Goal: Entertainment & Leisure: Consume media (video, audio)

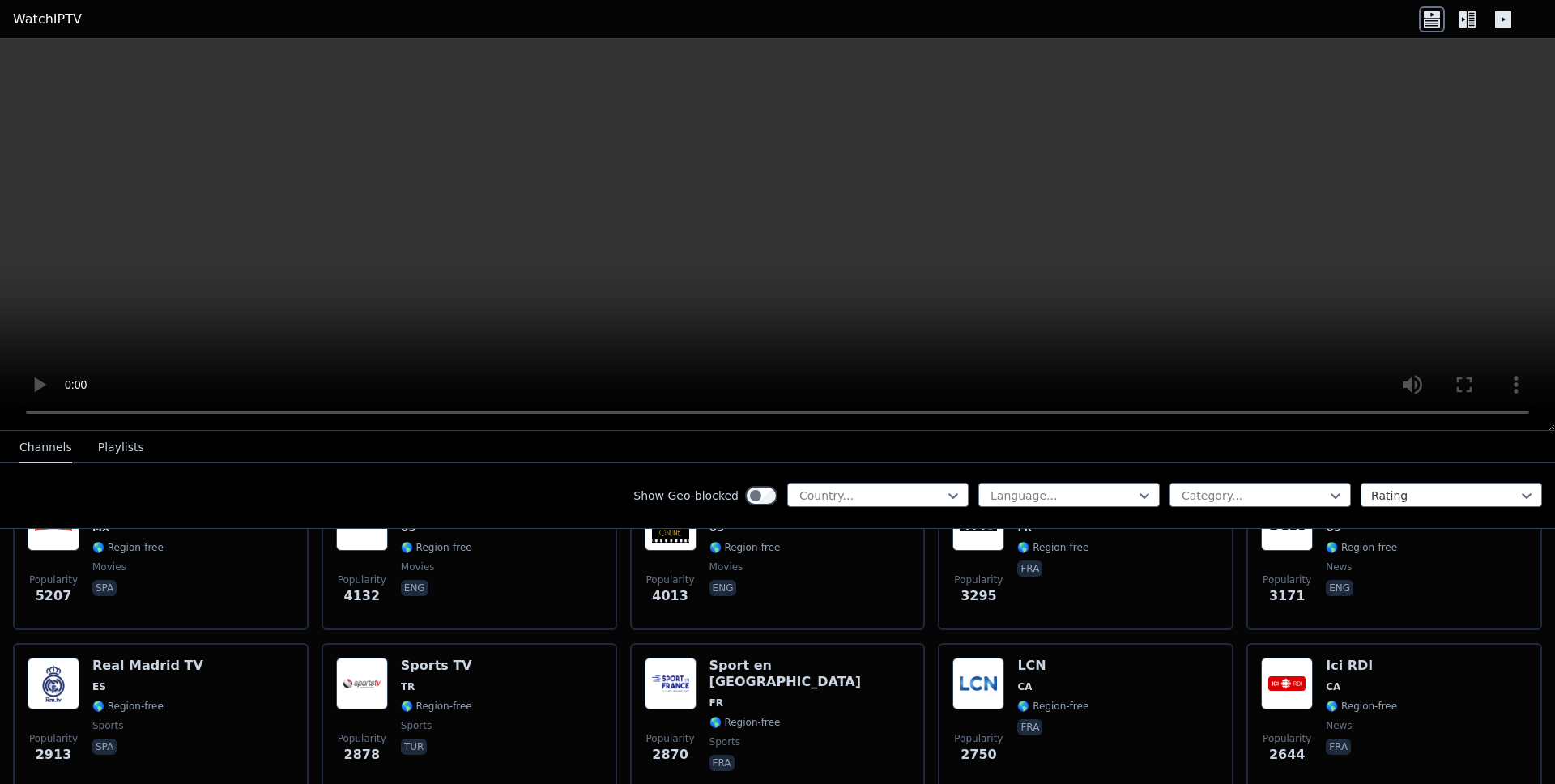
scroll to position [382, 0]
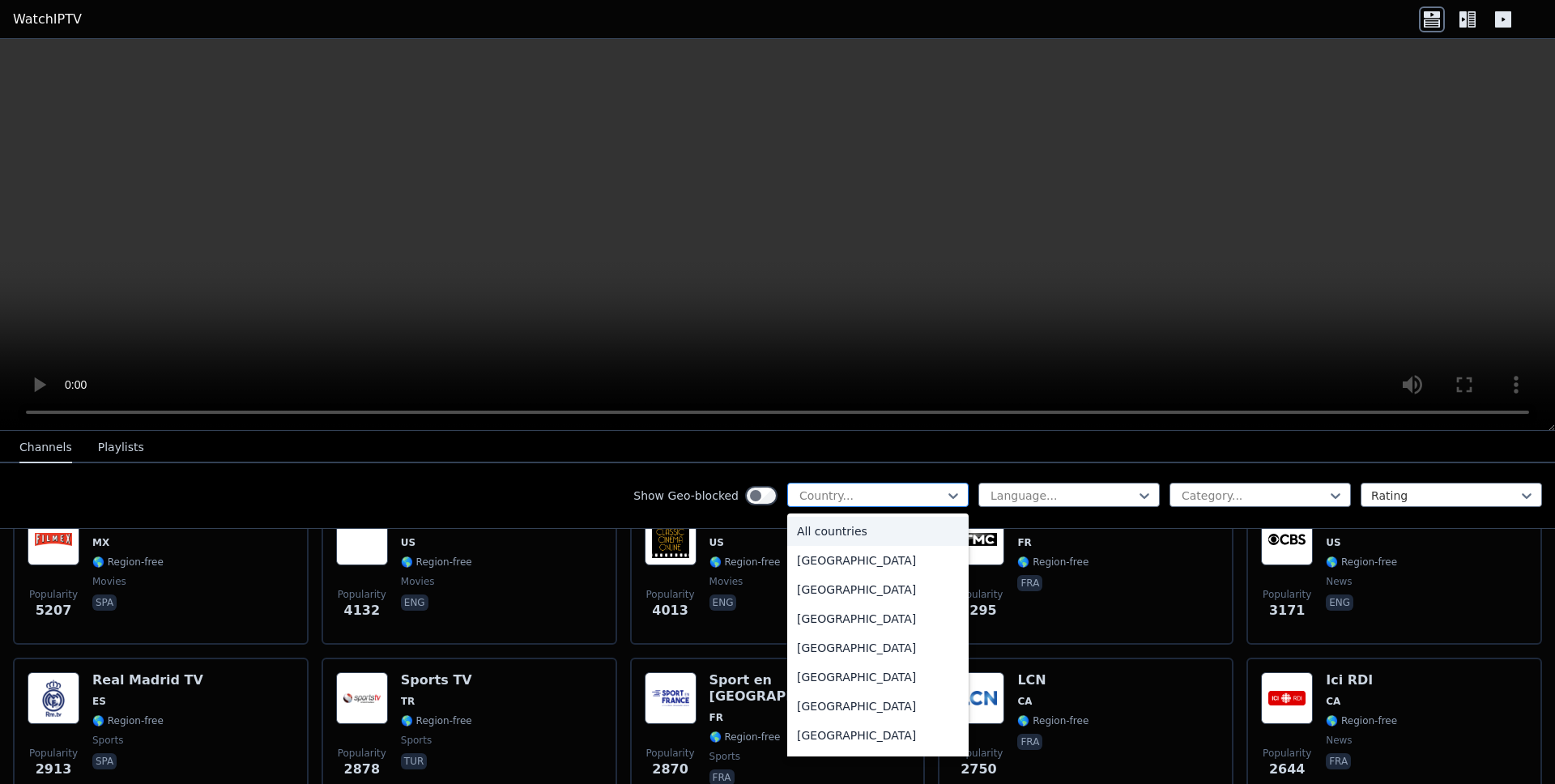
click at [853, 498] on div at bounding box center [871, 495] width 147 height 17
type input "**"
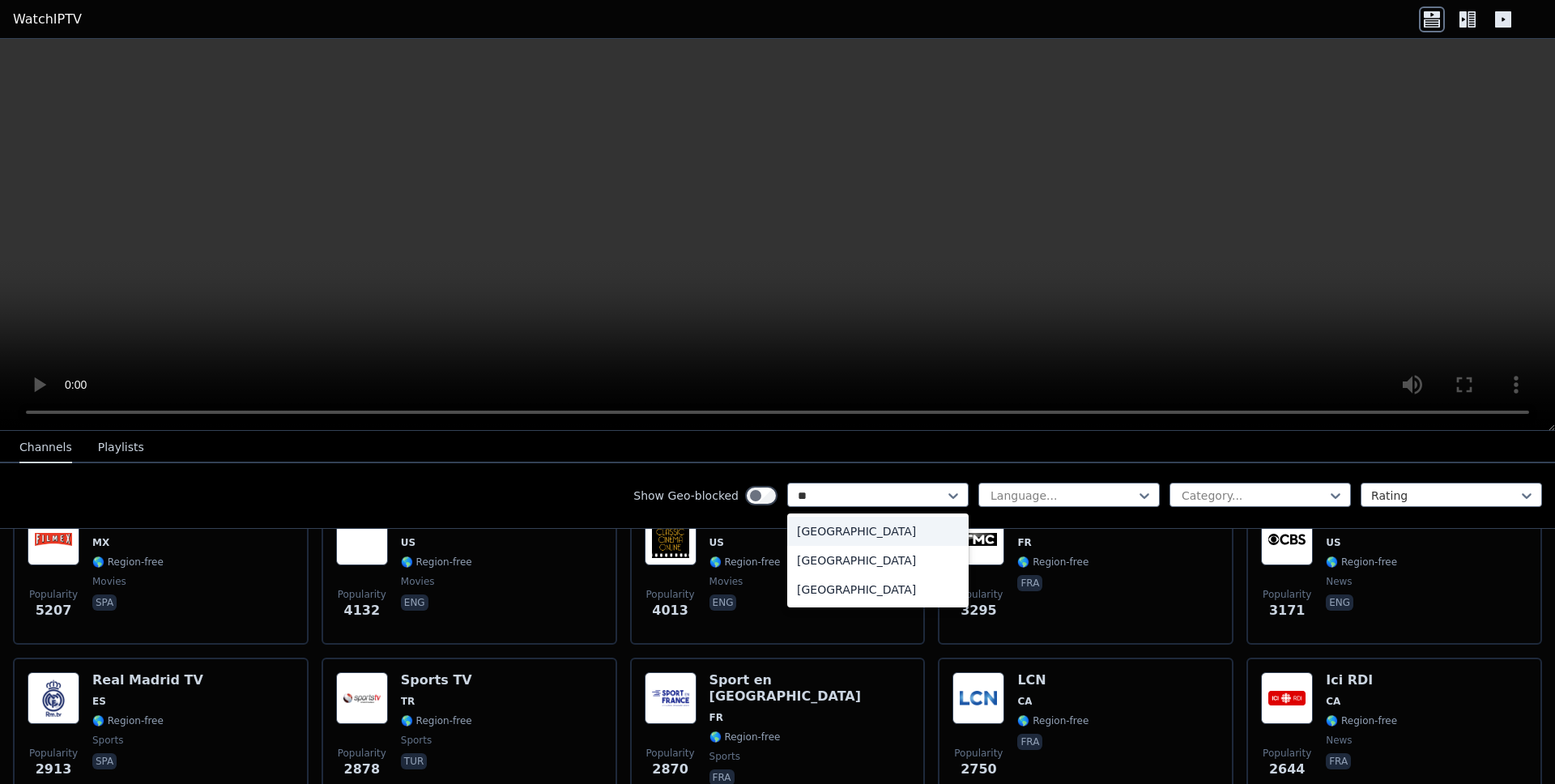
click at [870, 530] on div "Ethiopia" at bounding box center [878, 531] width 181 height 29
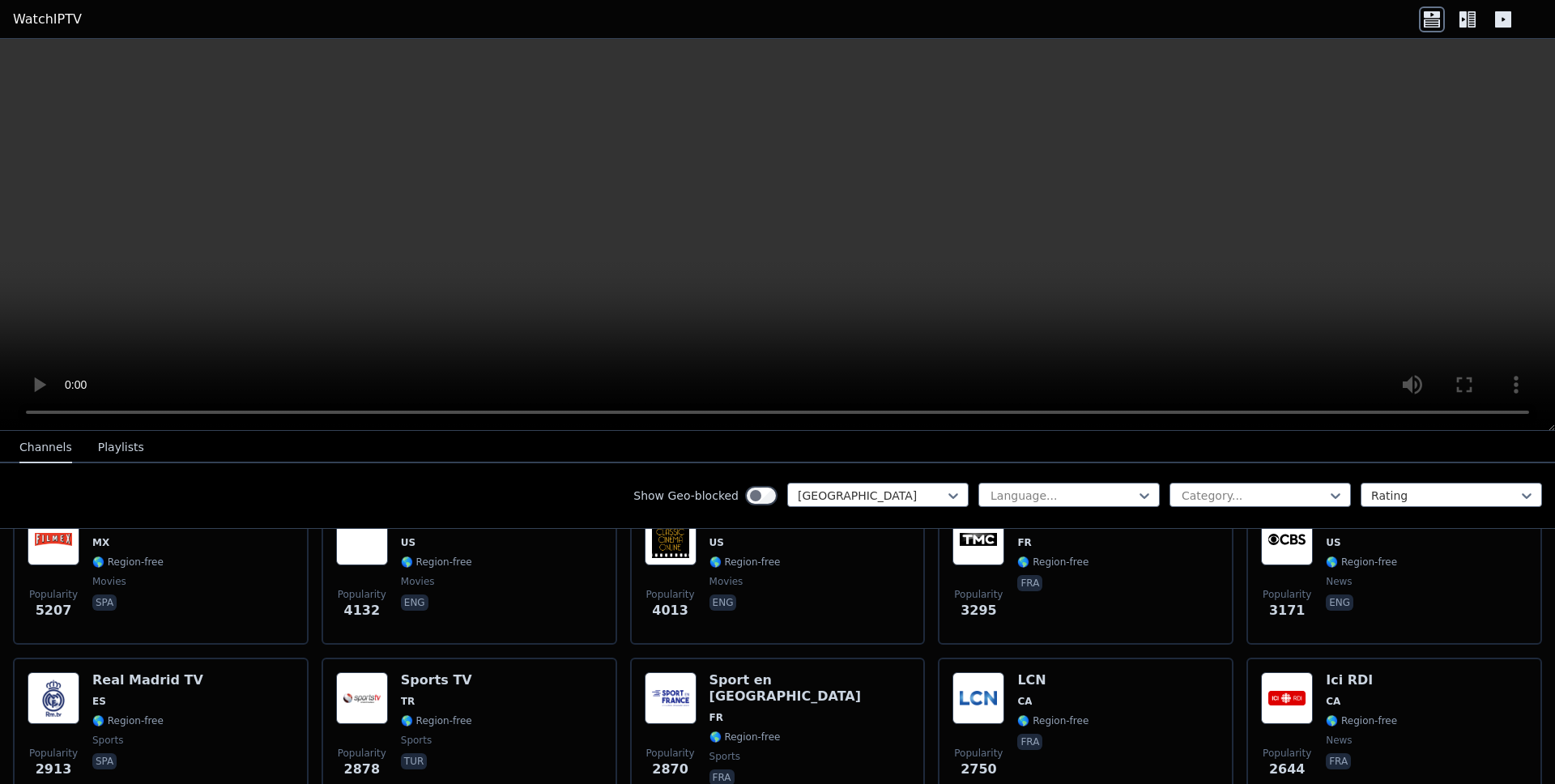
scroll to position [149, 0]
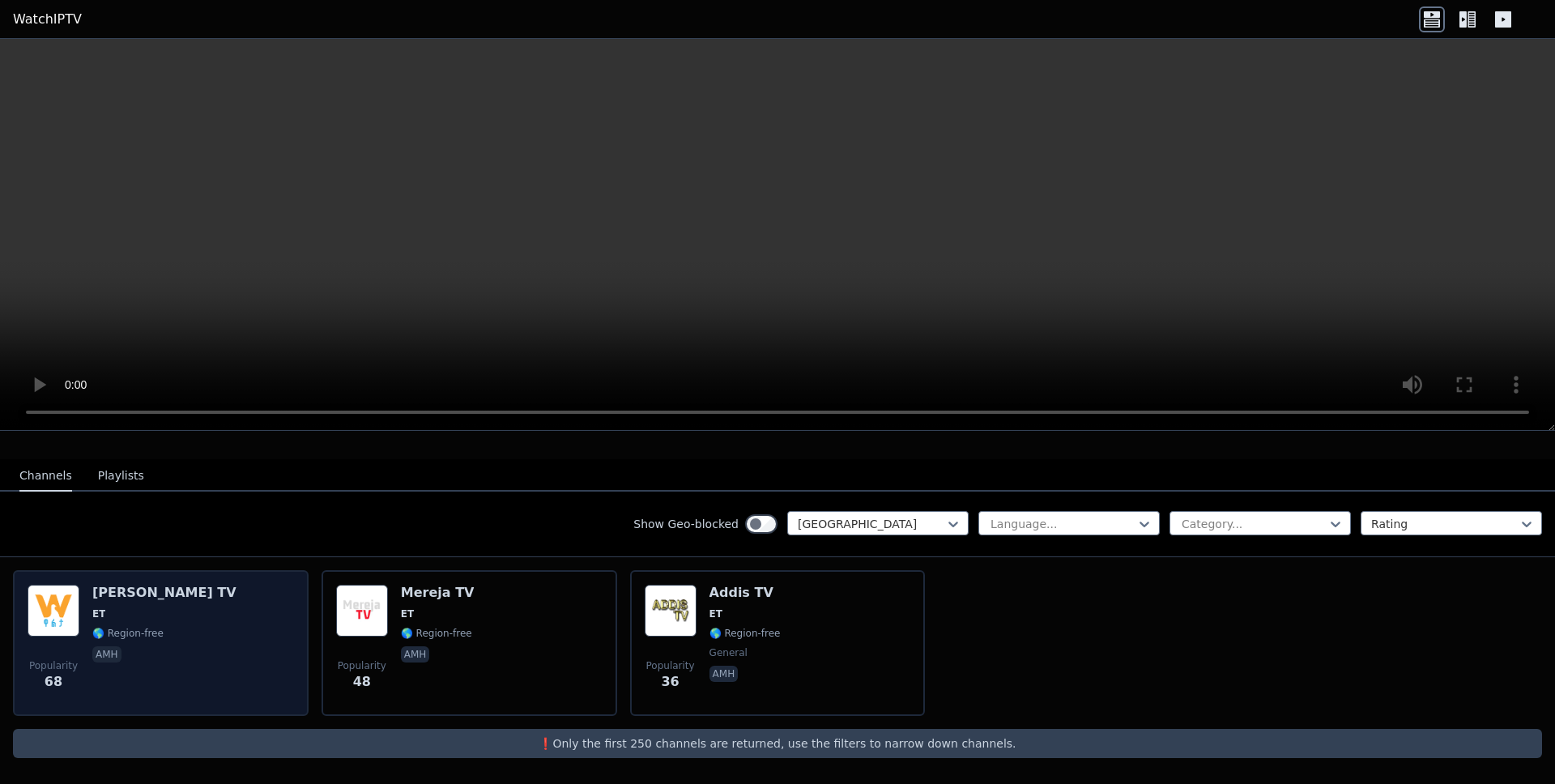
click at [134, 619] on span "ET" at bounding box center [164, 613] width 144 height 13
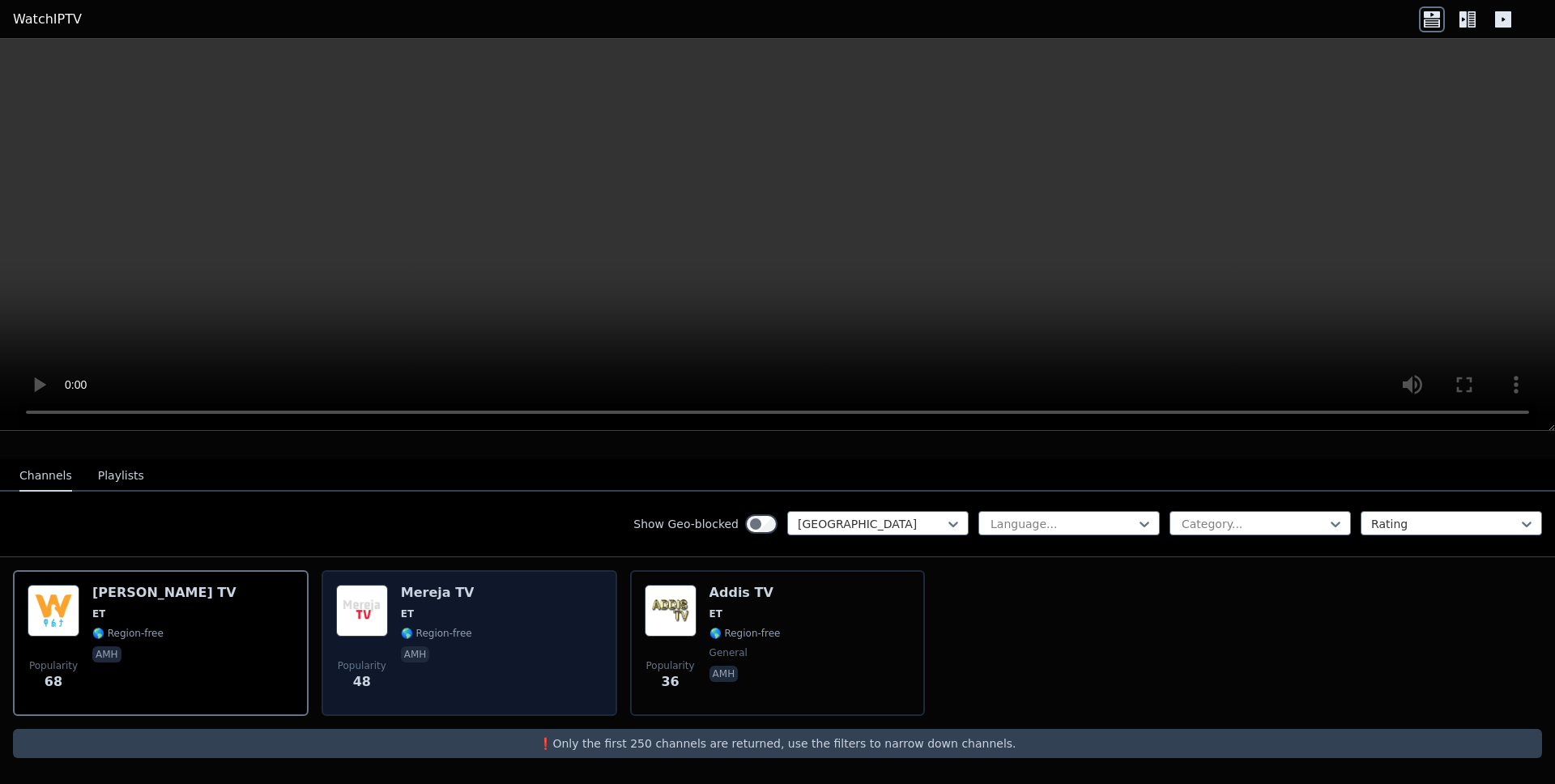
click at [552, 637] on div "Popularity 48 Mereja TV ET 🌎 Region-free amh" at bounding box center [469, 643] width 267 height 117
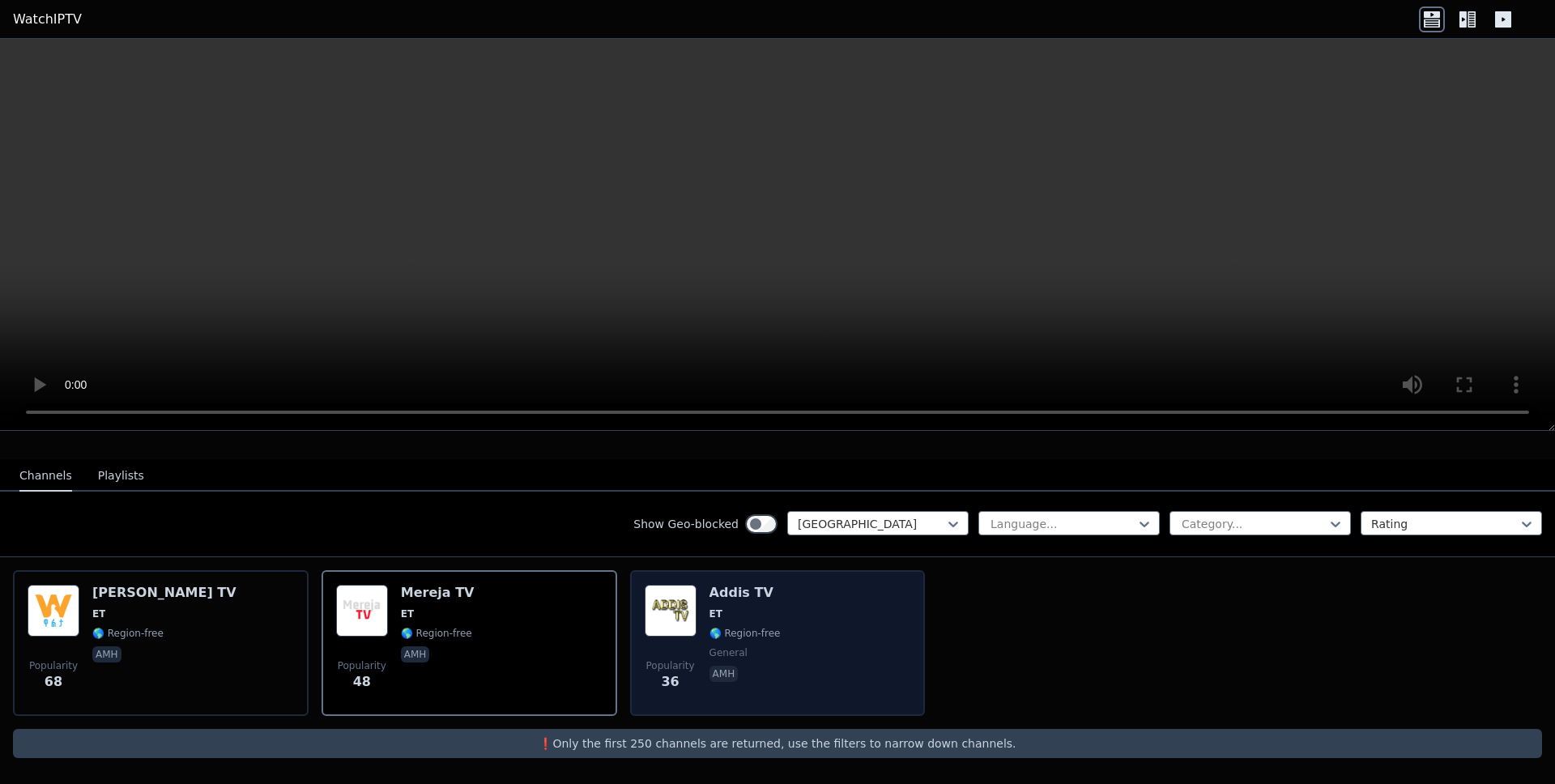
click at [857, 633] on div "Popularity 36 Addis TV ET 🌎 Region-free general amh" at bounding box center [778, 643] width 267 height 117
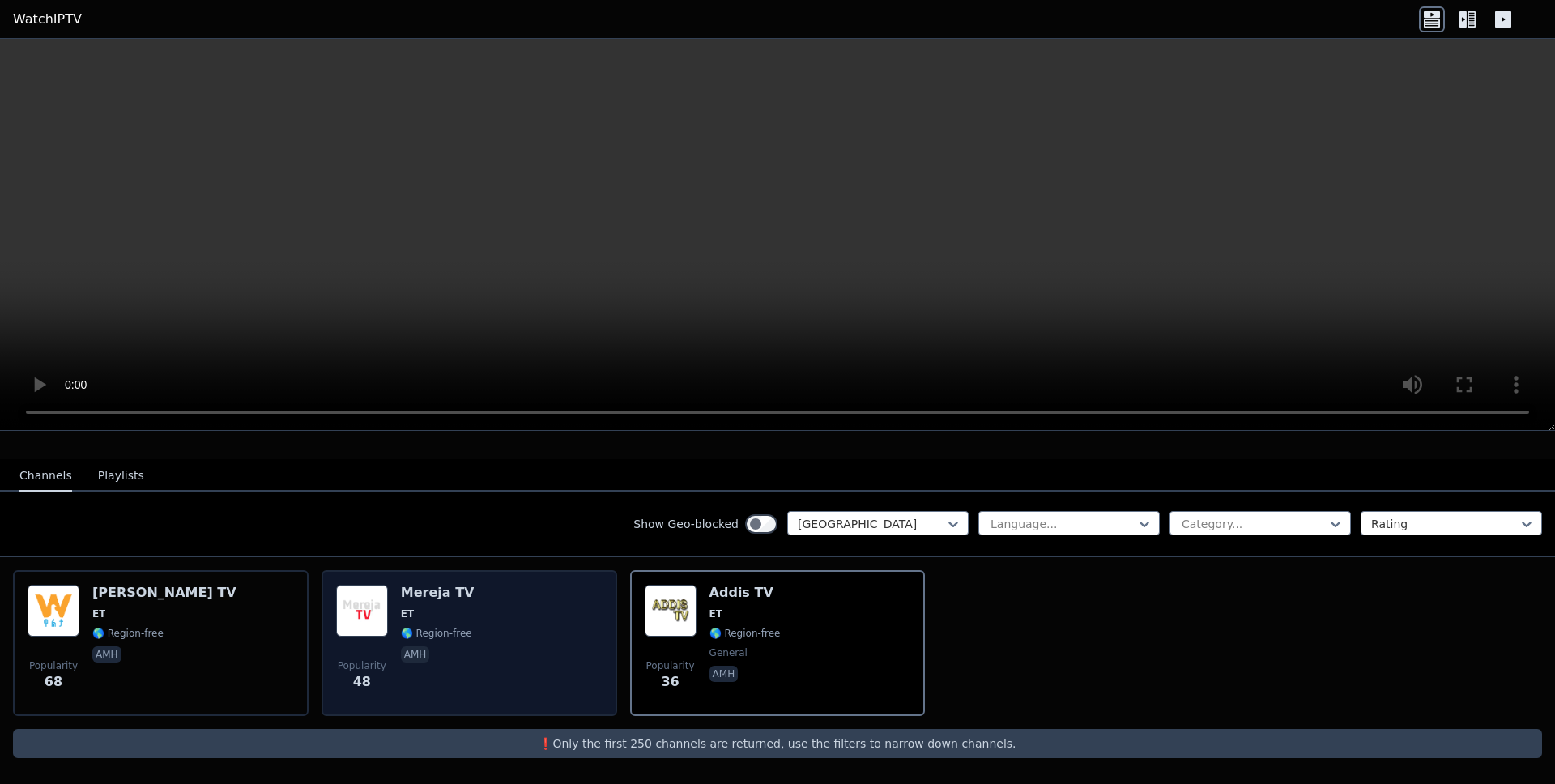
click at [518, 612] on div "Popularity 48 Mereja TV ET 🌎 Region-free amh" at bounding box center [469, 643] width 267 height 117
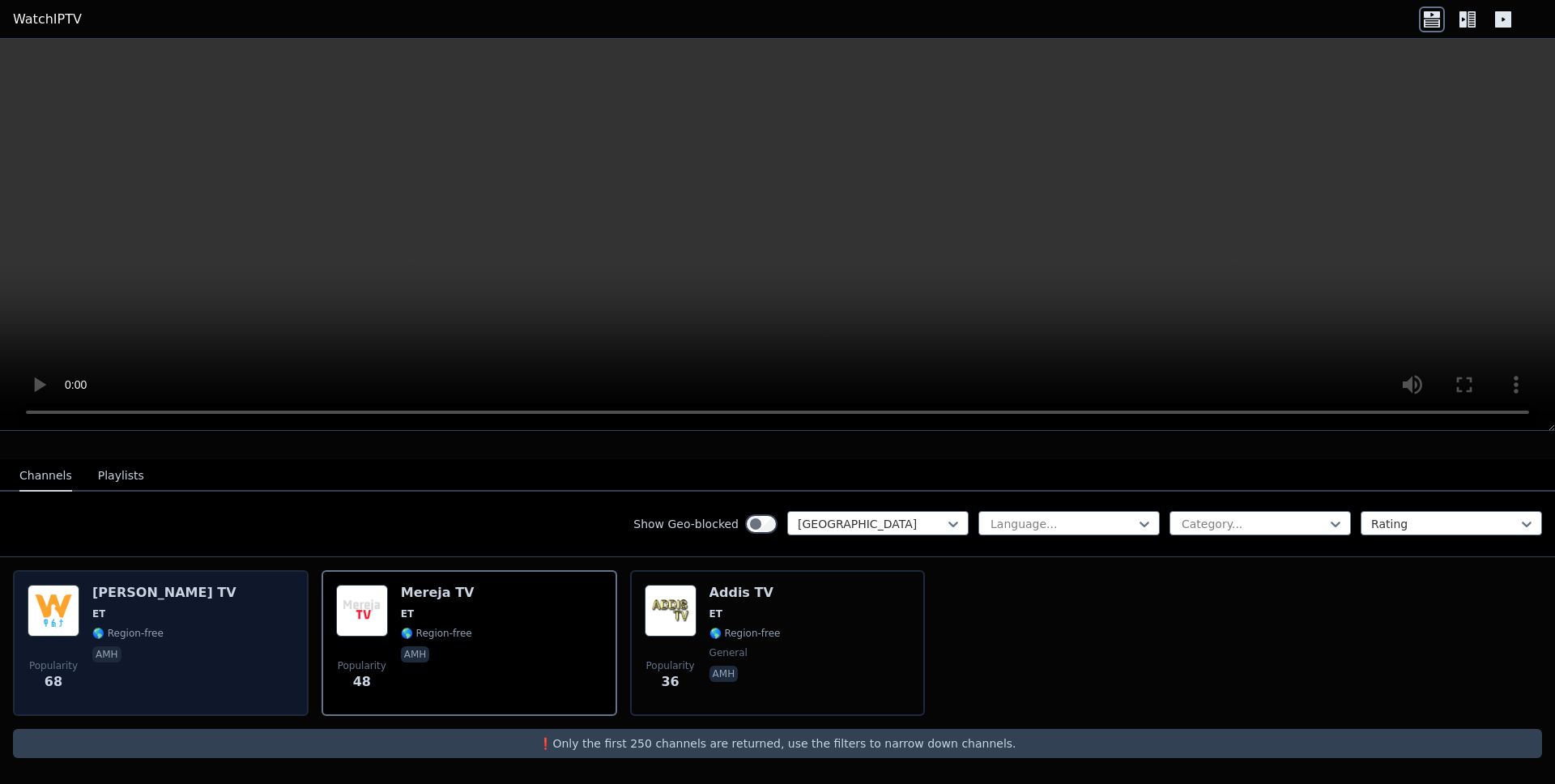
click at [101, 600] on h6 "Walta TV" at bounding box center [164, 592] width 144 height 17
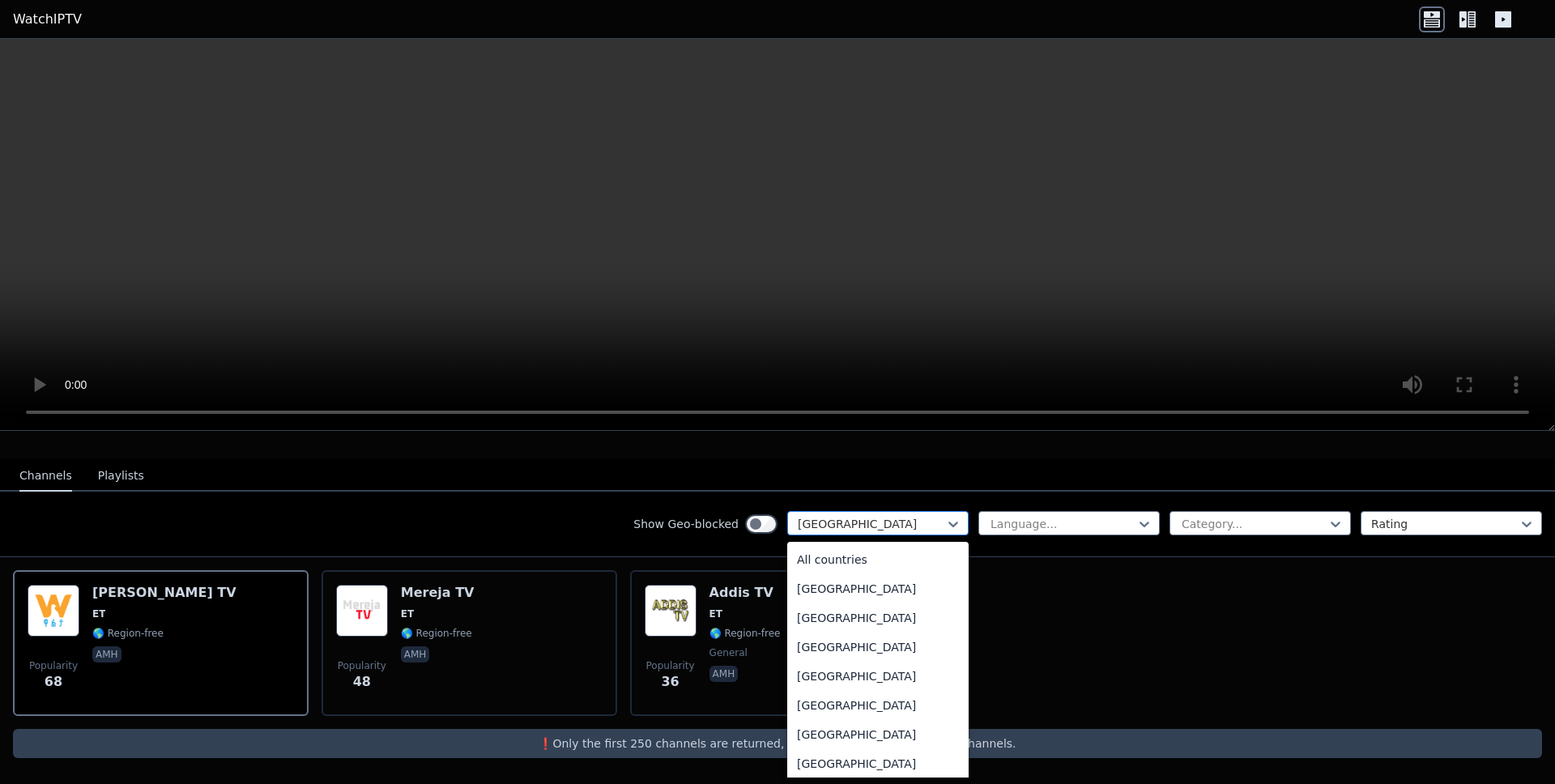
click at [915, 517] on div at bounding box center [871, 523] width 147 height 17
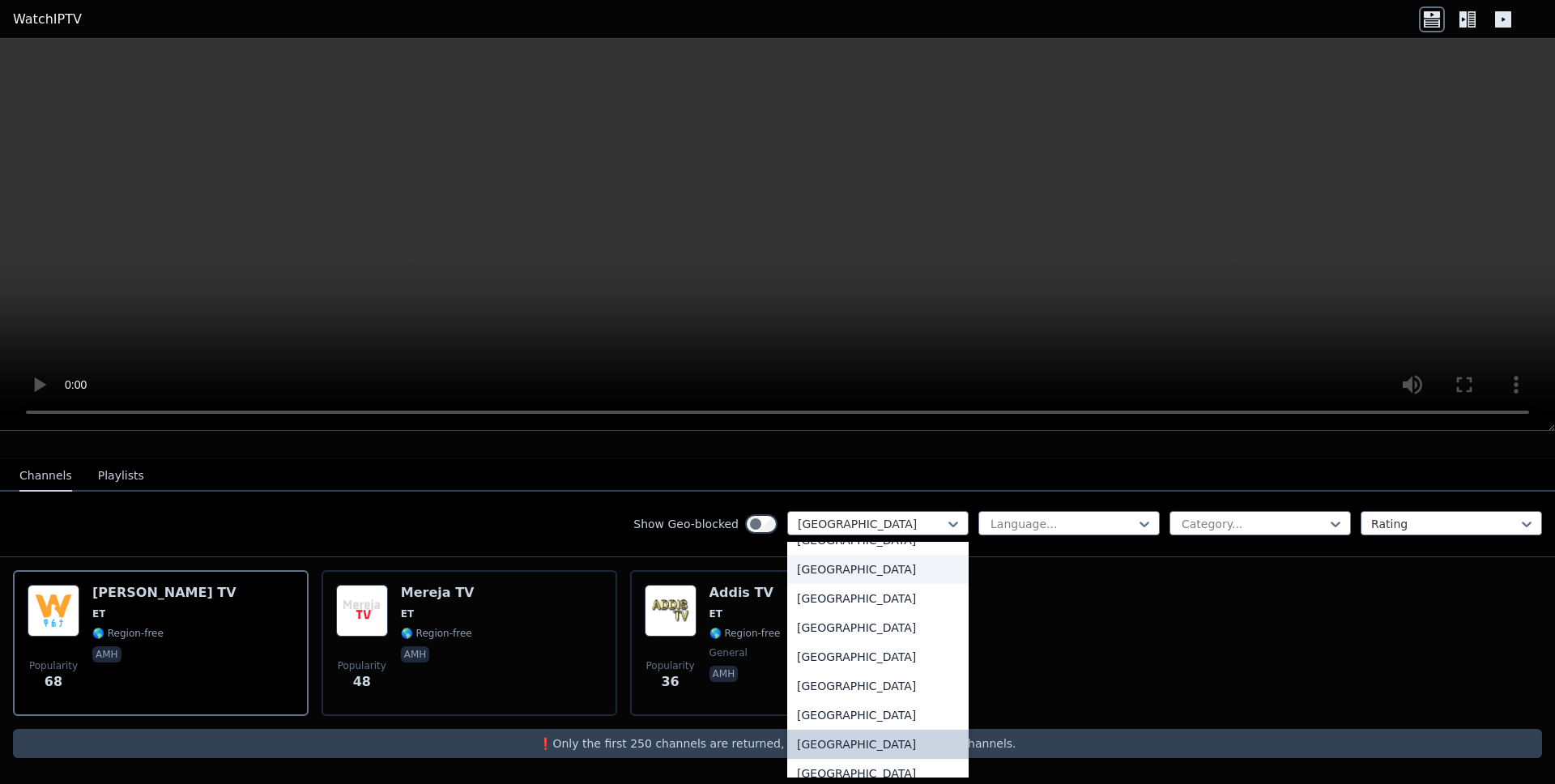
scroll to position [0, 0]
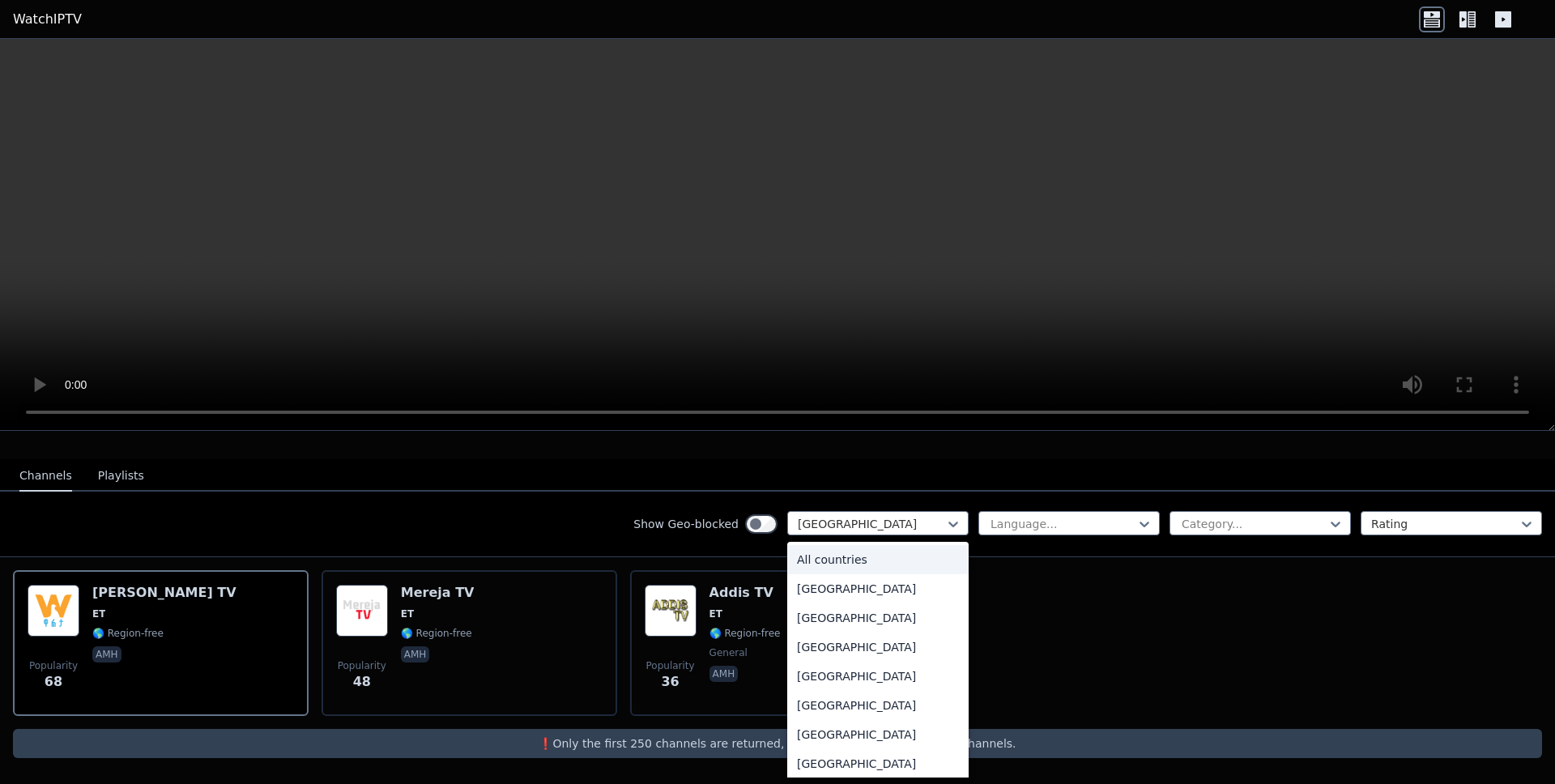
click at [852, 549] on div "All countries" at bounding box center [878, 559] width 181 height 29
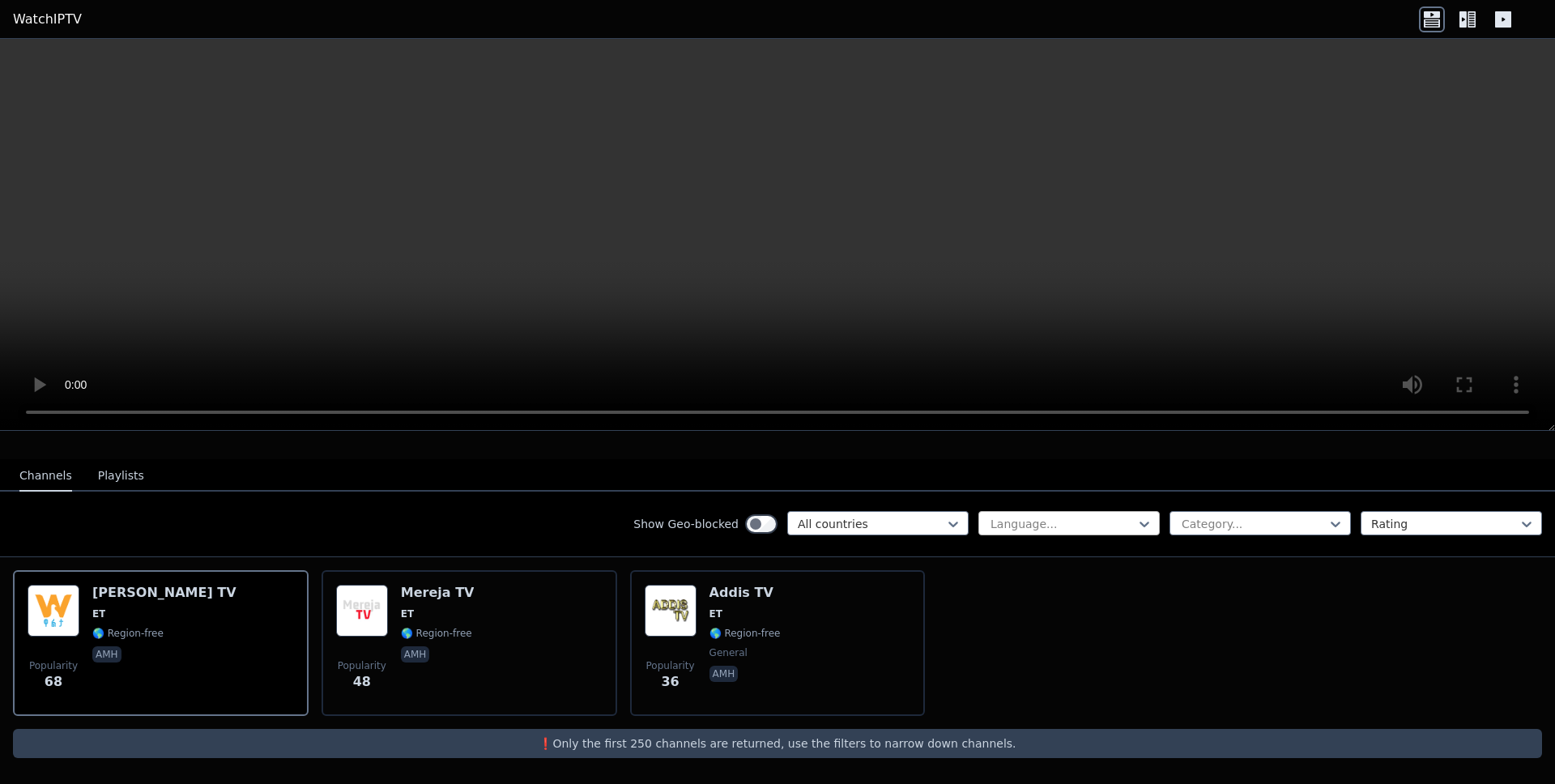
click at [1027, 526] on div at bounding box center [1062, 523] width 147 height 17
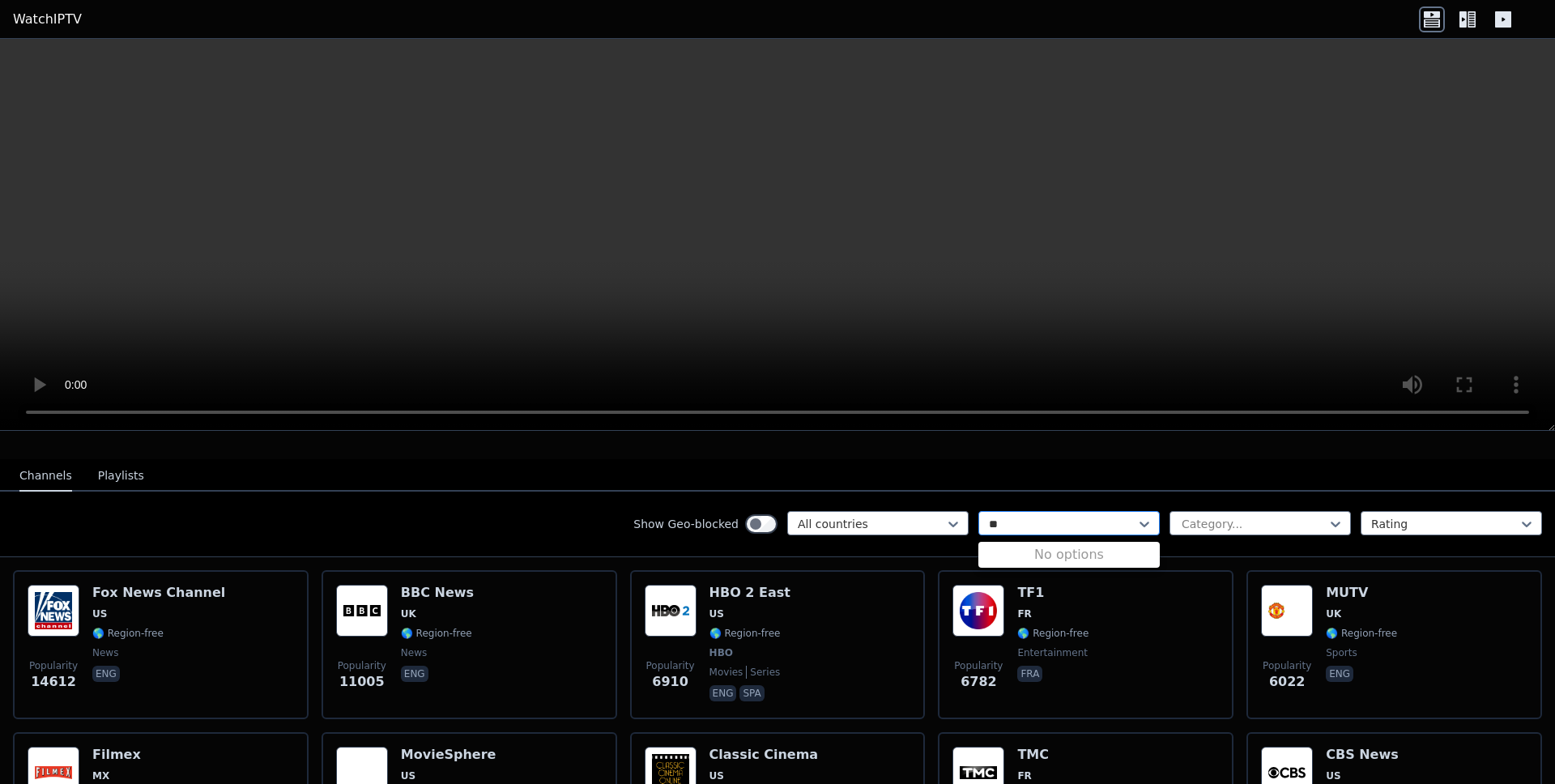
type input "*"
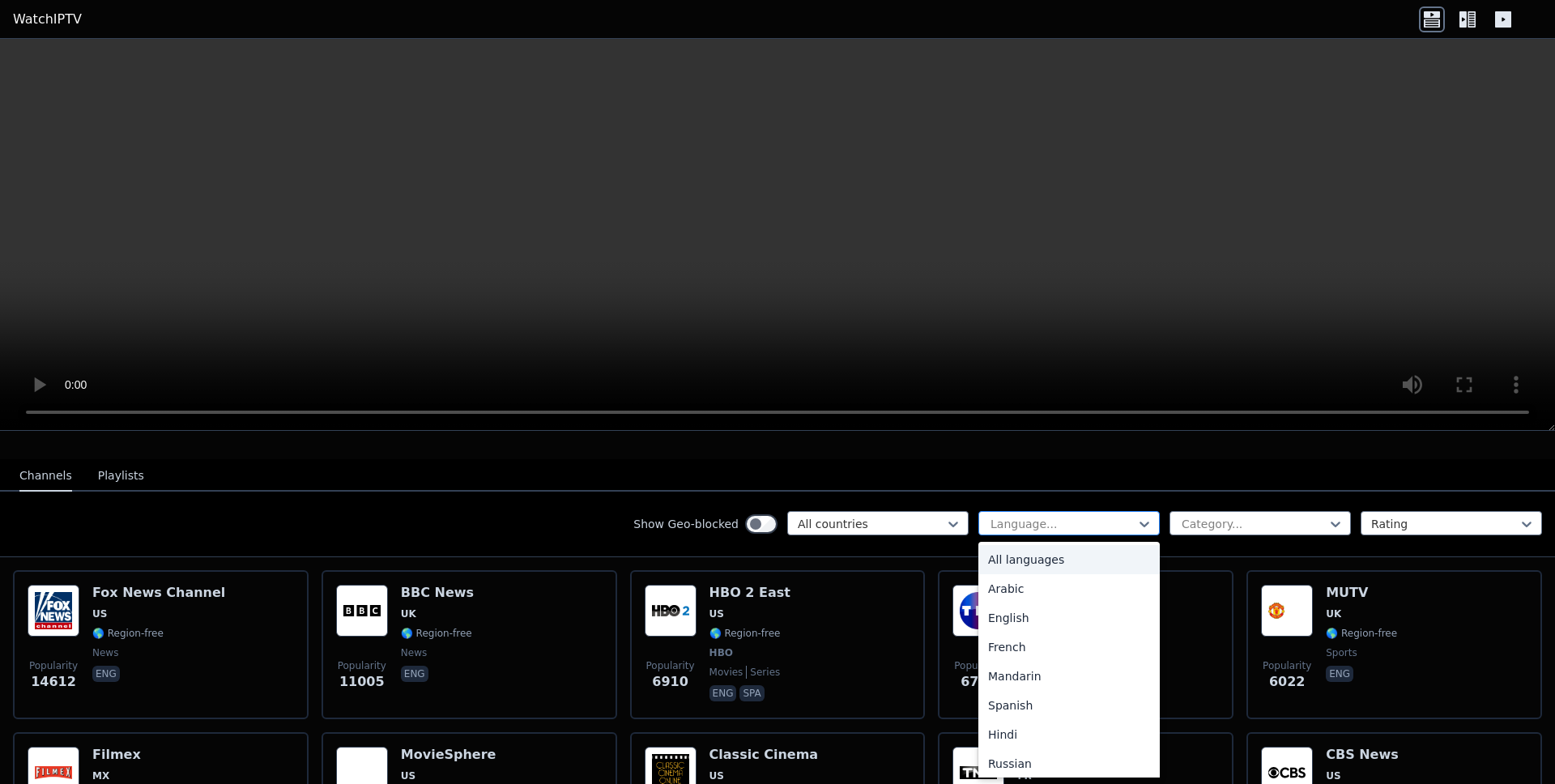
type input "*"
click at [1215, 525] on div at bounding box center [1253, 523] width 147 height 17
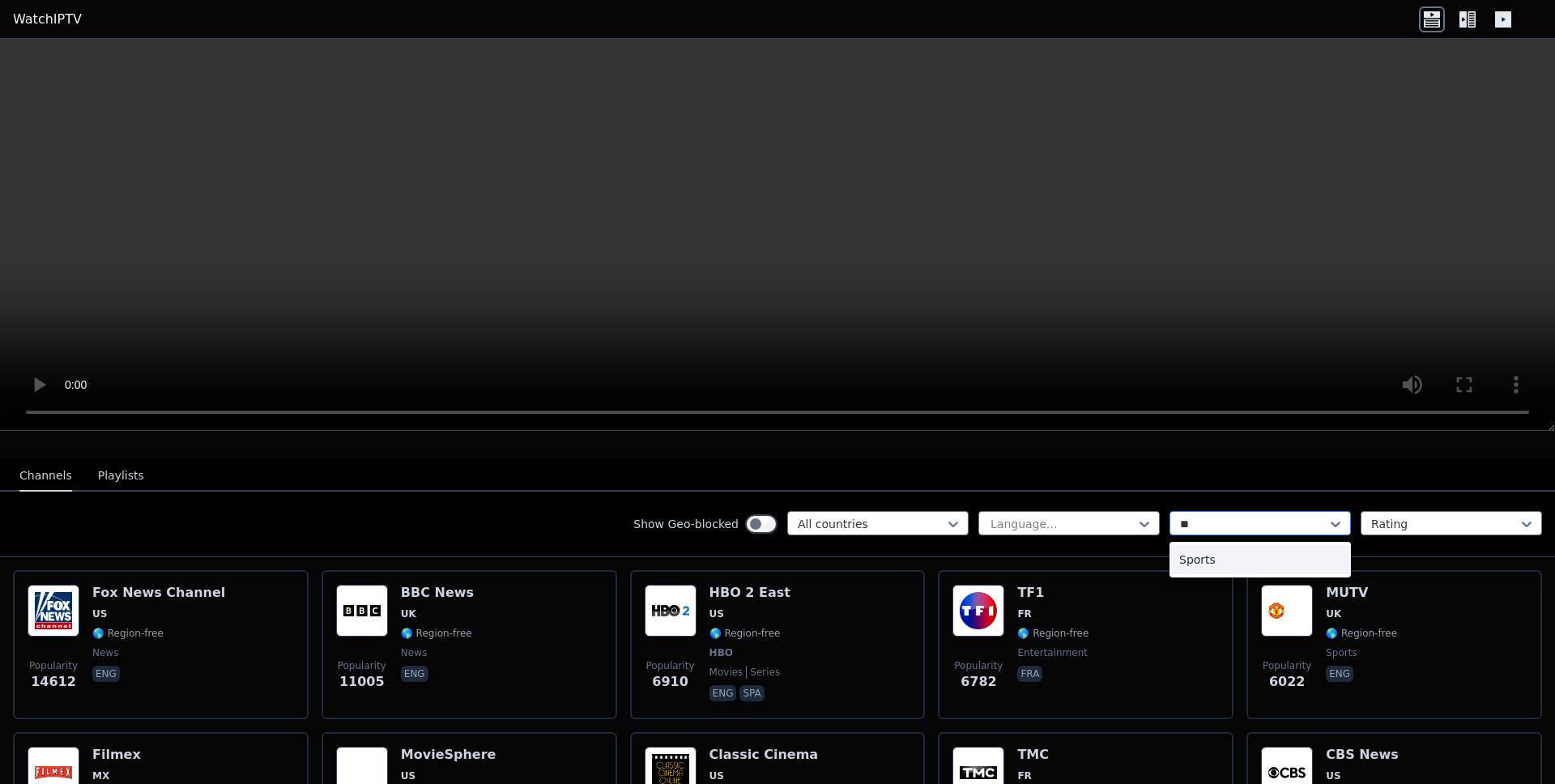
type input "***"
click at [1245, 562] on div "Sports" at bounding box center [1260, 559] width 181 height 29
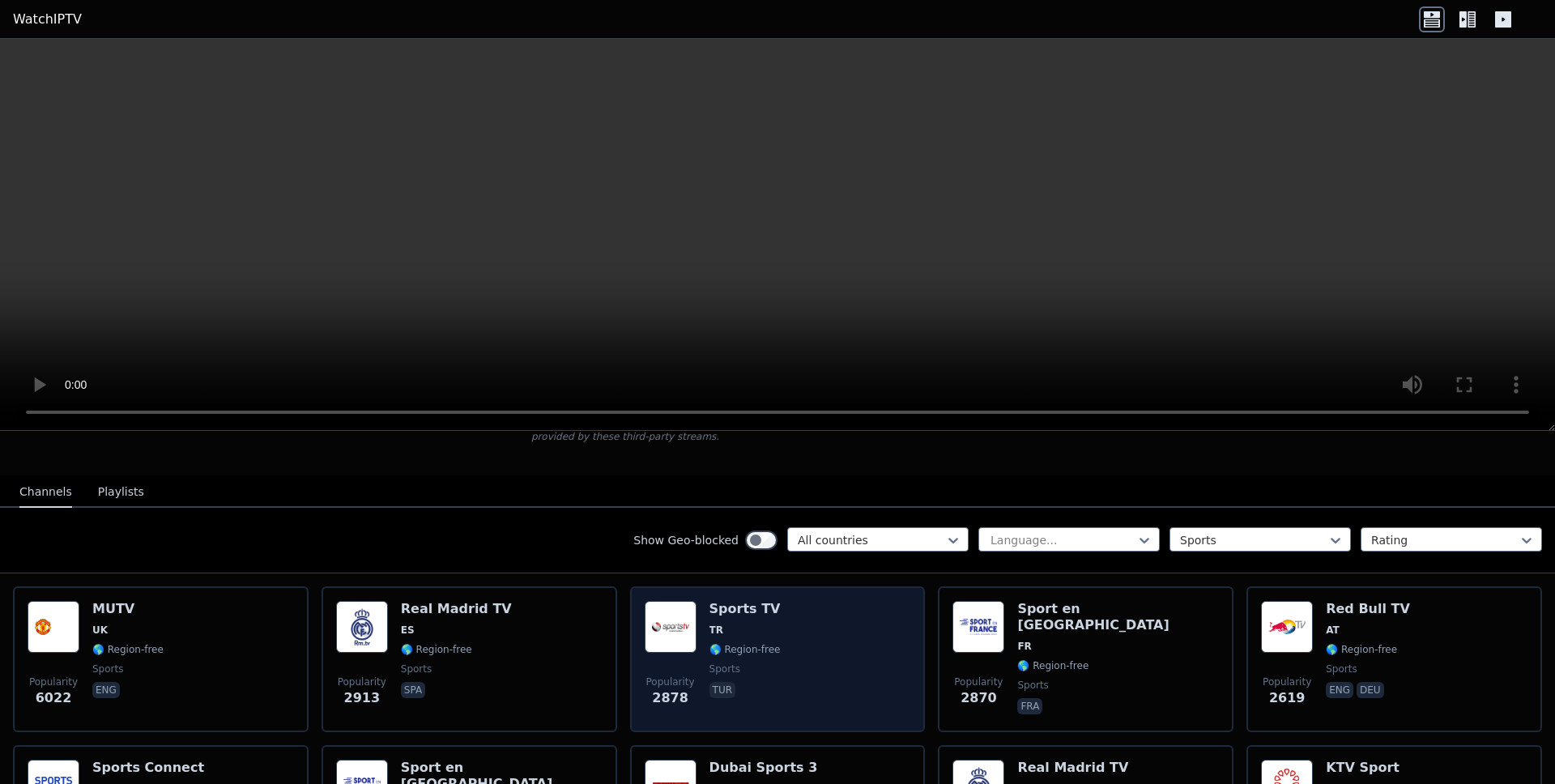
scroll to position [114, 0]
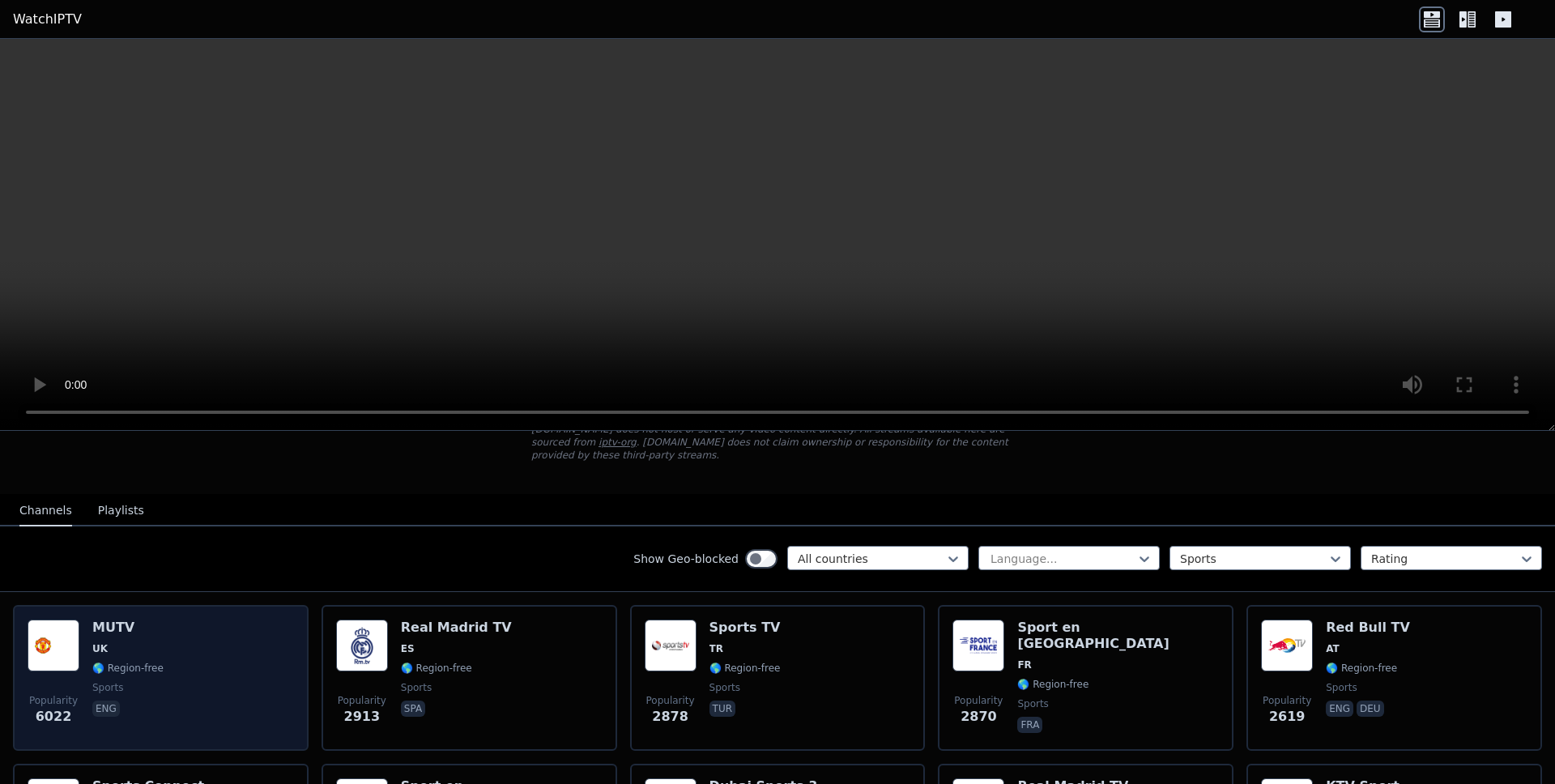
click at [175, 700] on div "Popularity 6022 MUTV UK 🌎 Region-free sports eng" at bounding box center [161, 678] width 267 height 117
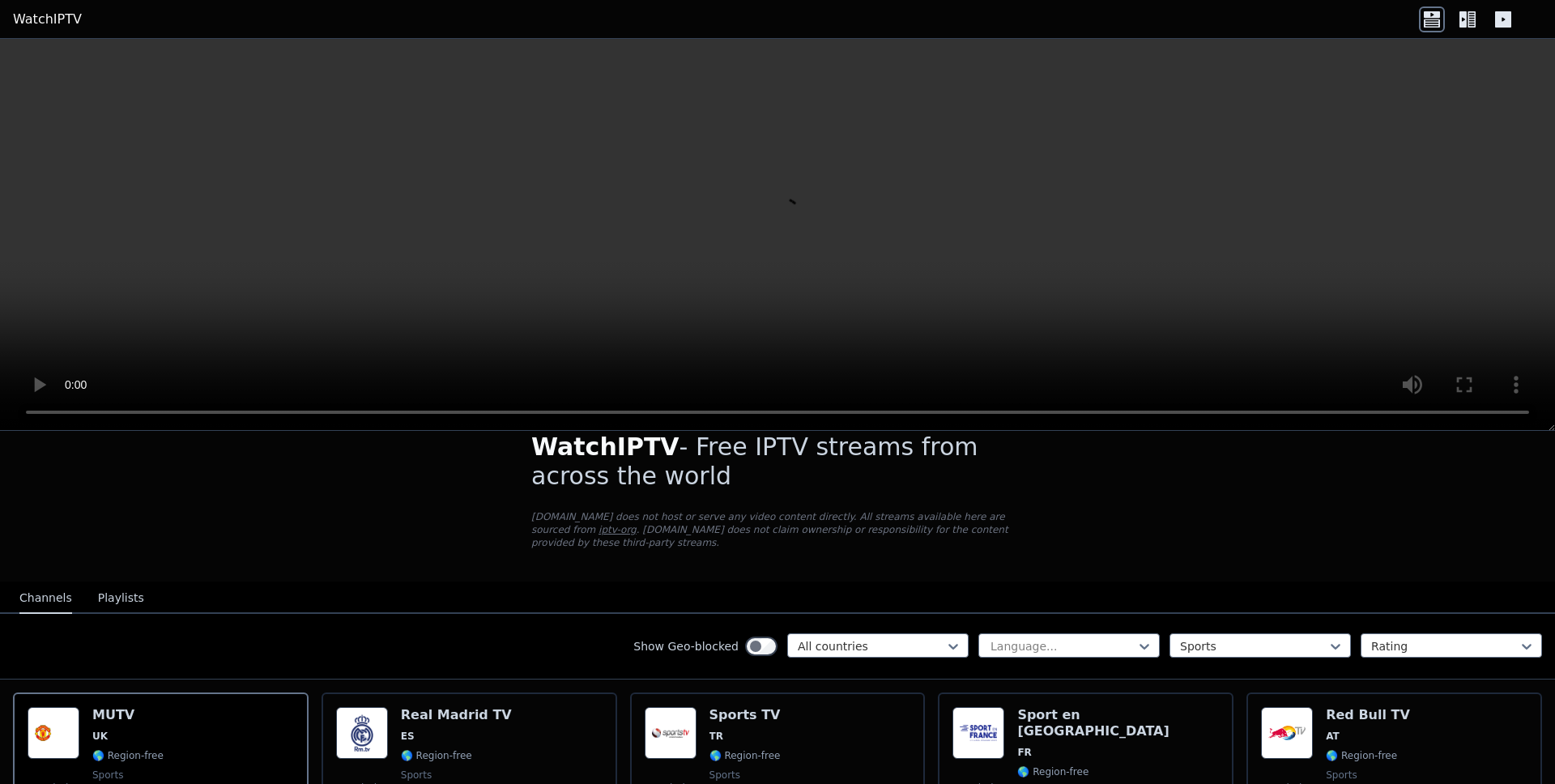
scroll to position [0, 0]
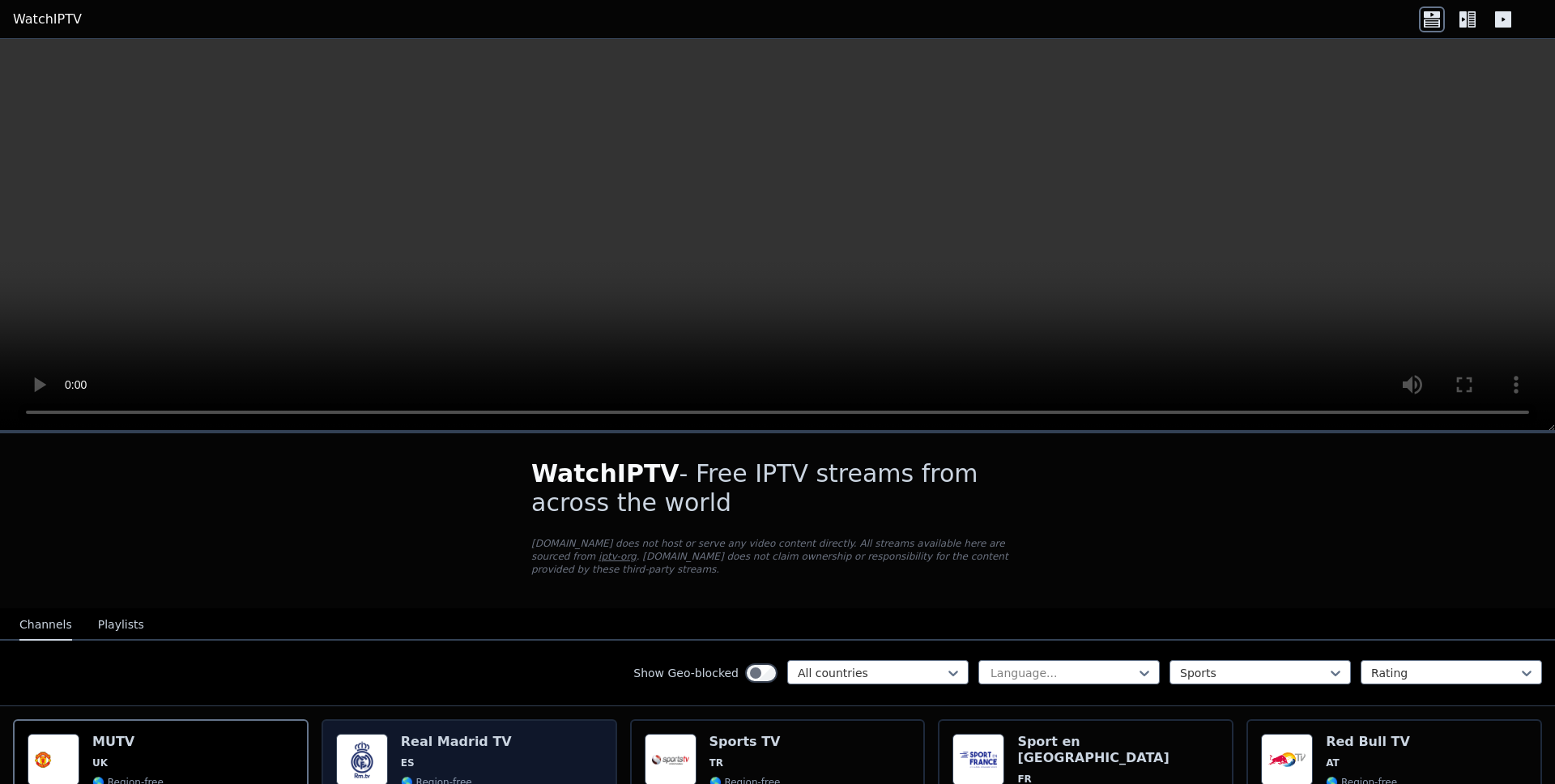
click at [408, 734] on h6 "Real Madrid TV" at bounding box center [456, 741] width 111 height 17
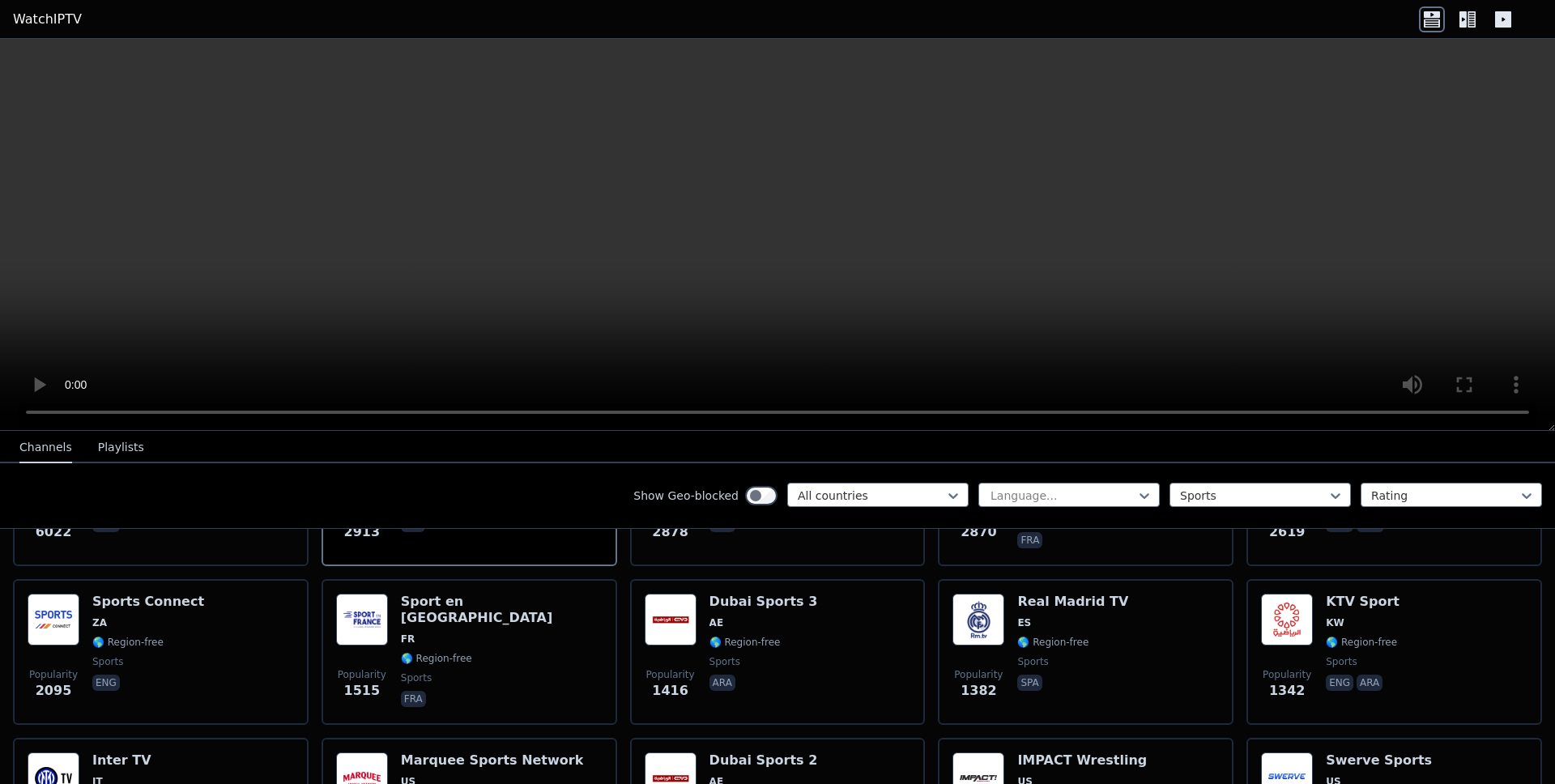
scroll to position [302, 0]
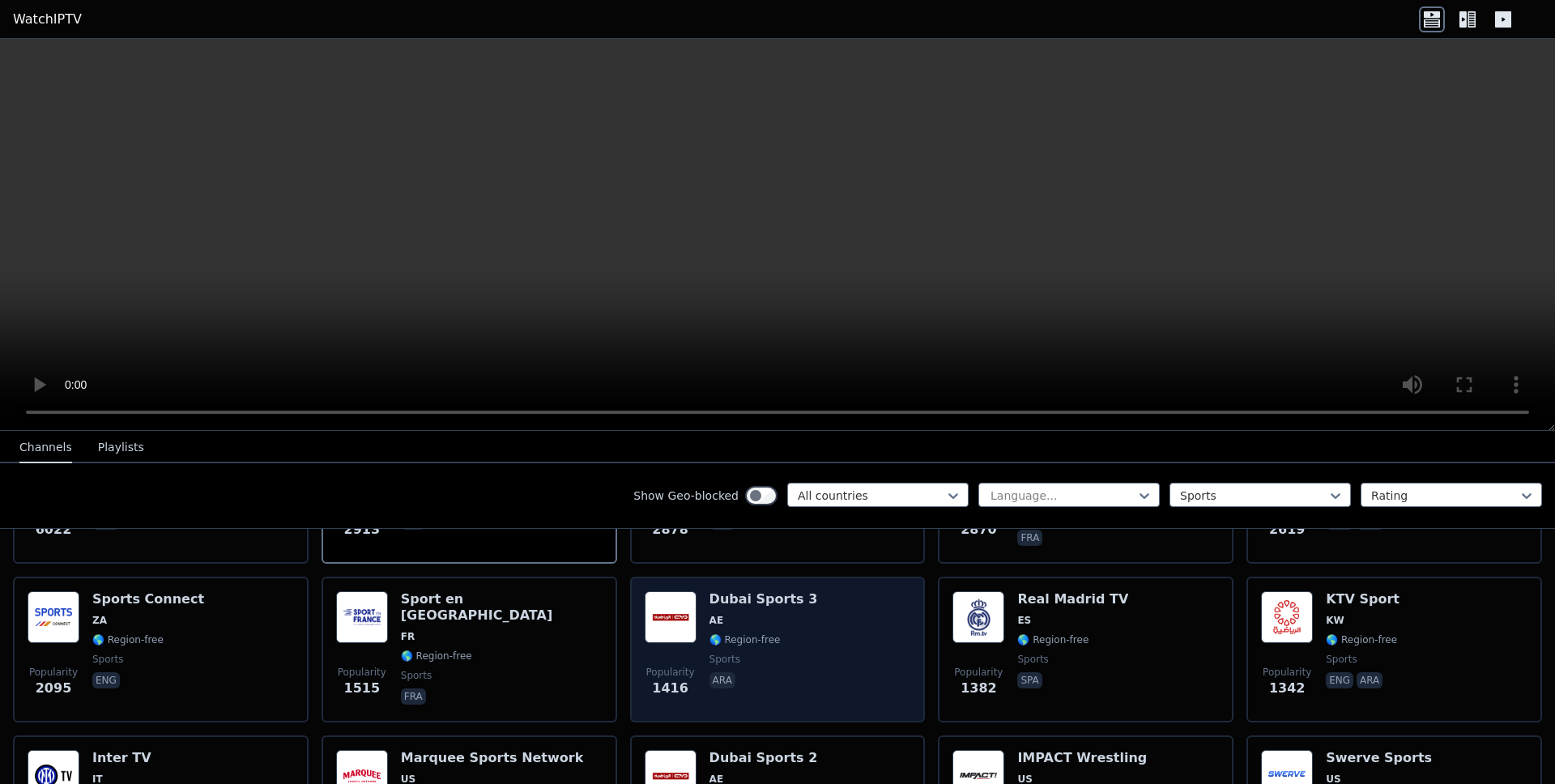
click at [746, 672] on span "ara" at bounding box center [764, 682] width 109 height 19
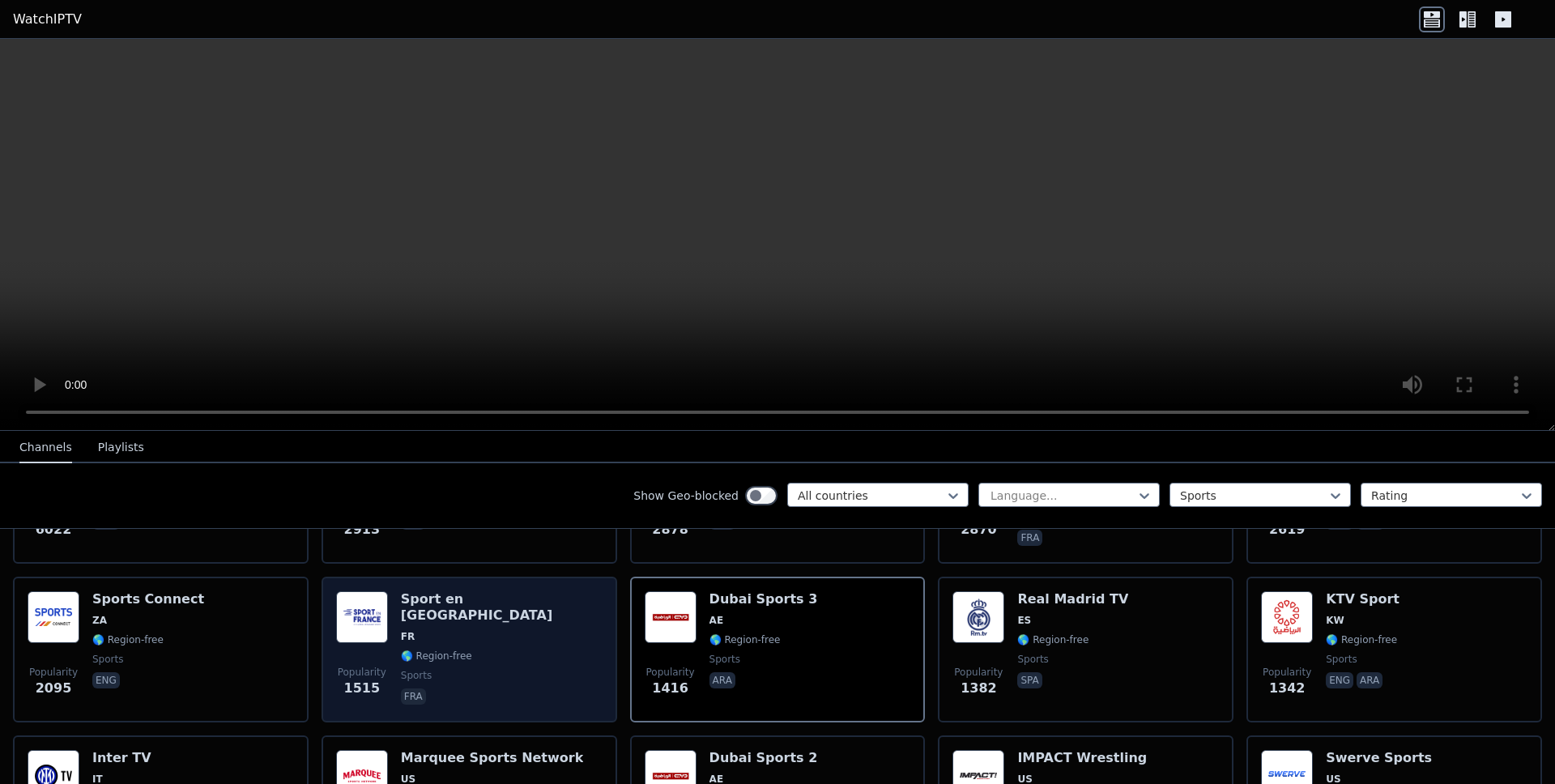
click at [562, 652] on div "Popularity 1515 Sport en France FR 🌎 Region-free sports fra" at bounding box center [469, 650] width 267 height 117
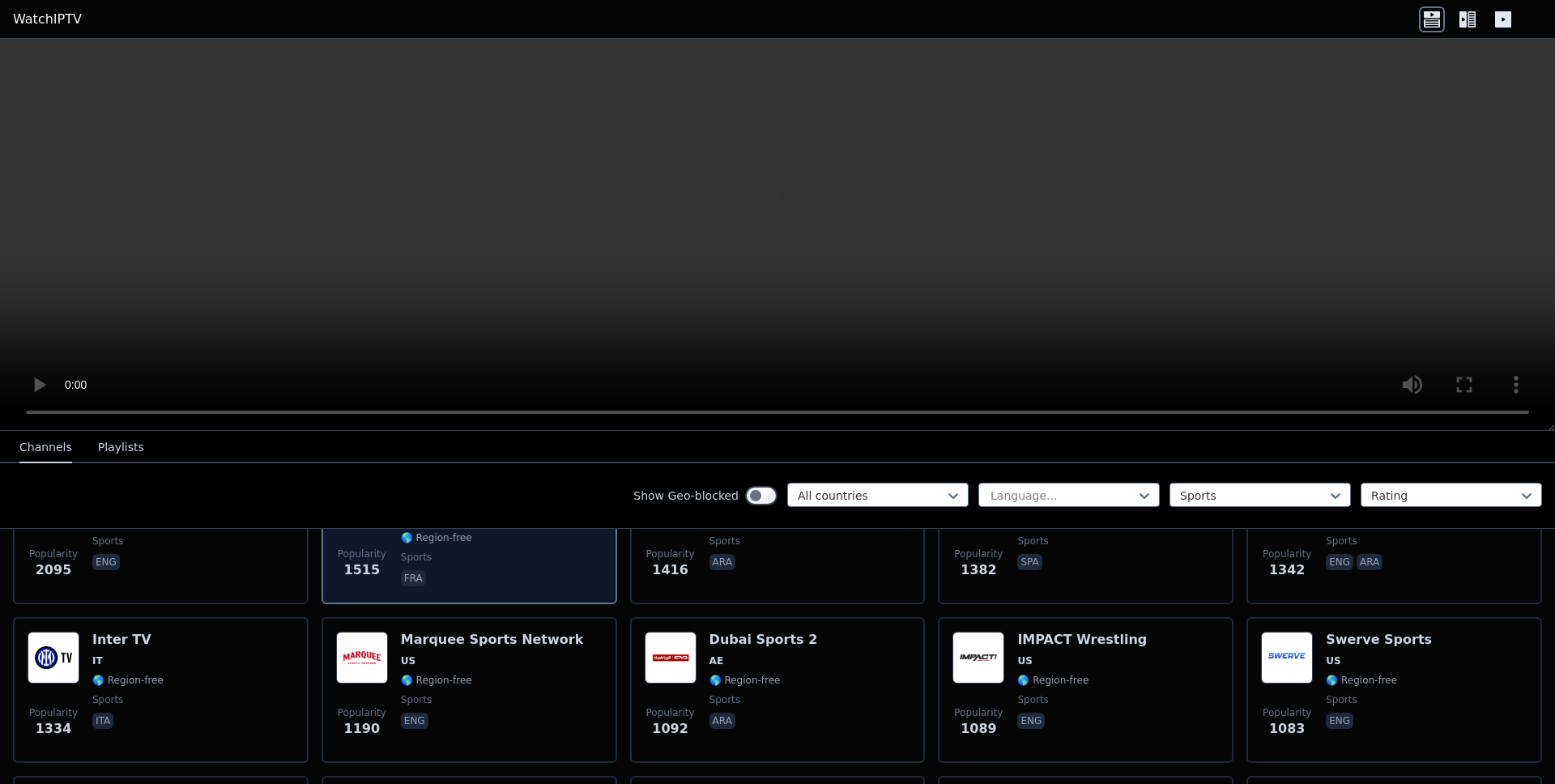
scroll to position [421, 0]
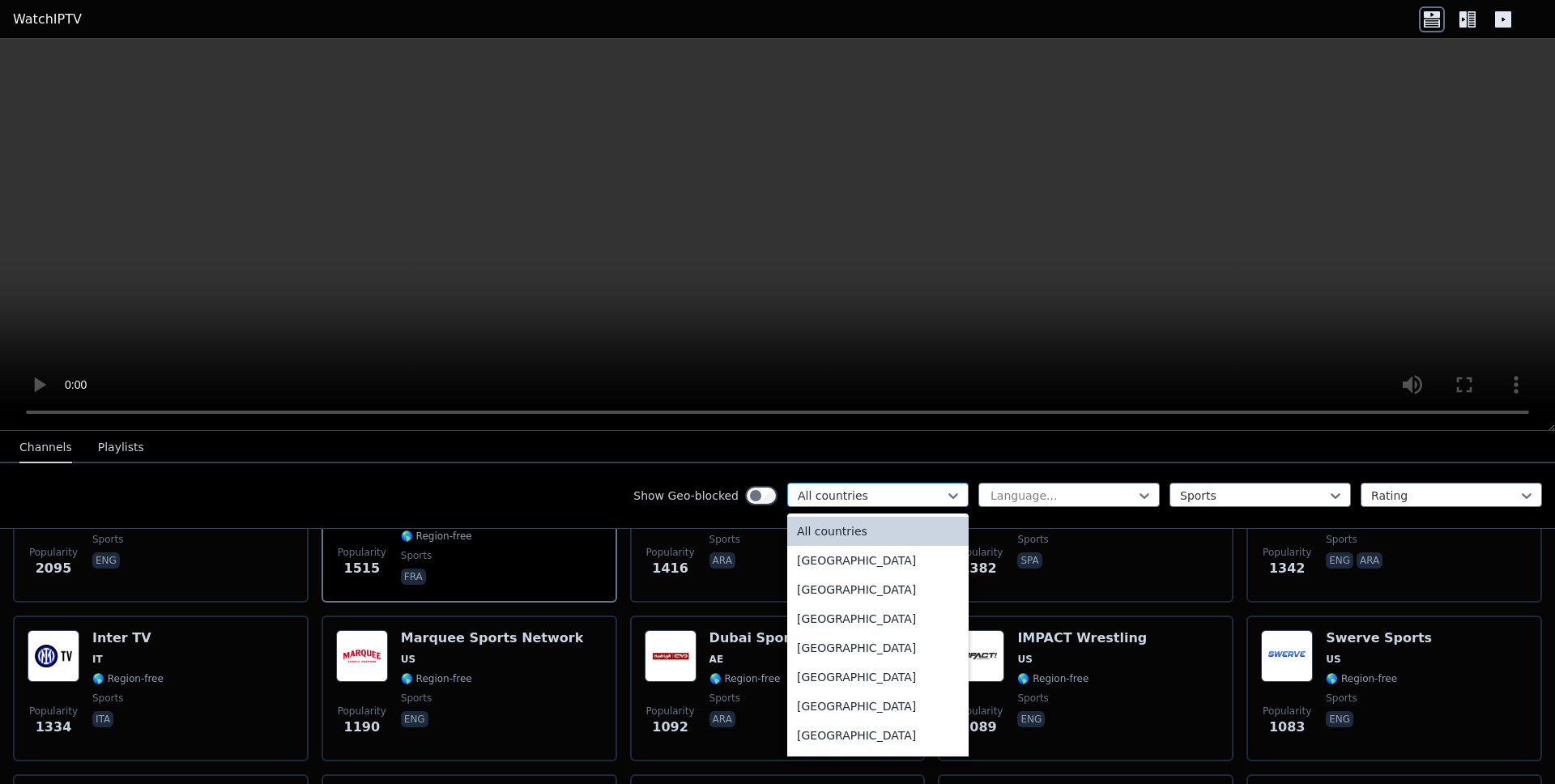
click at [823, 489] on div at bounding box center [871, 495] width 147 height 17
click at [552, 483] on div "Show Geo-blocked All countries selected, 1 of 206. 206 results available. Use U…" at bounding box center [778, 495] width 1555 height 65
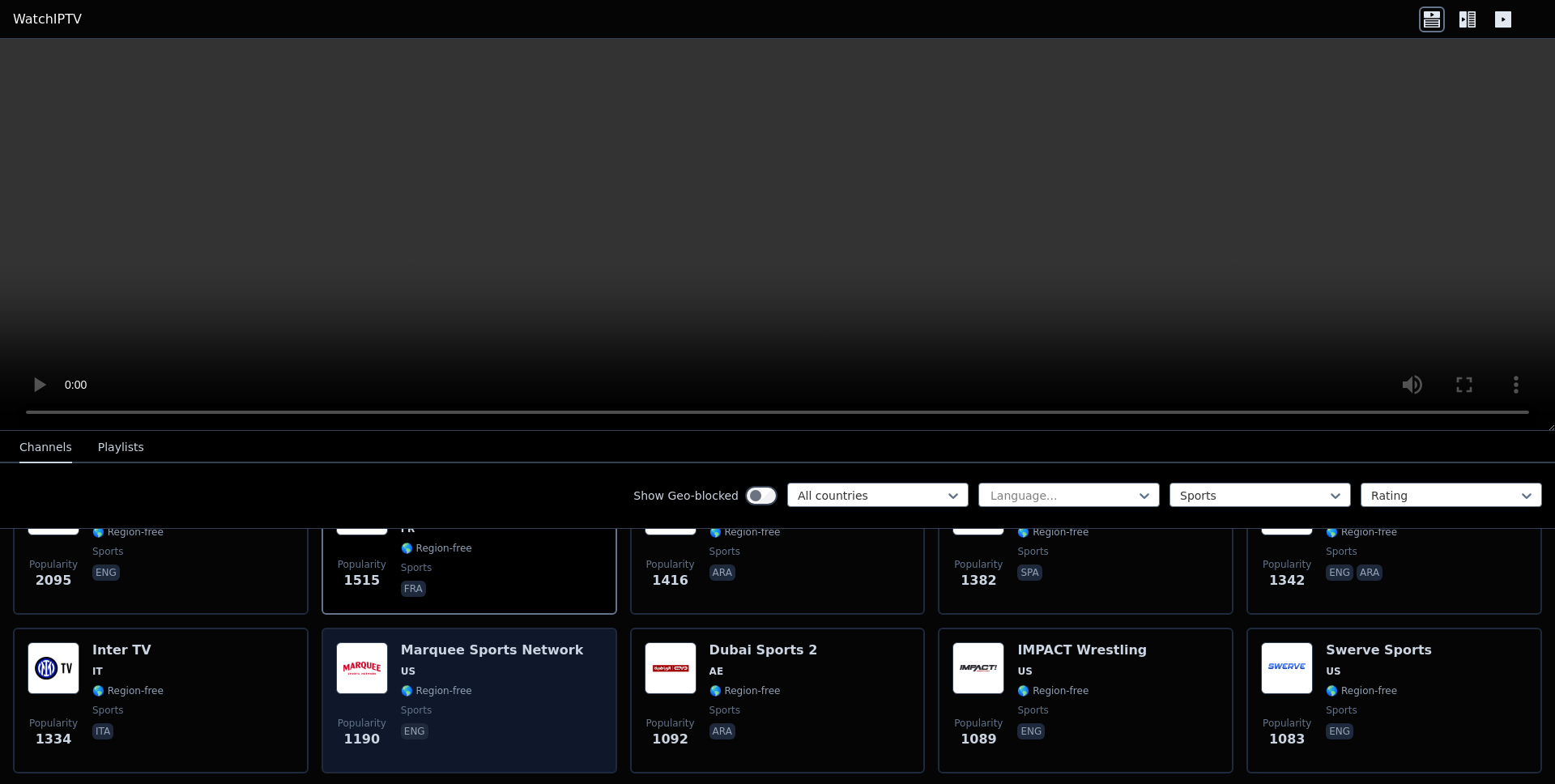
scroll to position [0, 0]
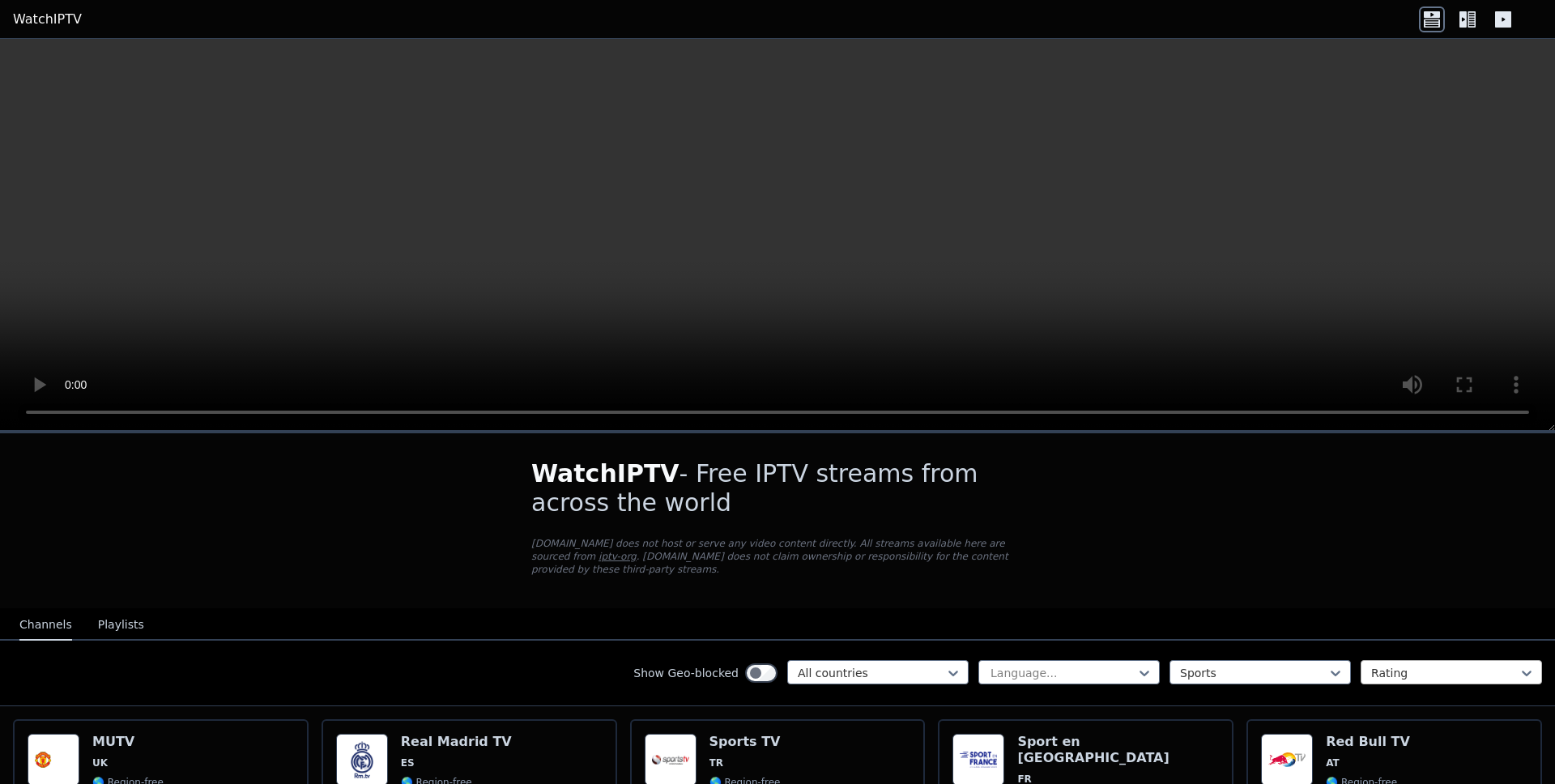
click at [1426, 677] on div at bounding box center [1444, 672] width 147 height 17
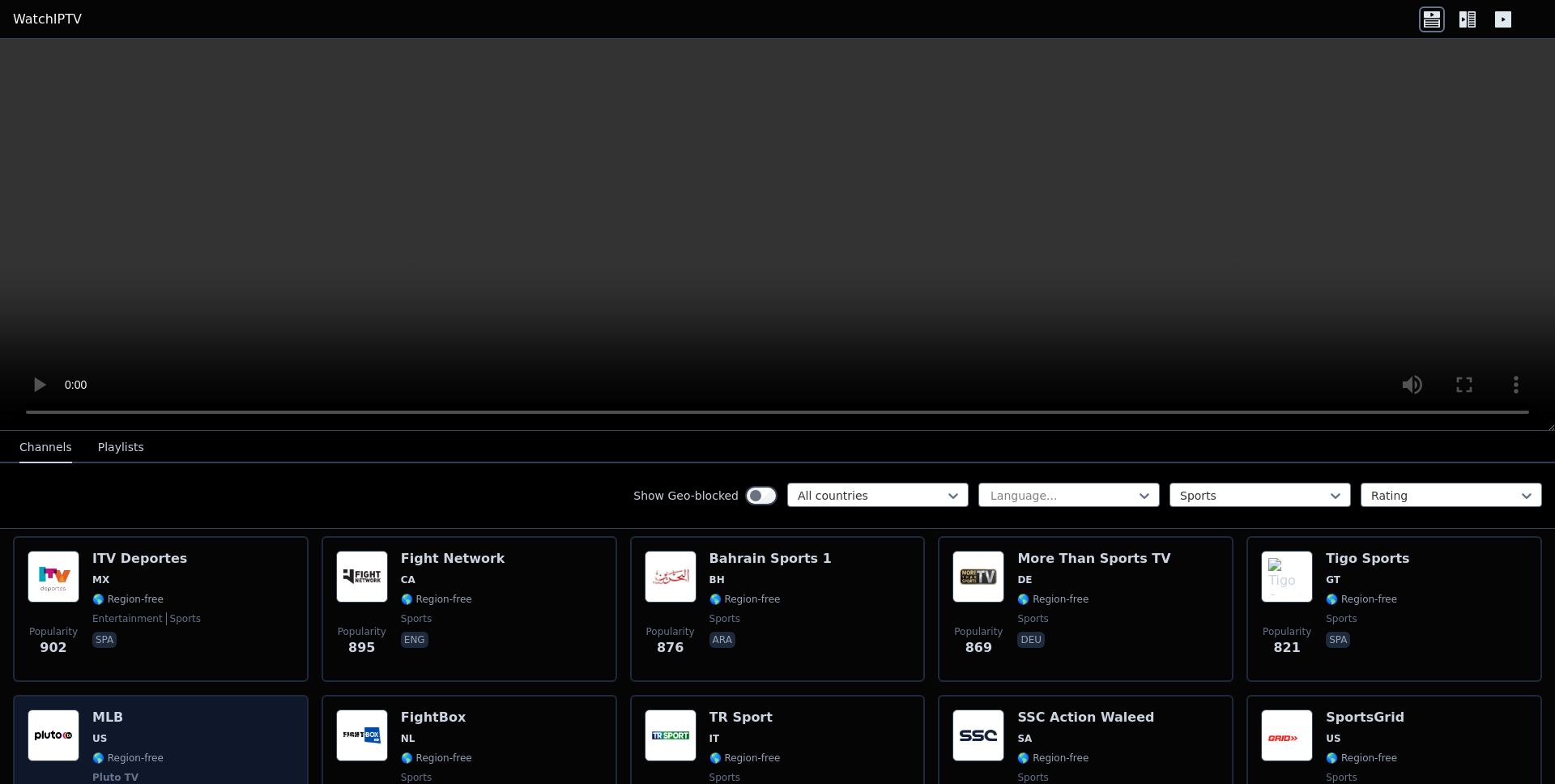
scroll to position [816, 0]
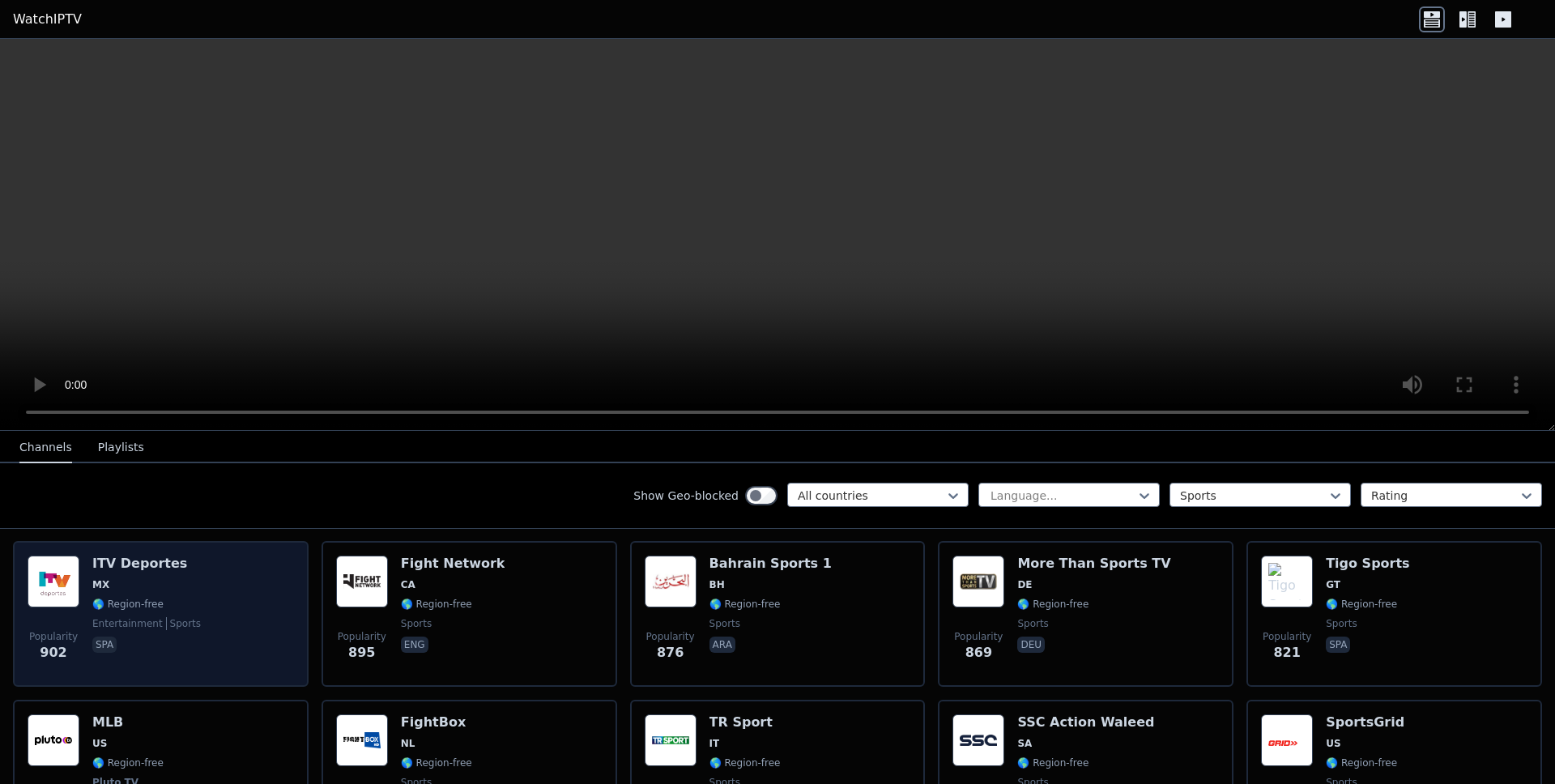
click at [178, 625] on span "sports" at bounding box center [184, 623] width 35 height 13
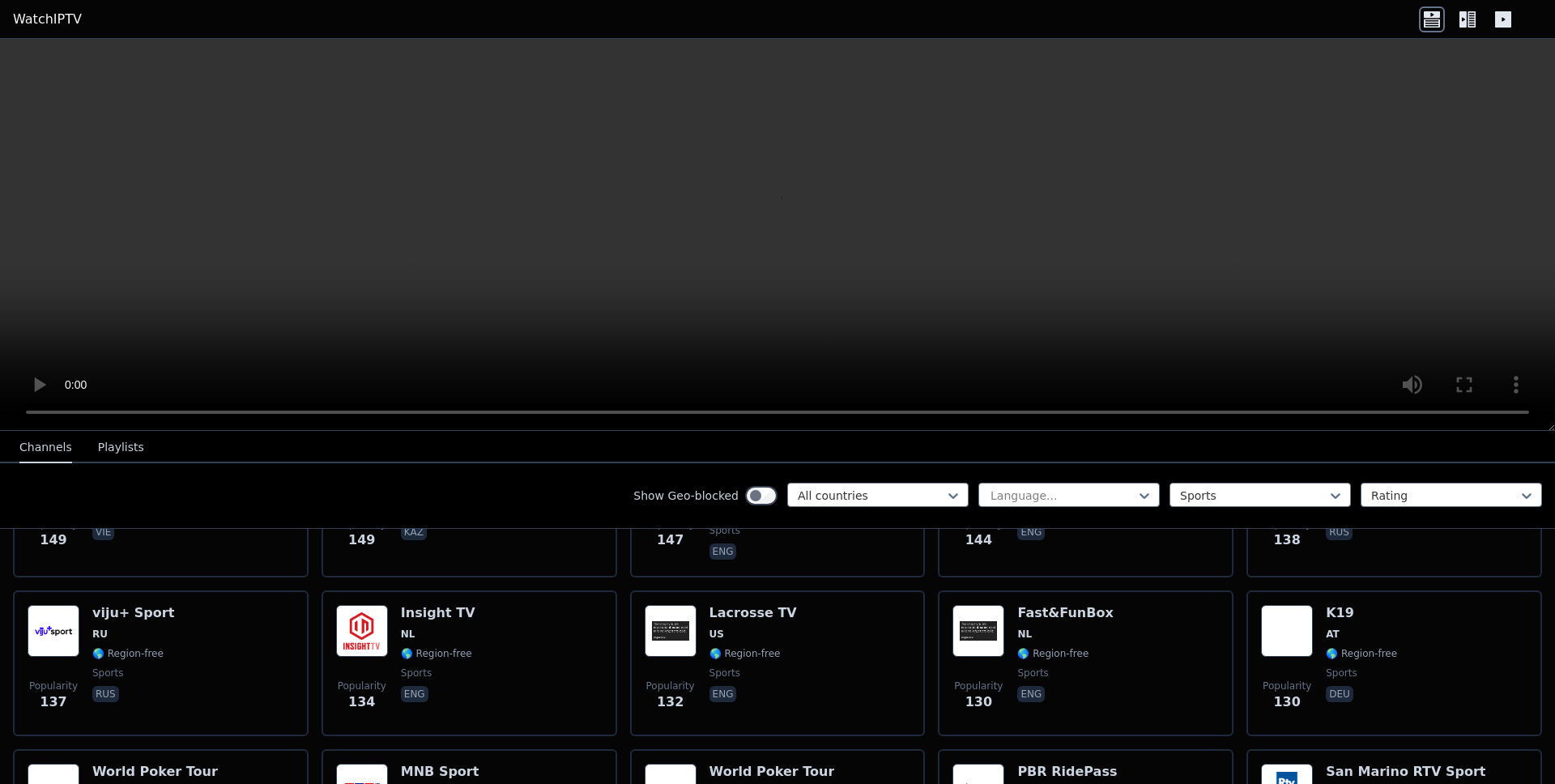
scroll to position [2536, 0]
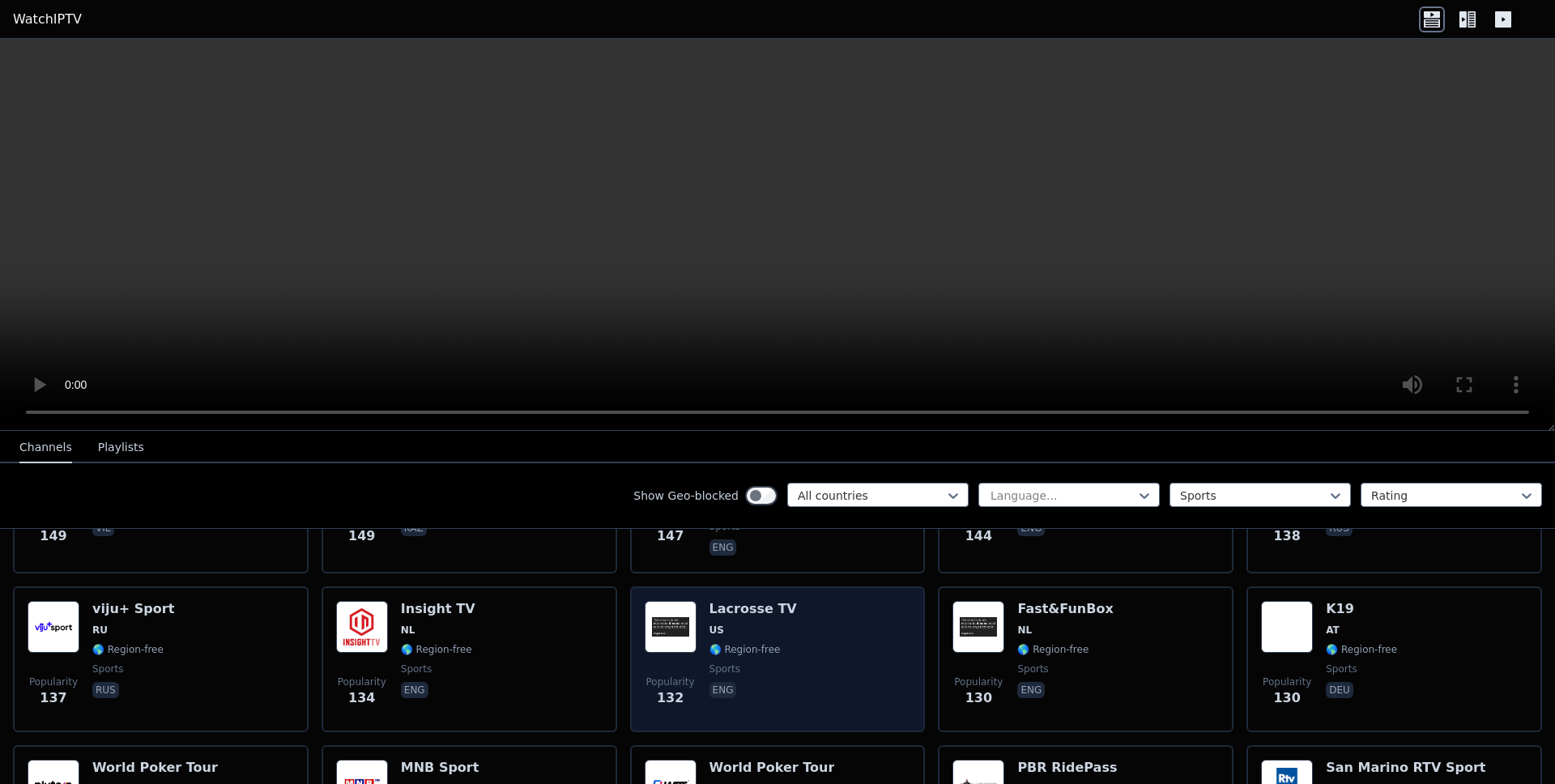
click at [801, 661] on div "Popularity 132 Lacrosse TV US 🌎 Region-free sports eng" at bounding box center [778, 659] width 267 height 117
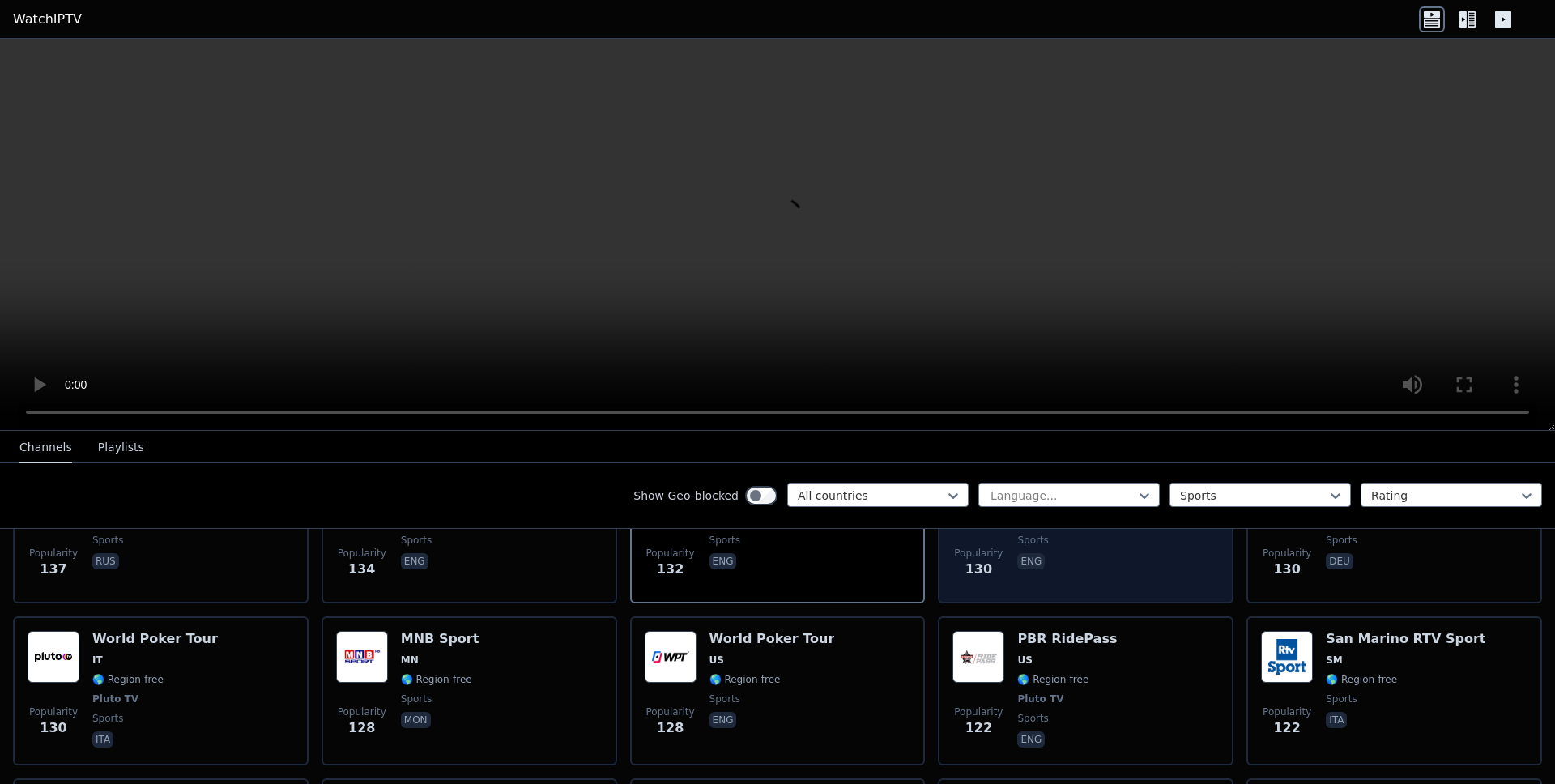
scroll to position [2668, 0]
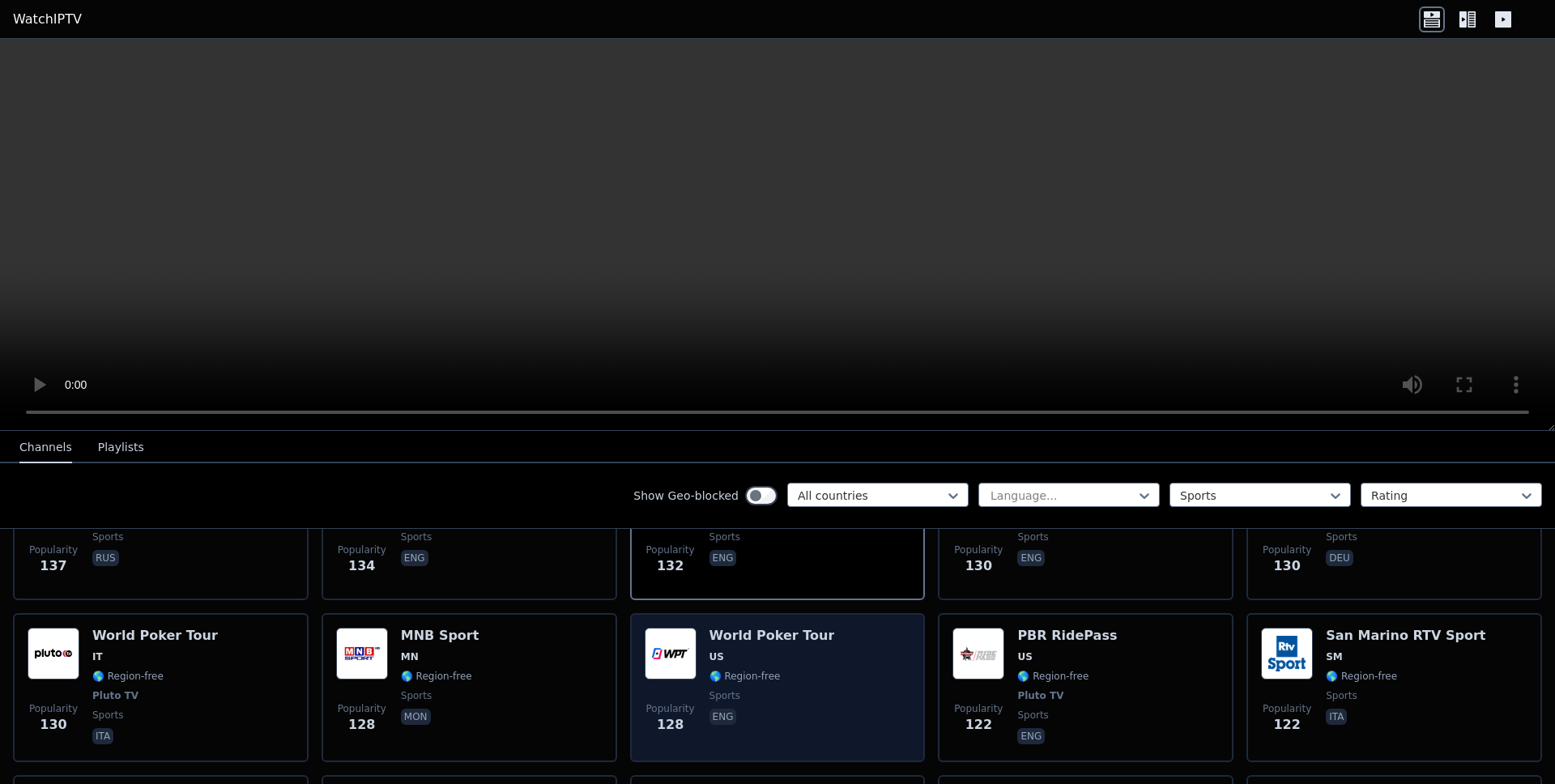
click at [814, 715] on div "Popularity 128 World Poker Tour US 🌎 Region-free sports eng" at bounding box center [778, 687] width 267 height 120
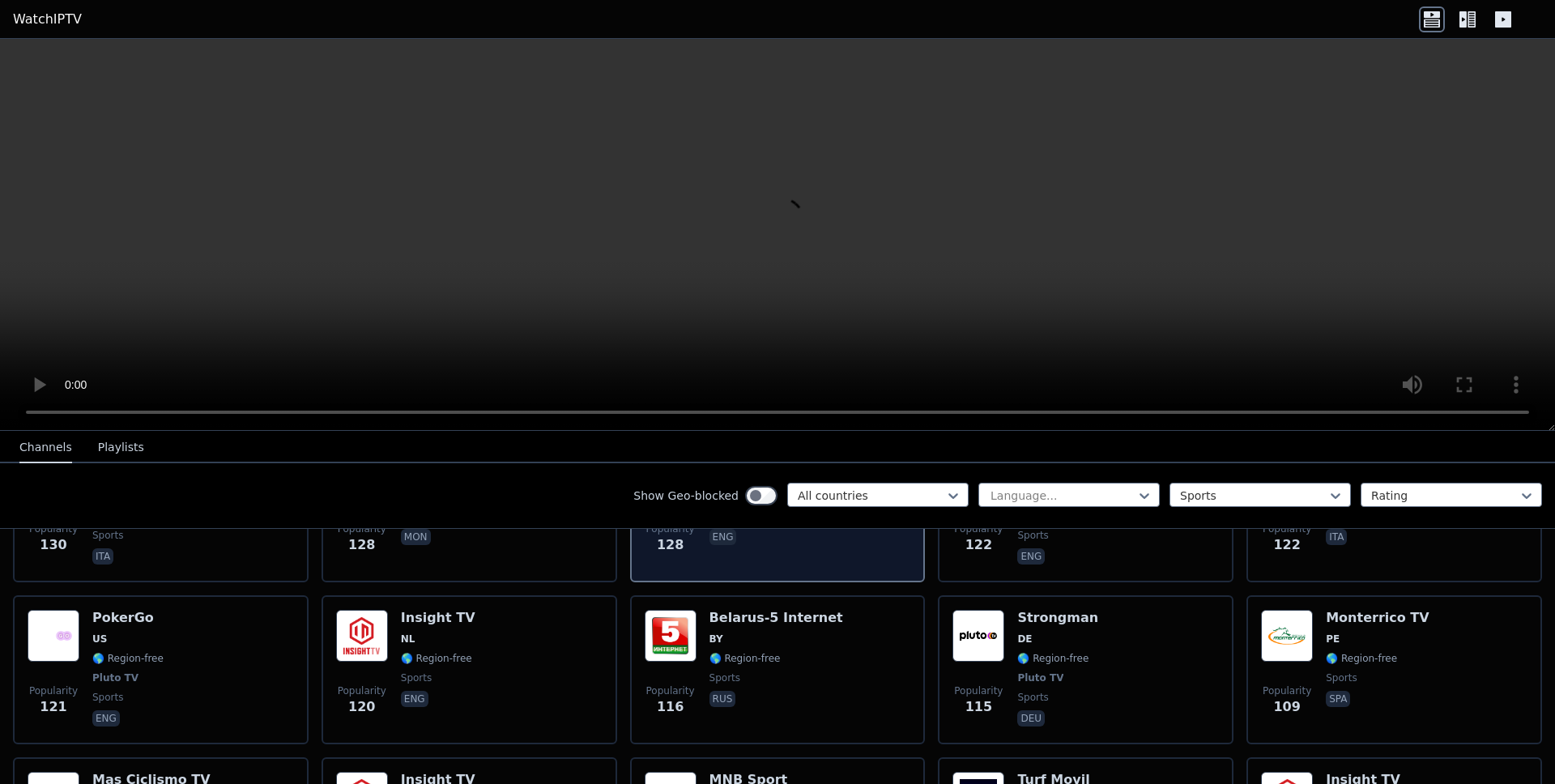
scroll to position [2848, 0]
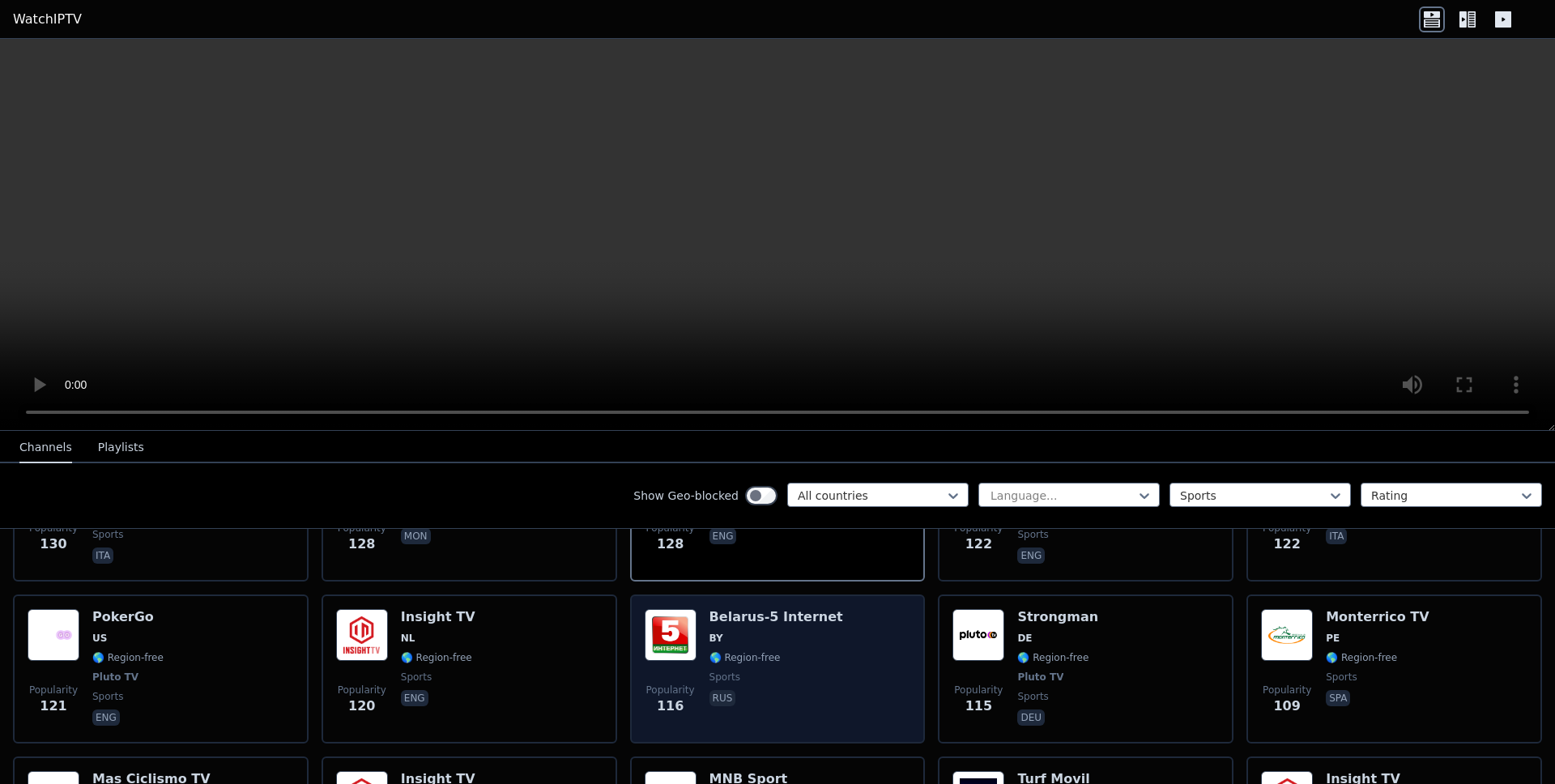
click at [759, 716] on div "Belarus-5 Internet BY 🌎 Region-free sports rus" at bounding box center [776, 668] width 133 height 120
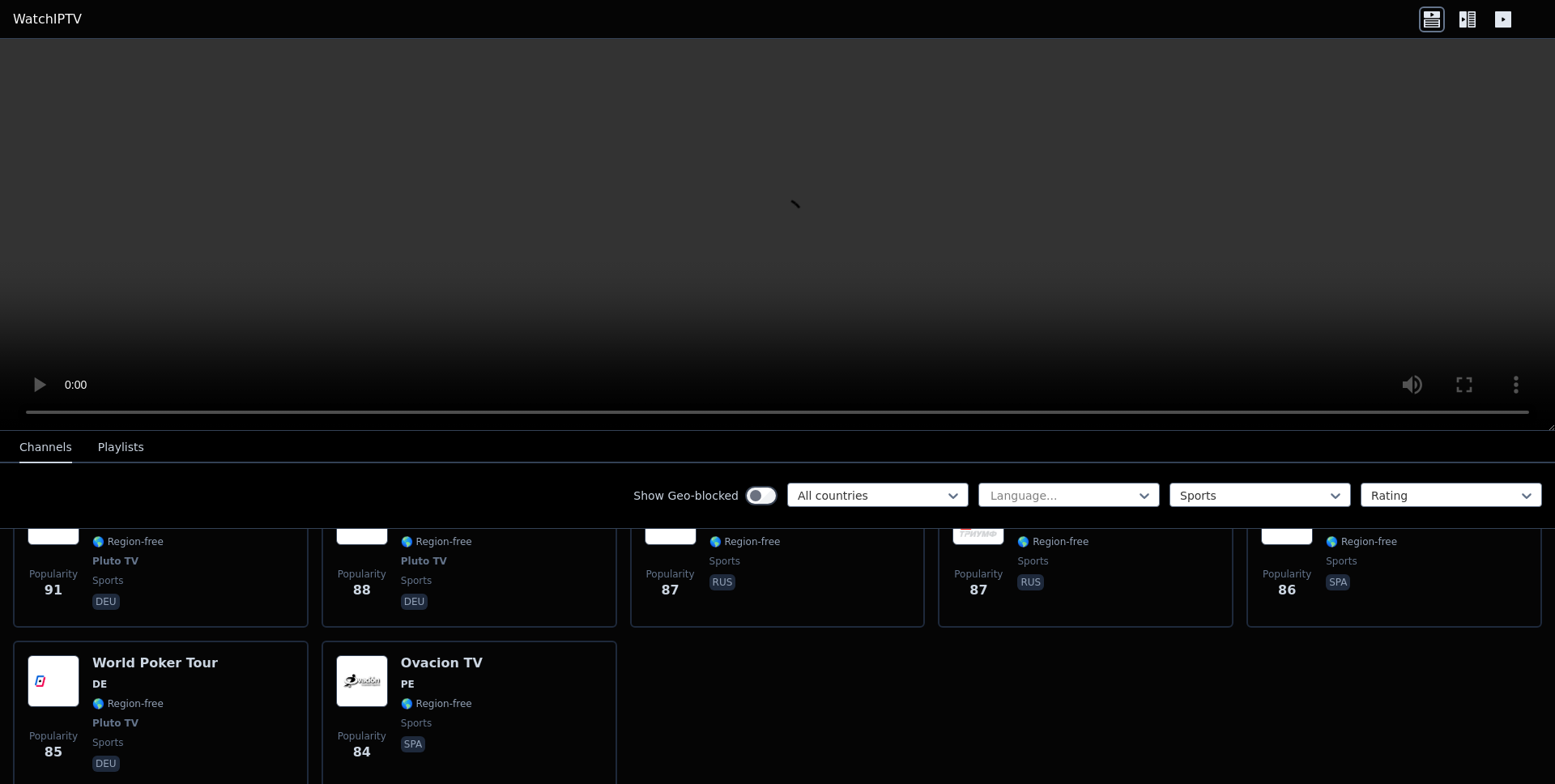
scroll to position [3679, 0]
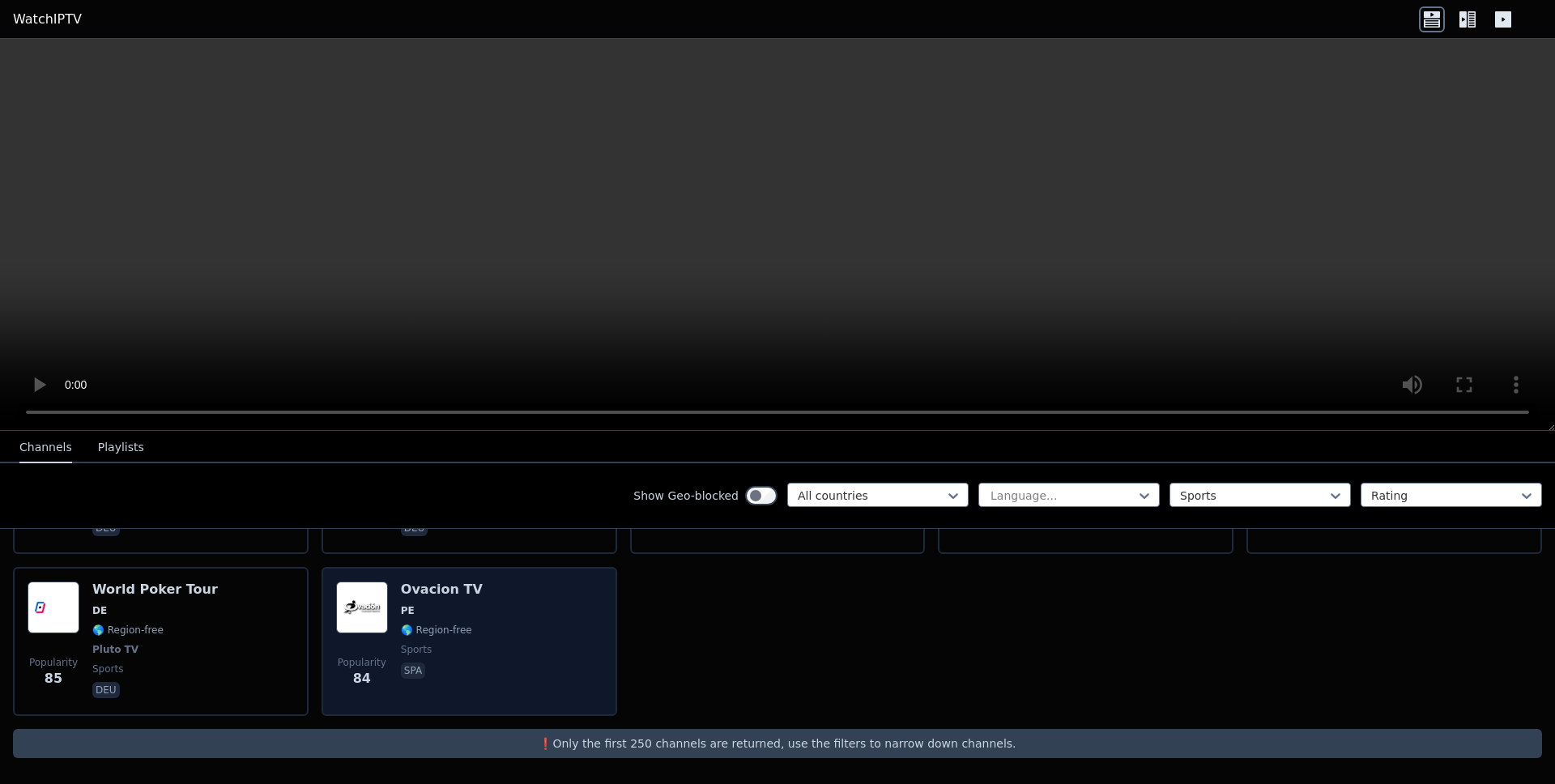
click at [449, 636] on div "Ovacion TV PE 🌎 Region-free sports spa" at bounding box center [442, 641] width 82 height 120
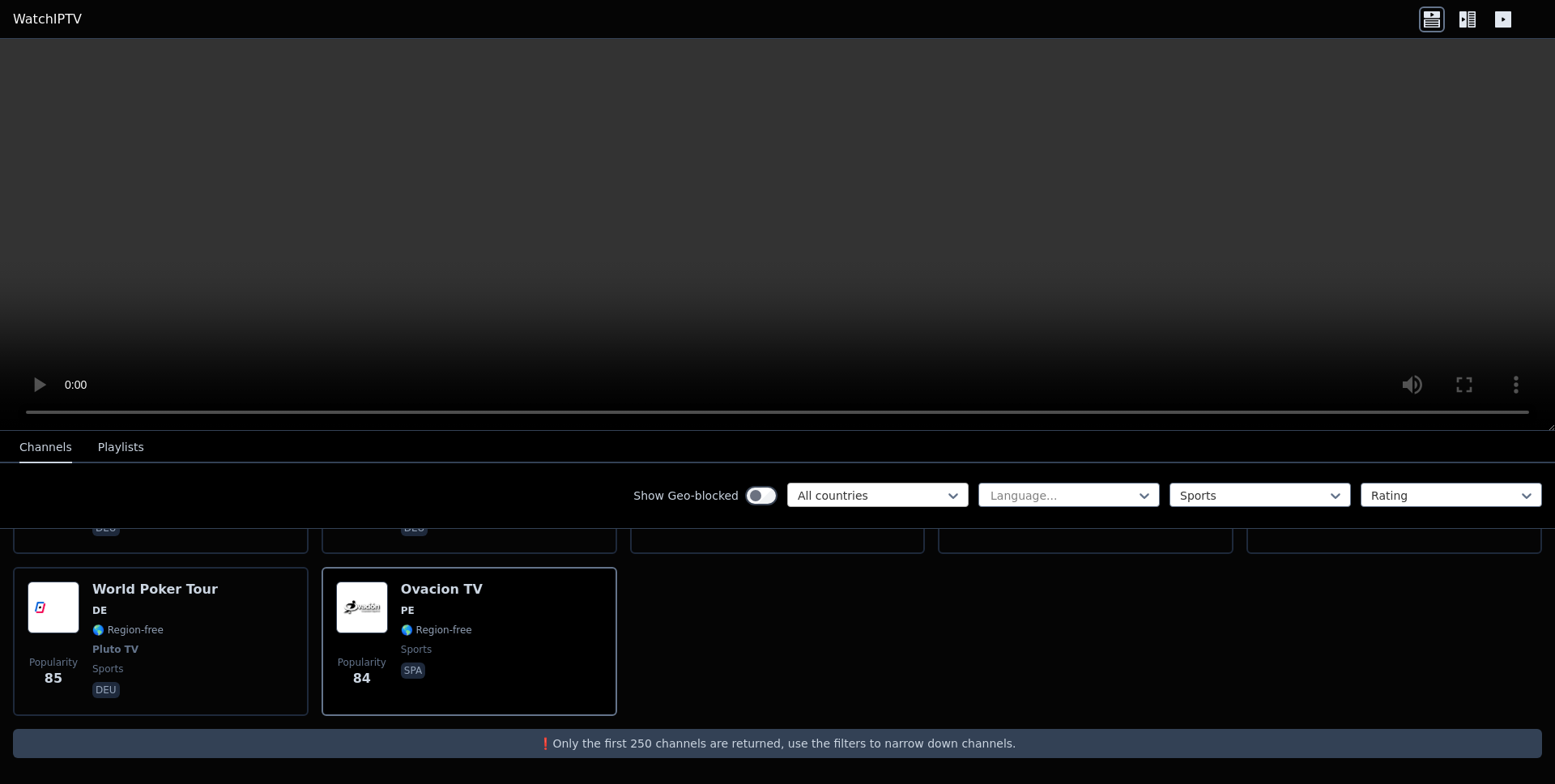
click at [854, 493] on div at bounding box center [871, 495] width 147 height 17
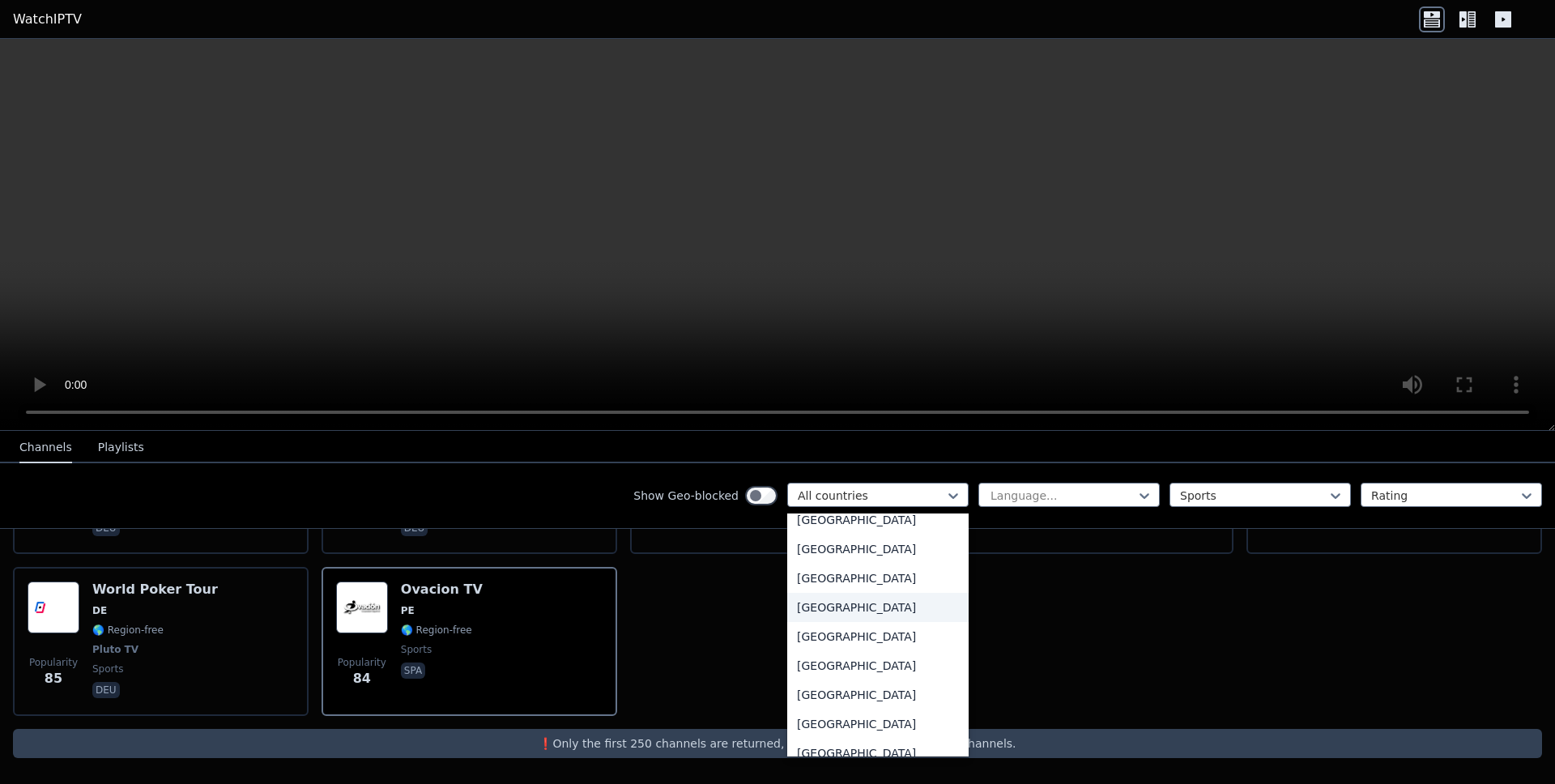
scroll to position [1616, 0]
click at [843, 675] on div "Ethiopia" at bounding box center [878, 664] width 181 height 29
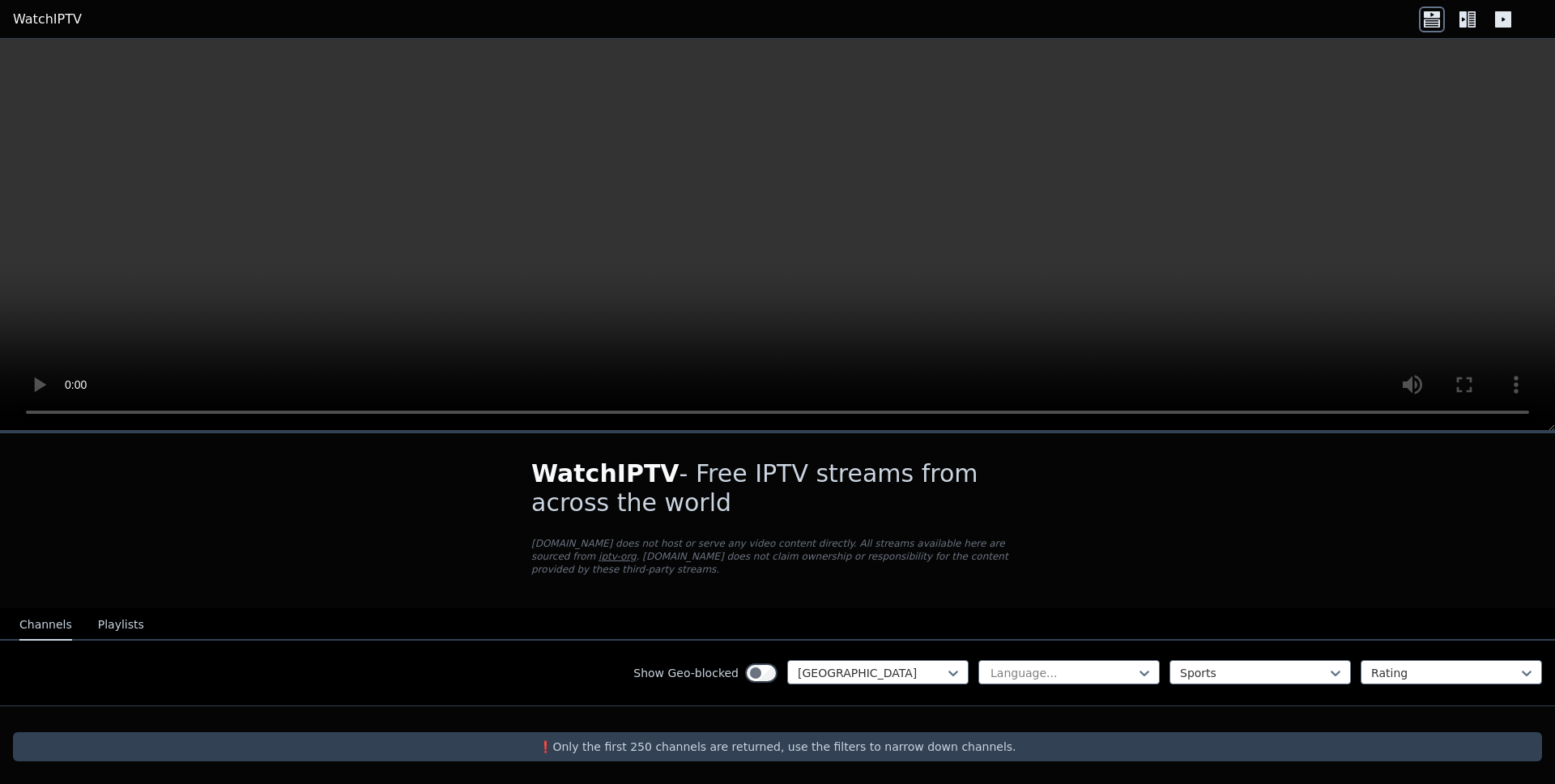
scroll to position [3, 0]
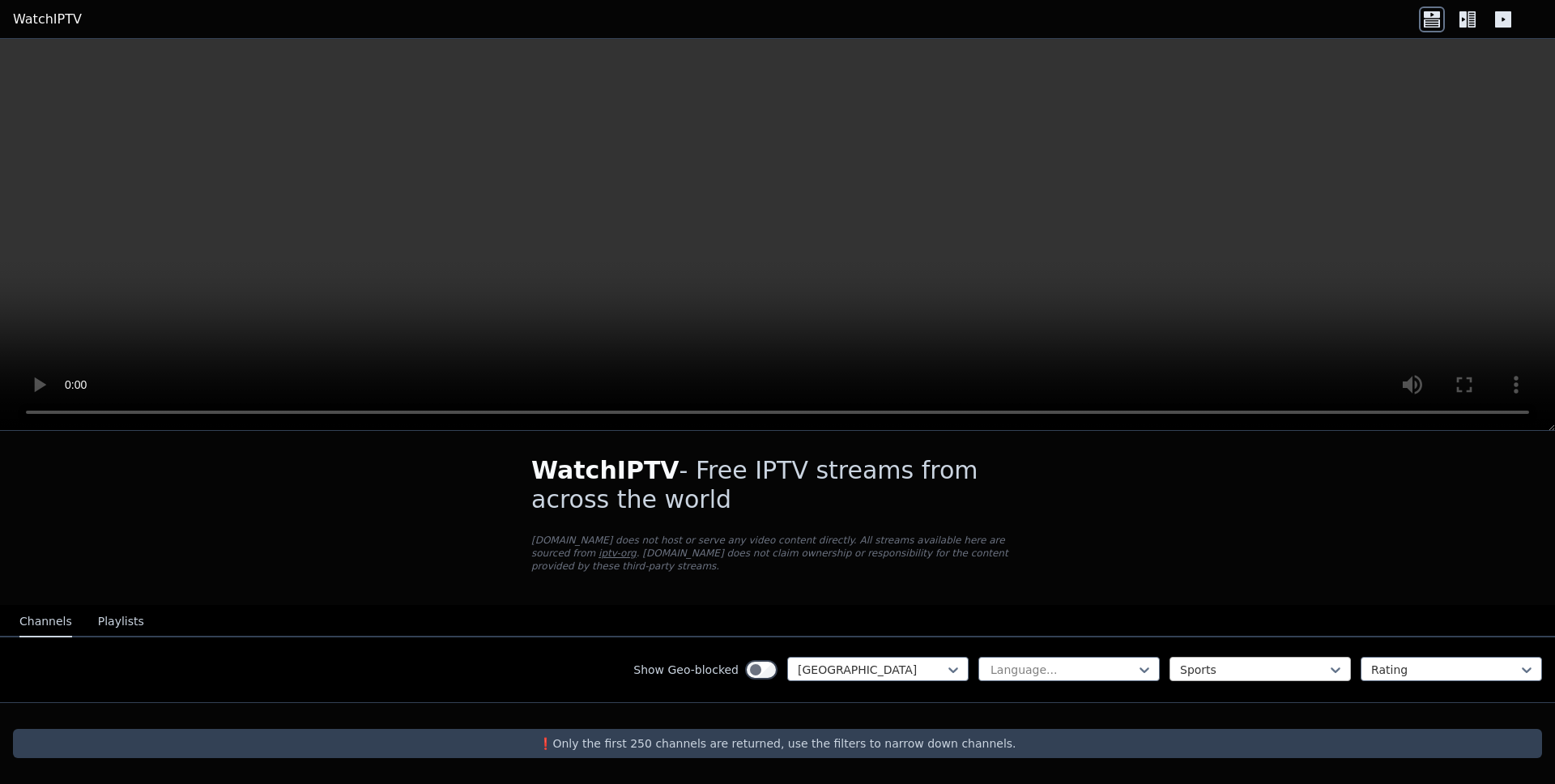
click at [1237, 671] on div at bounding box center [1253, 669] width 147 height 17
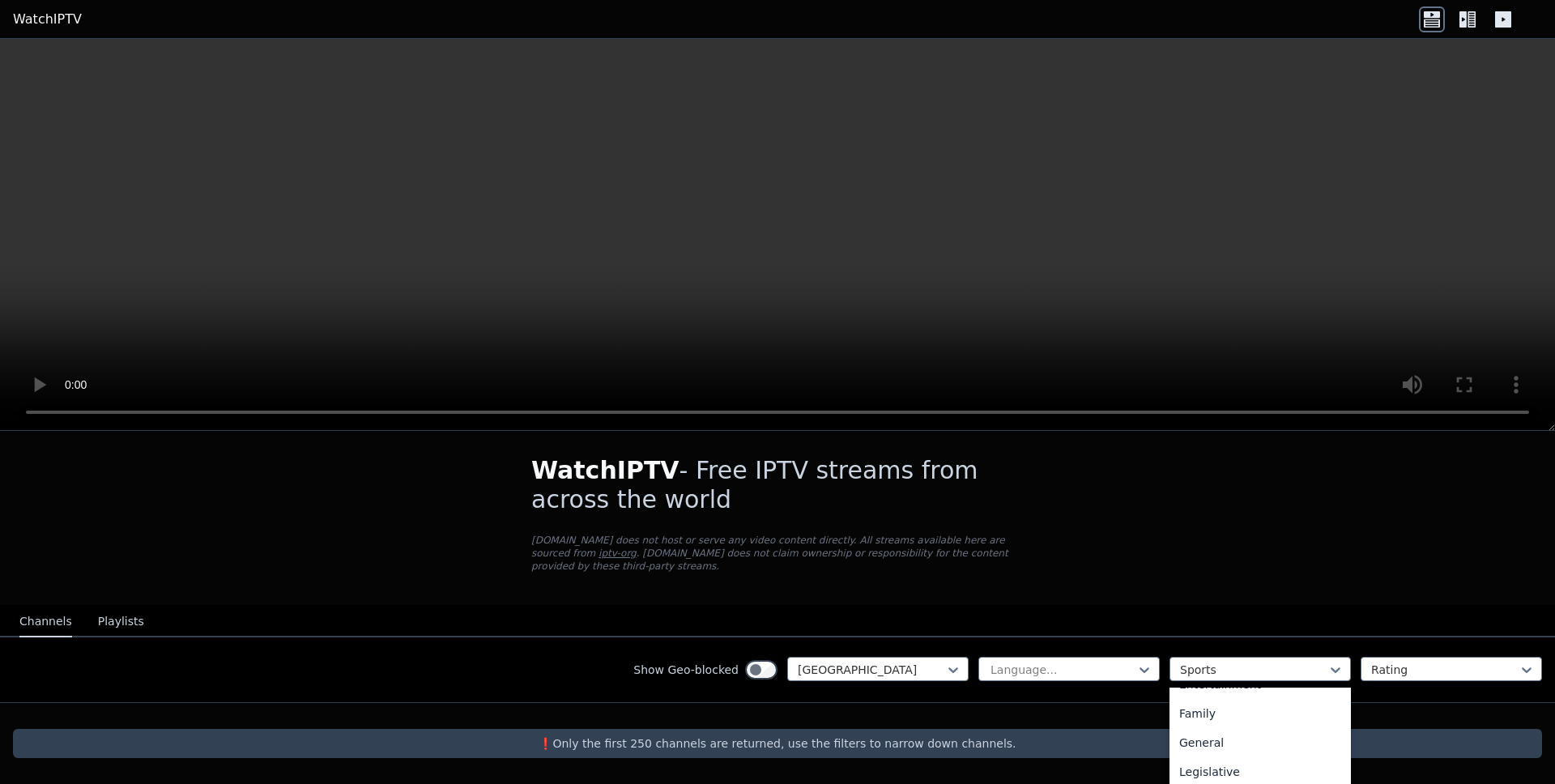
scroll to position [0, 0]
click at [1212, 697] on div "All categories" at bounding box center [1260, 705] width 181 height 29
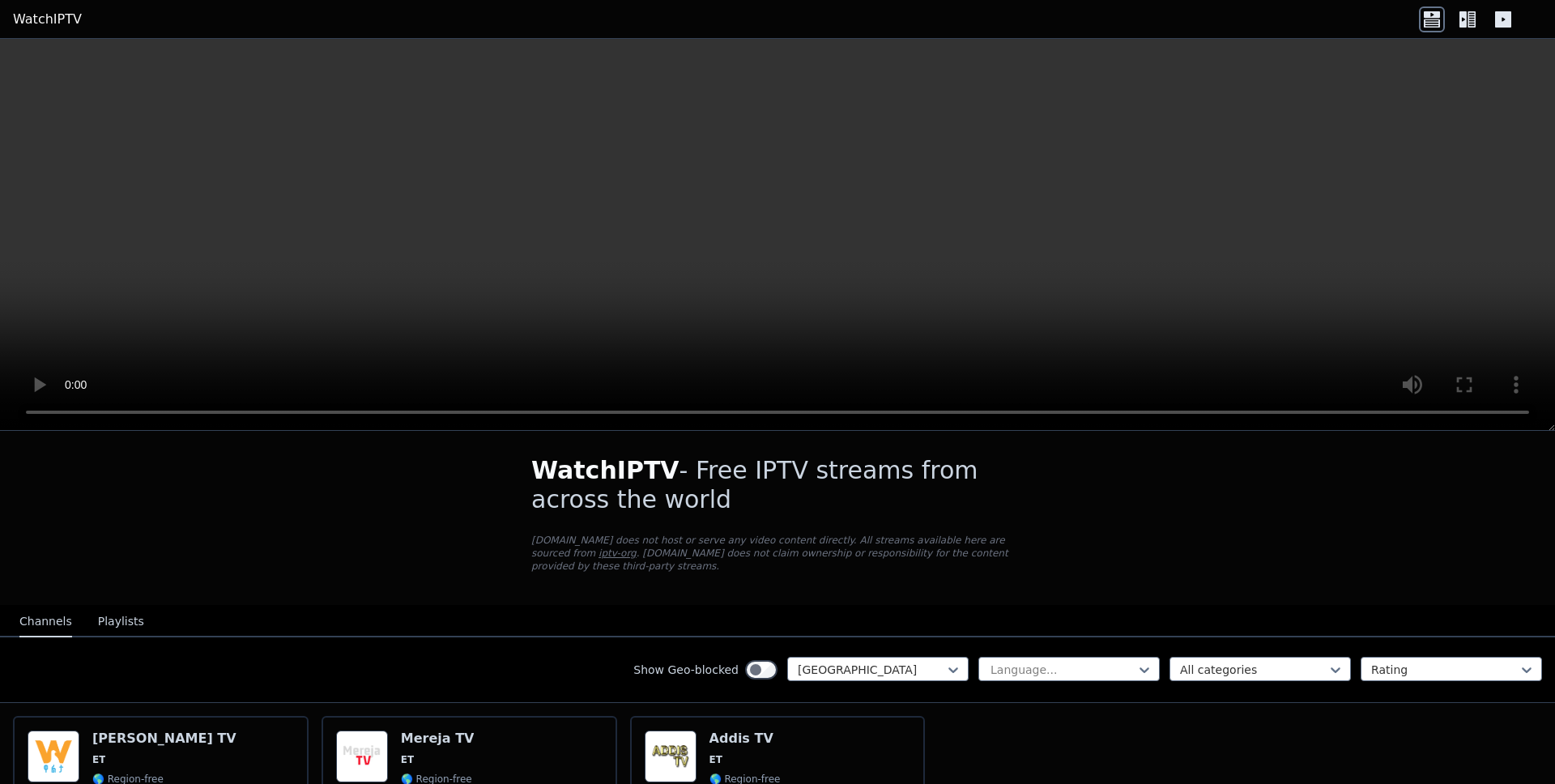
scroll to position [149, 0]
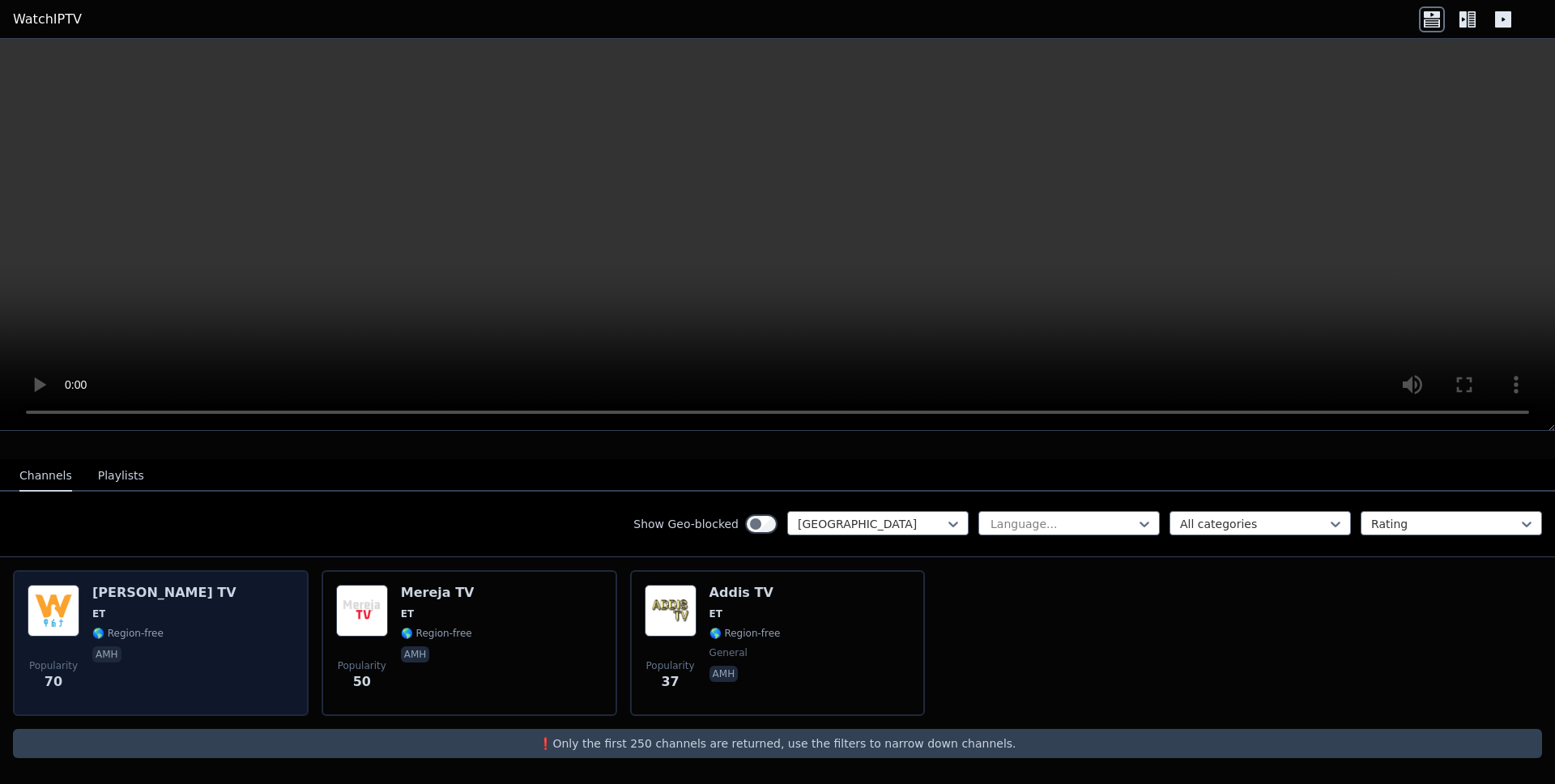
click at [161, 655] on div "Popularity 70 Walta TV ET 🌎 Region-free amh" at bounding box center [161, 643] width 267 height 117
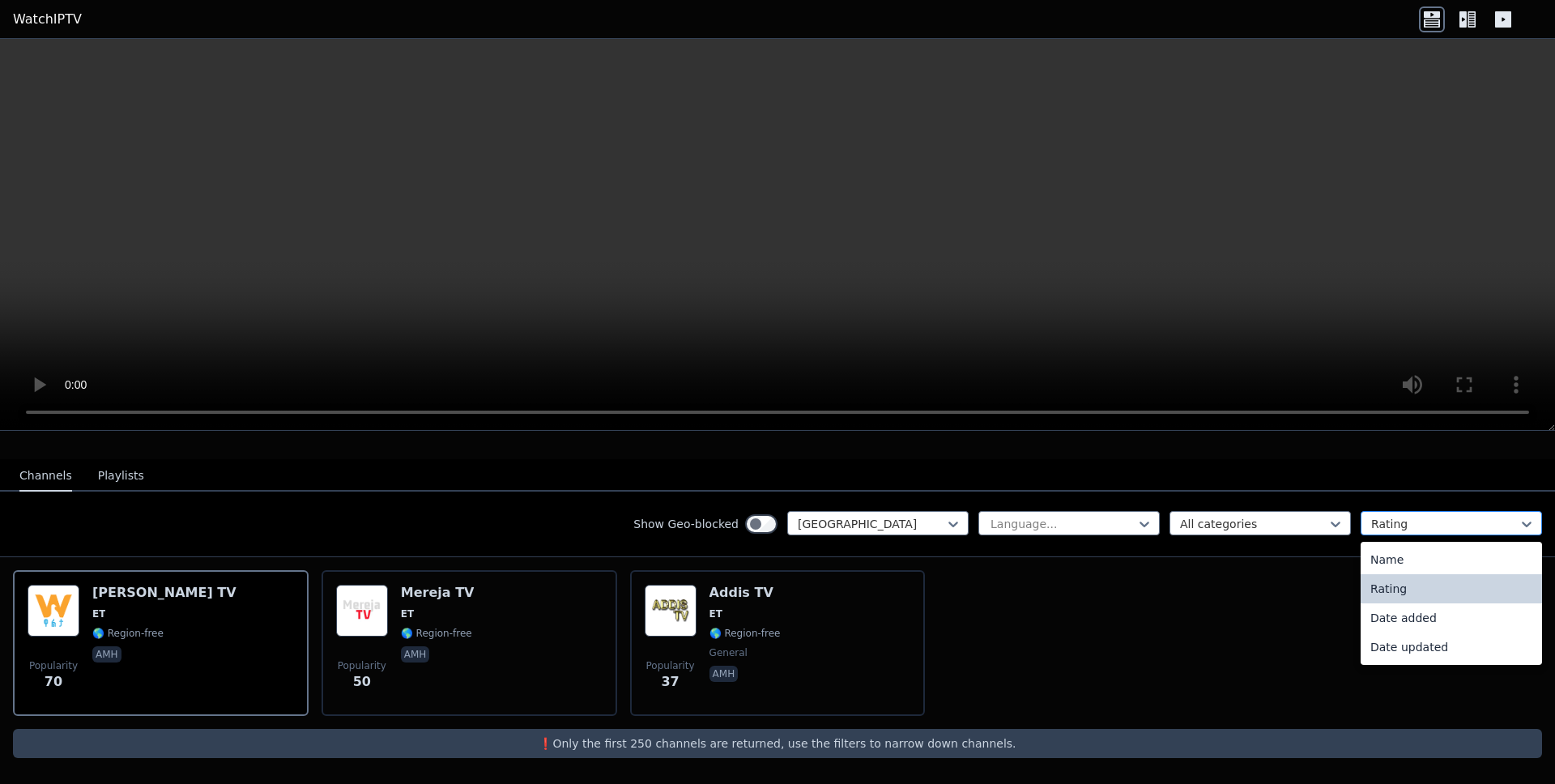
click at [1405, 523] on div at bounding box center [1444, 523] width 147 height 17
click at [896, 529] on div at bounding box center [871, 523] width 147 height 17
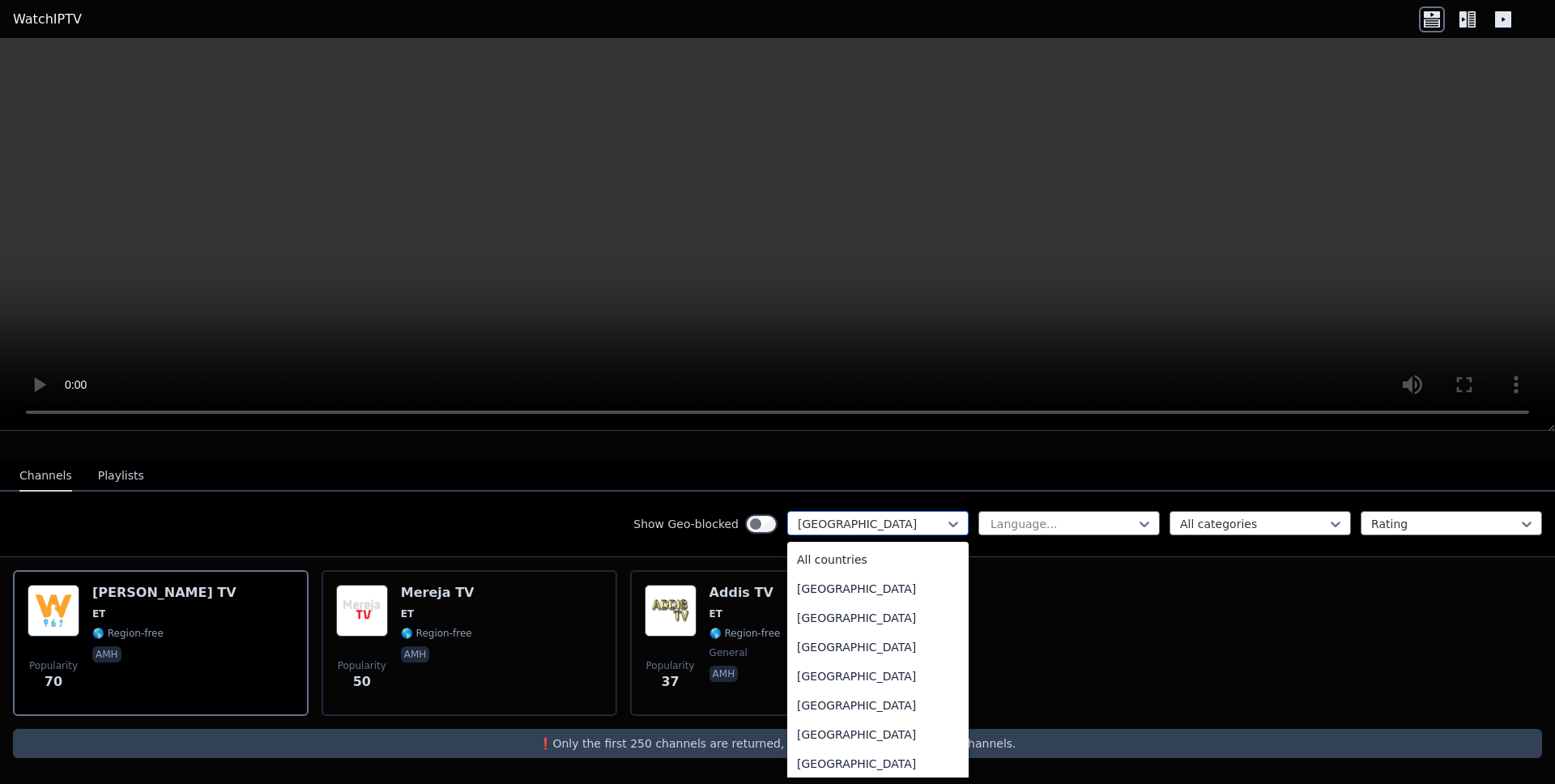
scroll to position [1564, 0]
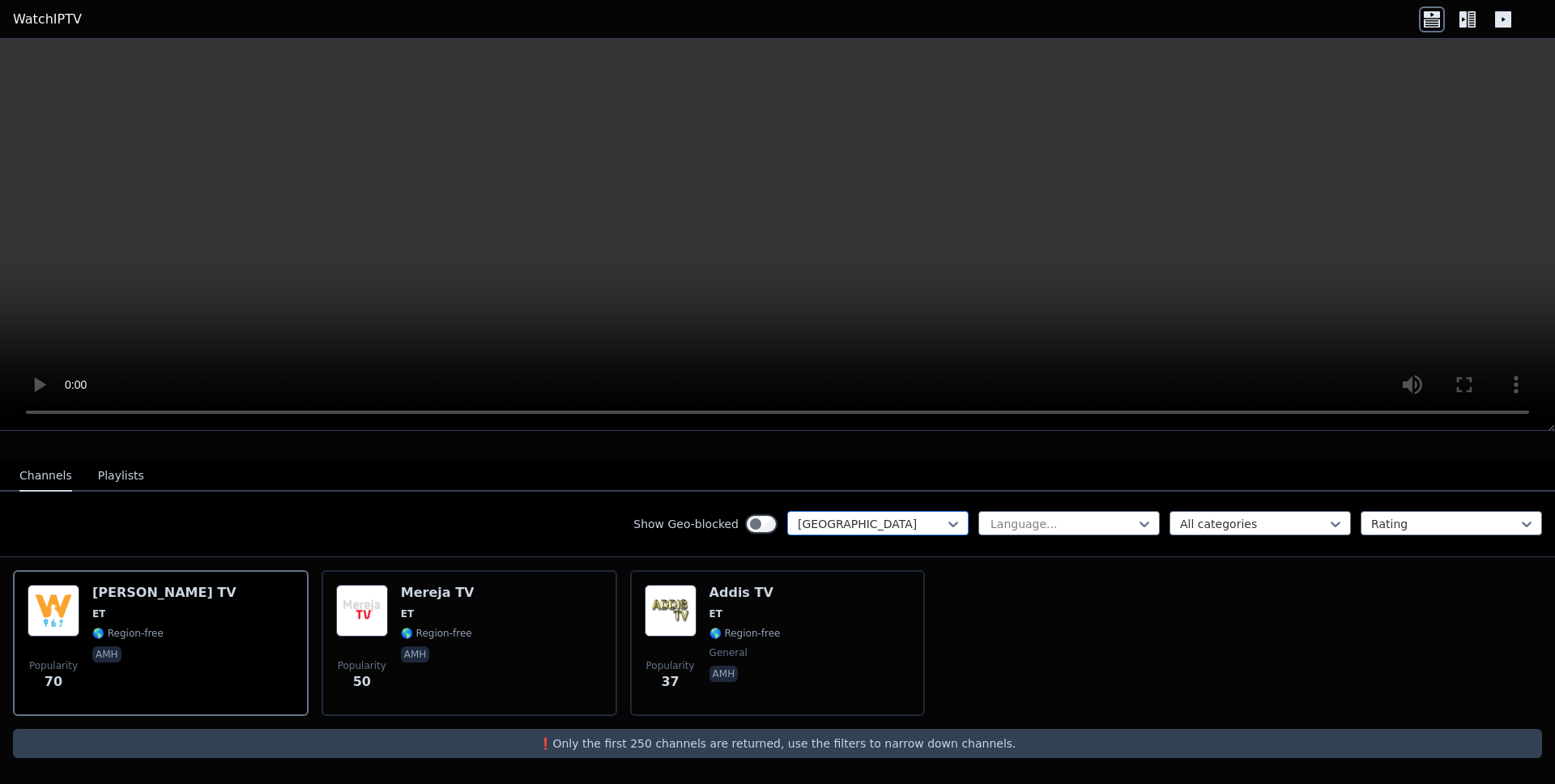
click at [896, 529] on div at bounding box center [871, 523] width 147 height 17
click at [886, 526] on div at bounding box center [871, 523] width 147 height 17
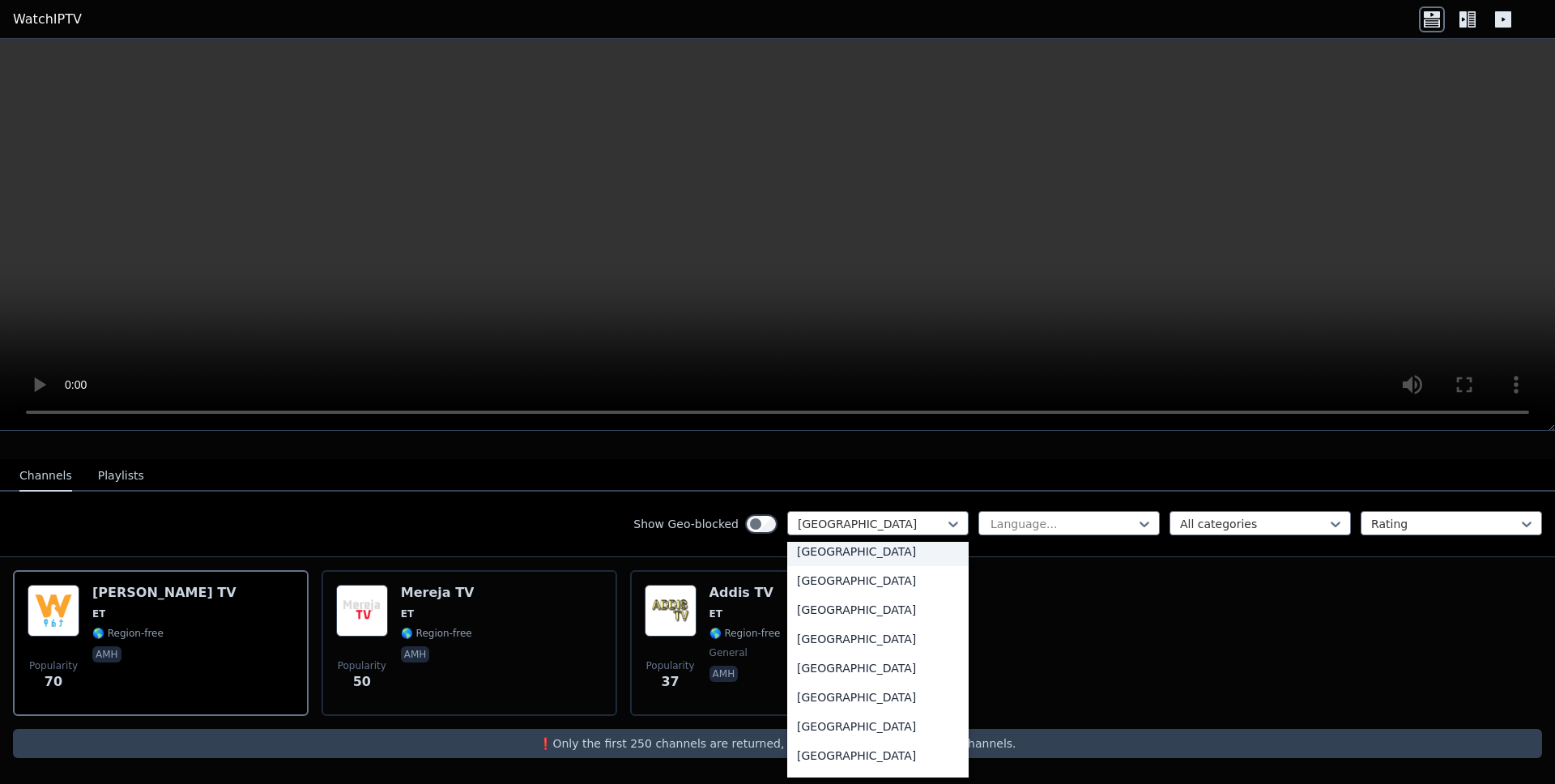
scroll to position [1828, 0]
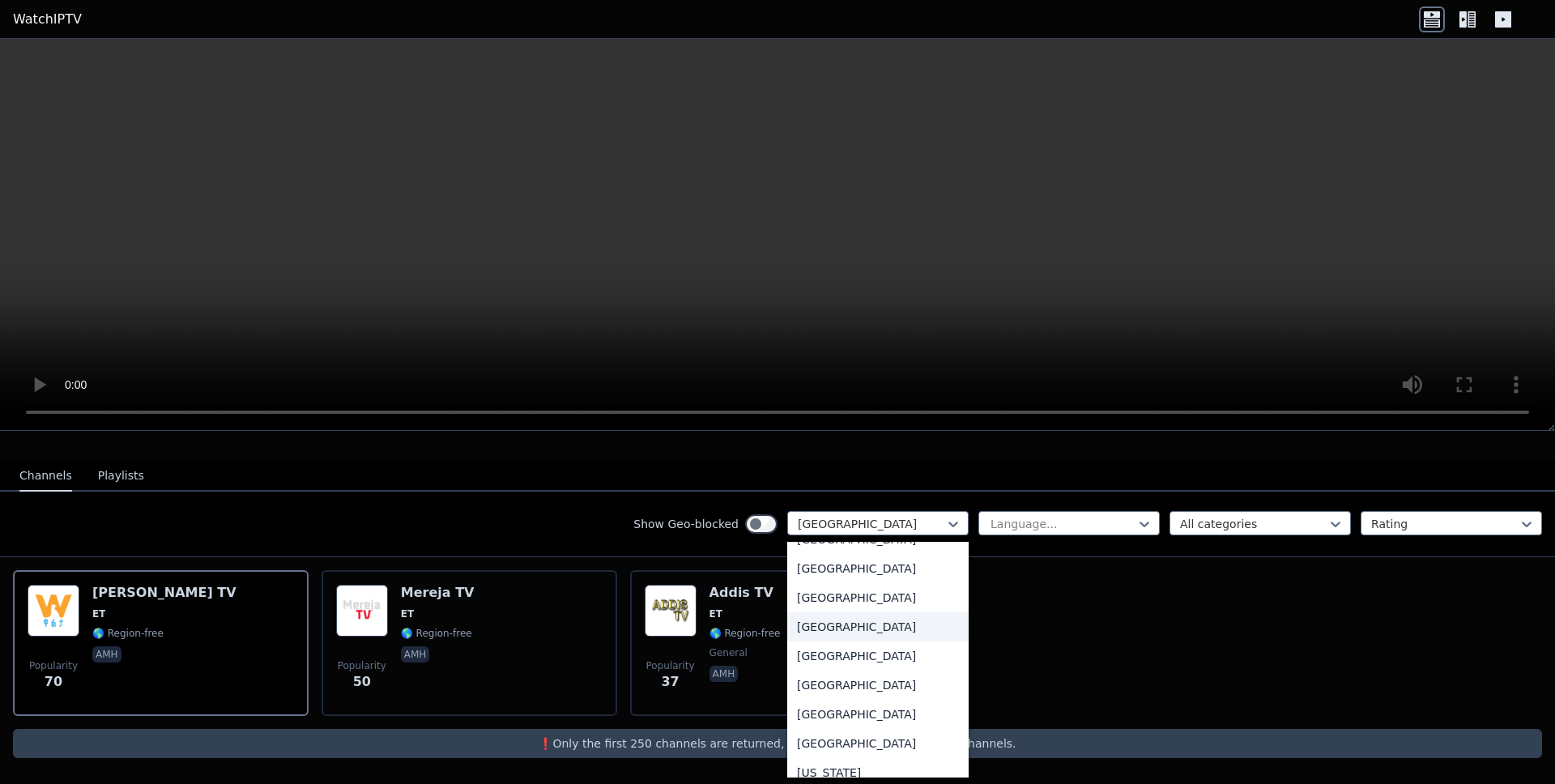
click at [860, 641] on div "France" at bounding box center [878, 626] width 181 height 29
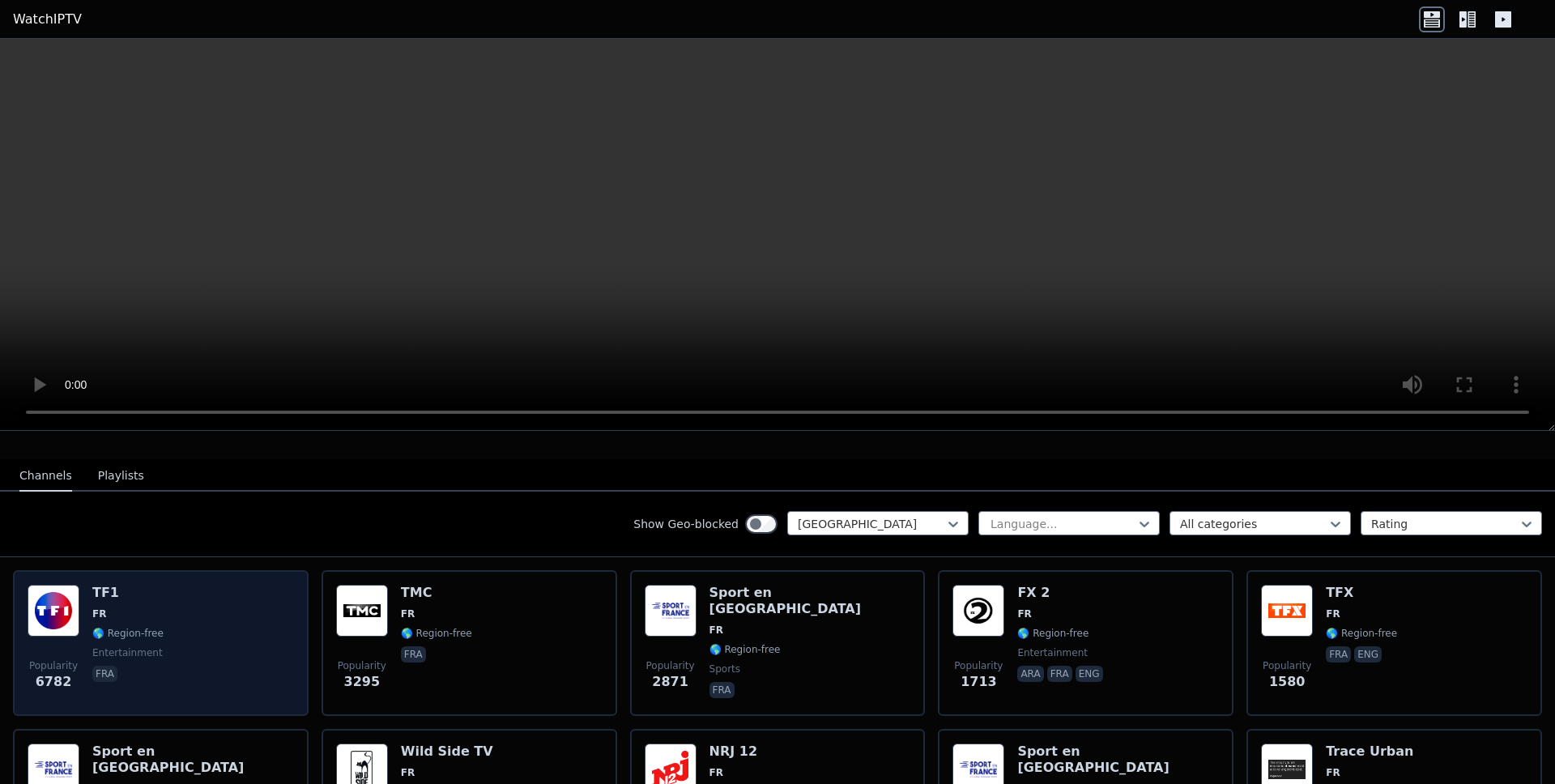
click at [210, 671] on div "Popularity 6782 TF1 FR 🌎 Region-free entertainment fra" at bounding box center [161, 643] width 267 height 117
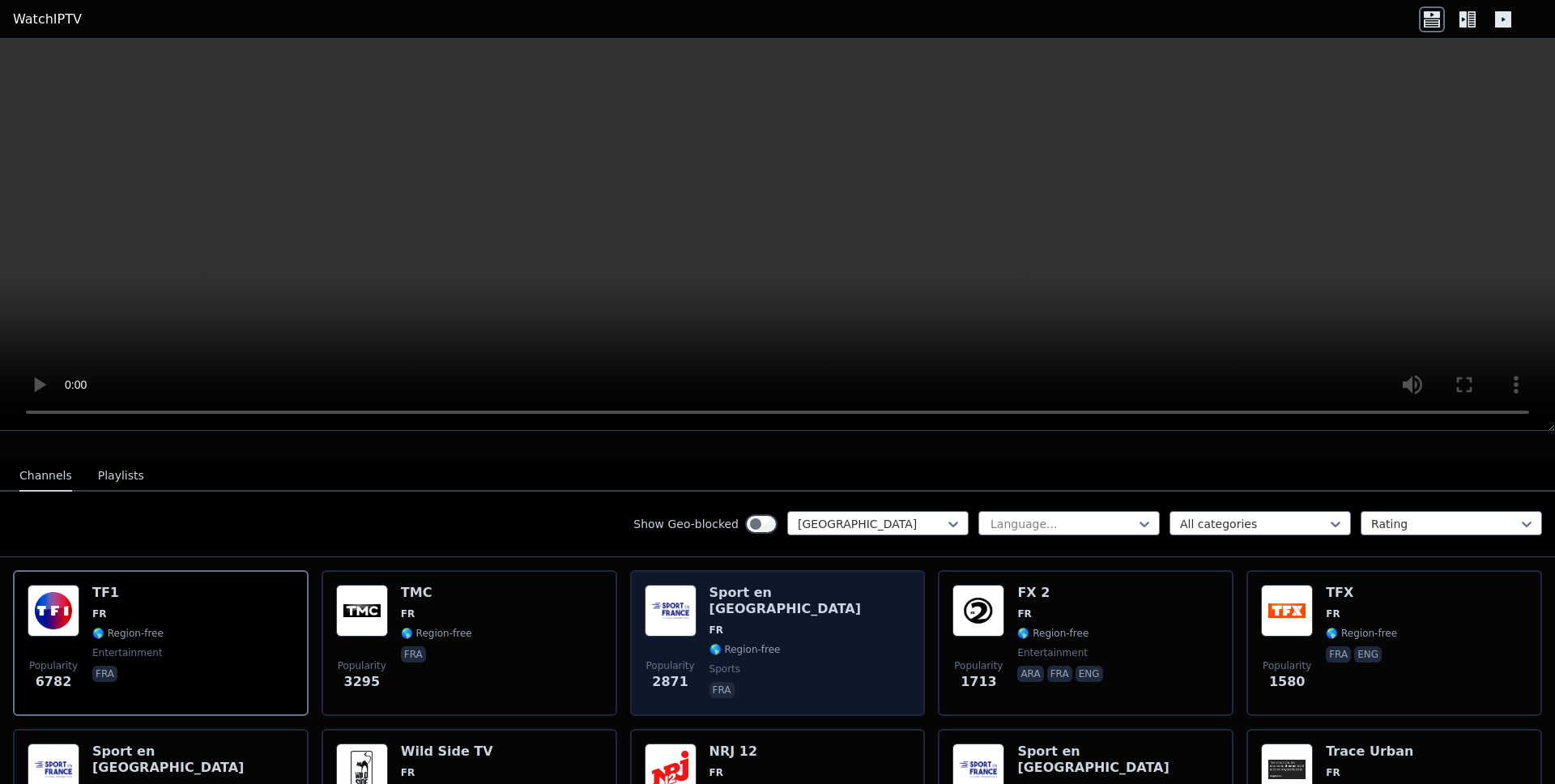
click at [778, 661] on div "Sport en France FR 🌎 Region-free sports fra" at bounding box center [810, 643] width 201 height 117
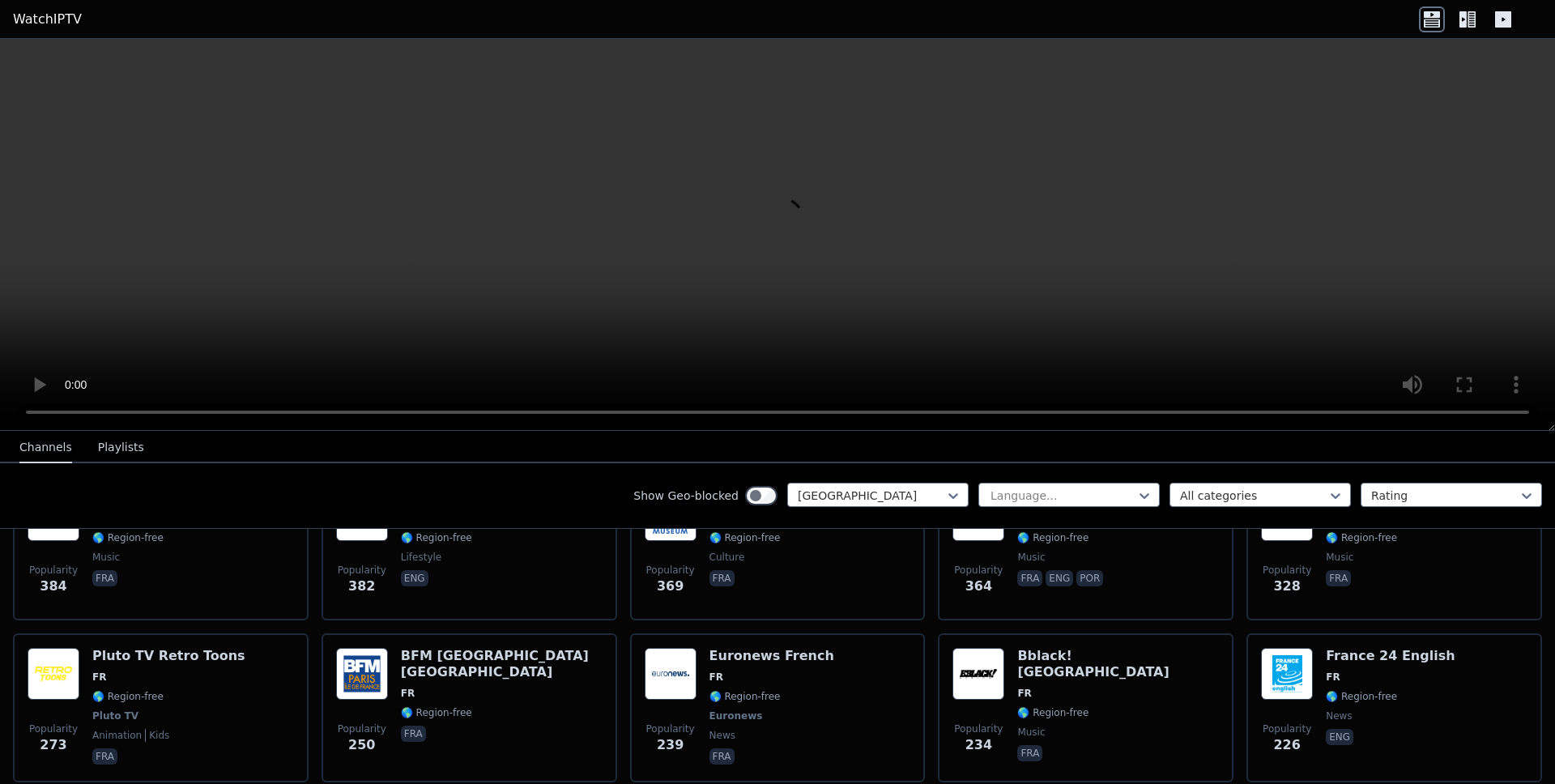
scroll to position [732, 0]
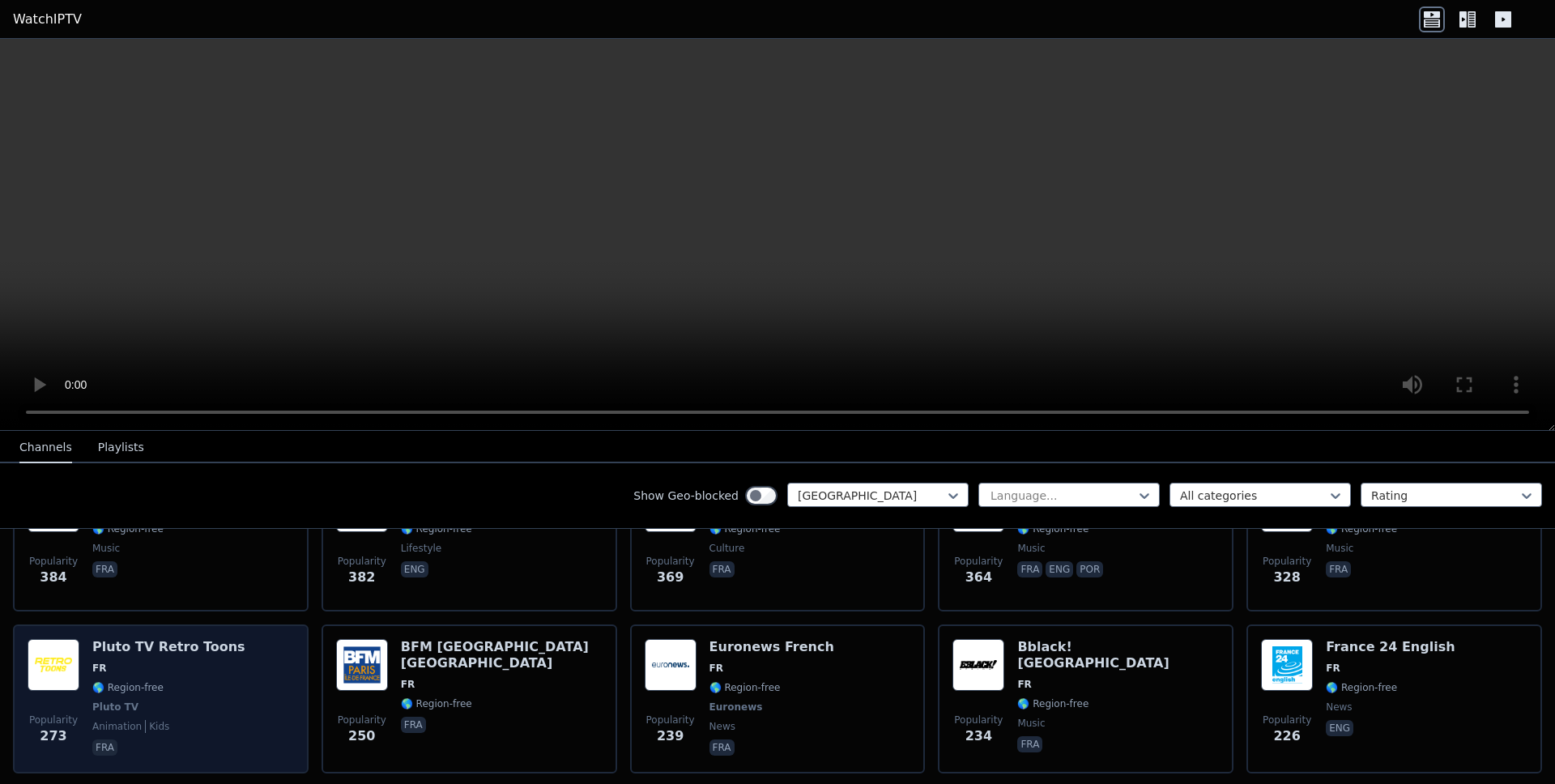
click at [172, 659] on div "Pluto TV Retro Toons FR 🌎 Region-free Pluto TV animation kids fra" at bounding box center [168, 698] width 153 height 120
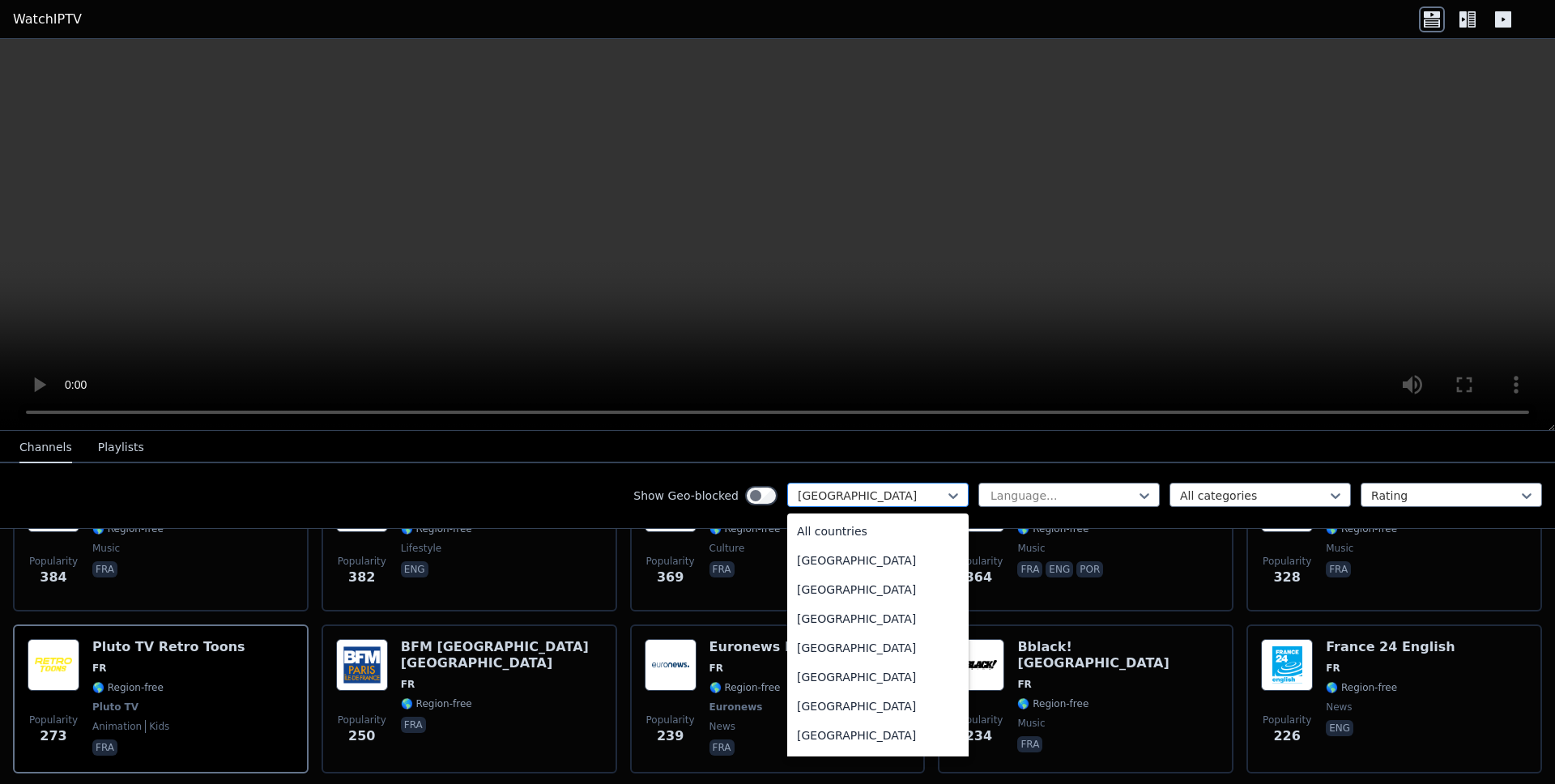
click at [889, 500] on div at bounding box center [871, 495] width 147 height 17
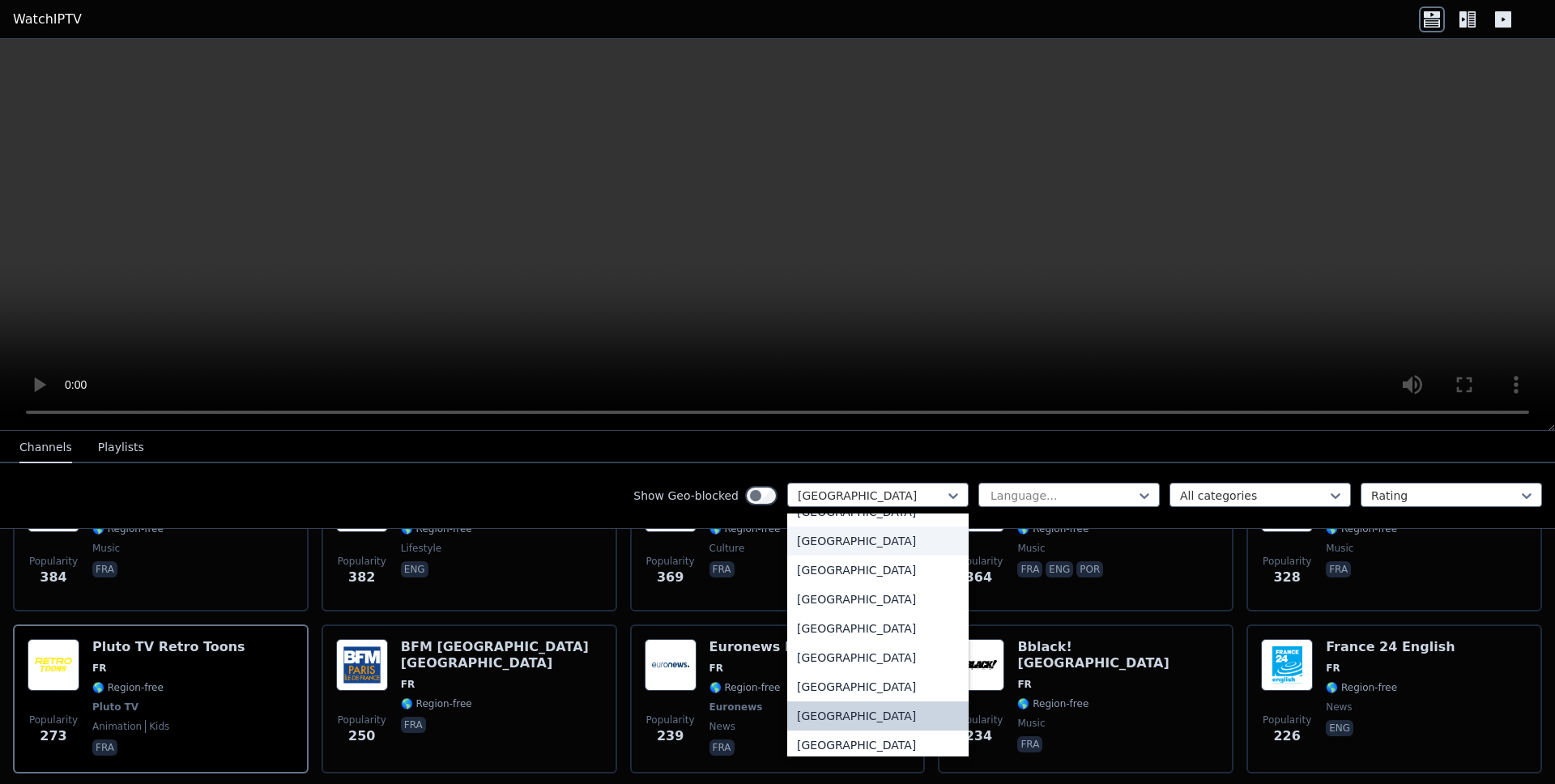
scroll to position [0, 0]
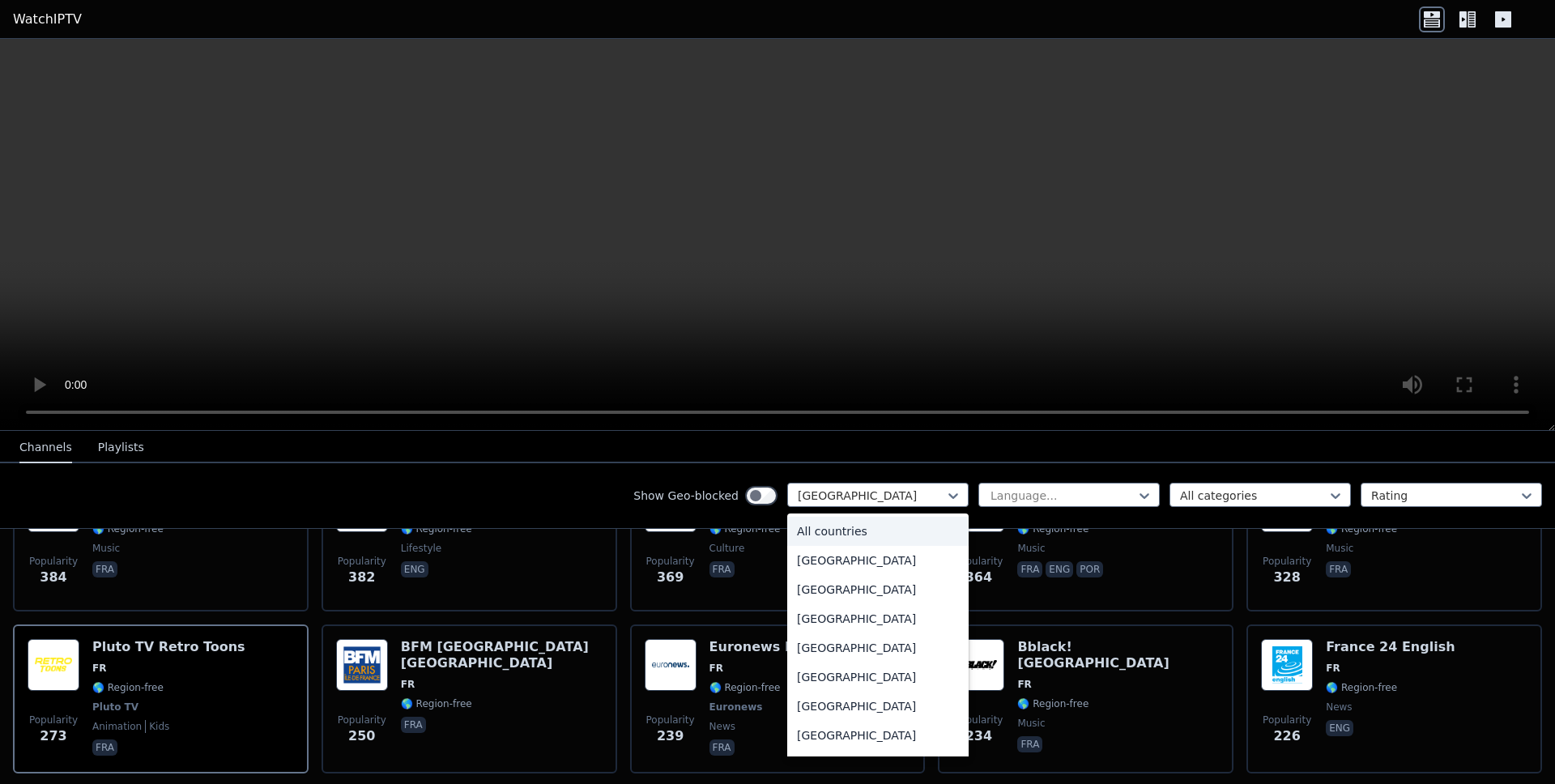
click at [845, 534] on div "All countries" at bounding box center [878, 531] width 181 height 29
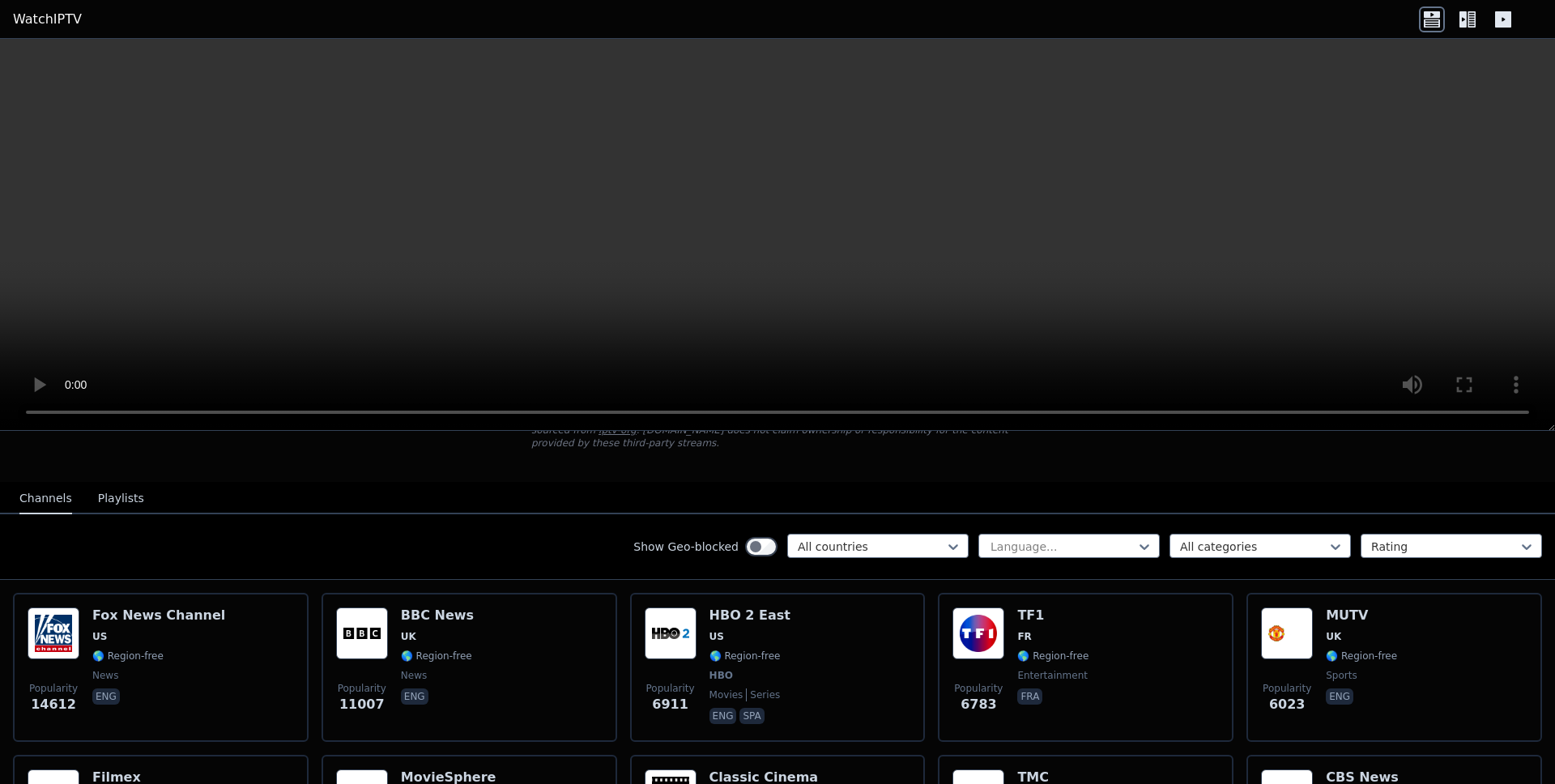
scroll to position [164, 0]
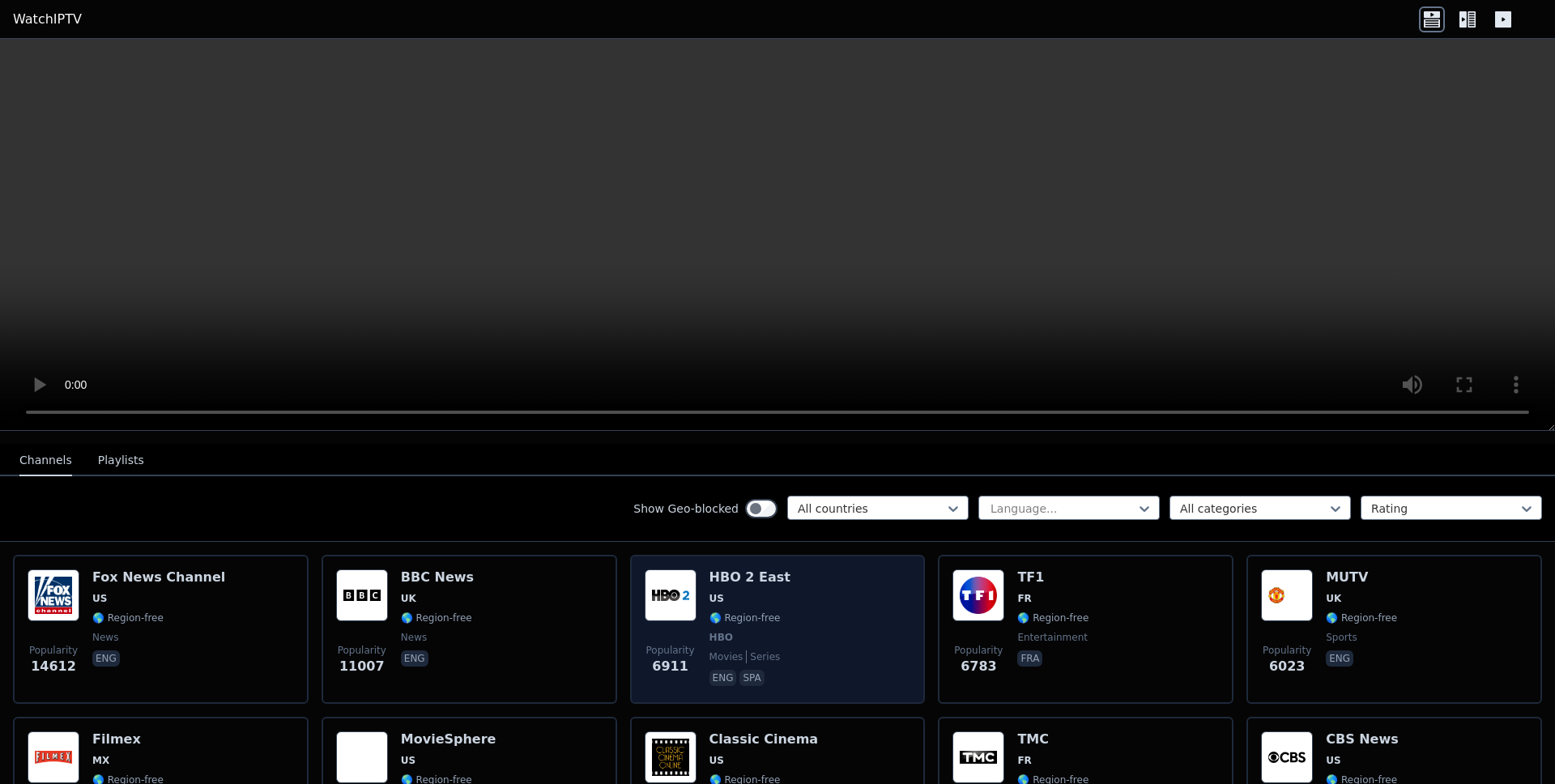
click at [789, 638] on div "Popularity 6911 HBO 2 East US 🌎 Region-free HBO movies series eng spa" at bounding box center [778, 628] width 267 height 120
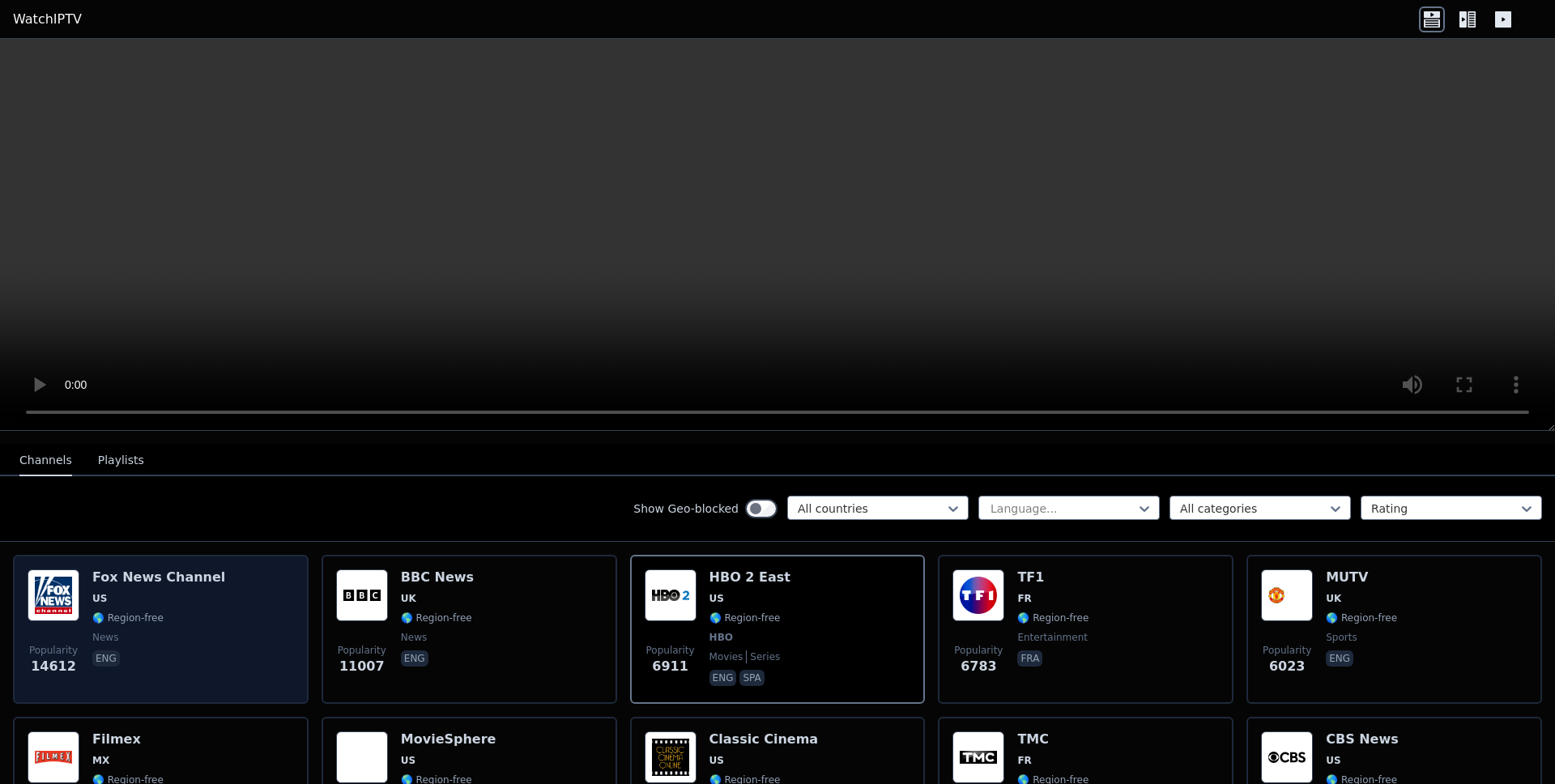
click at [204, 634] on span "news" at bounding box center [159, 636] width 133 height 13
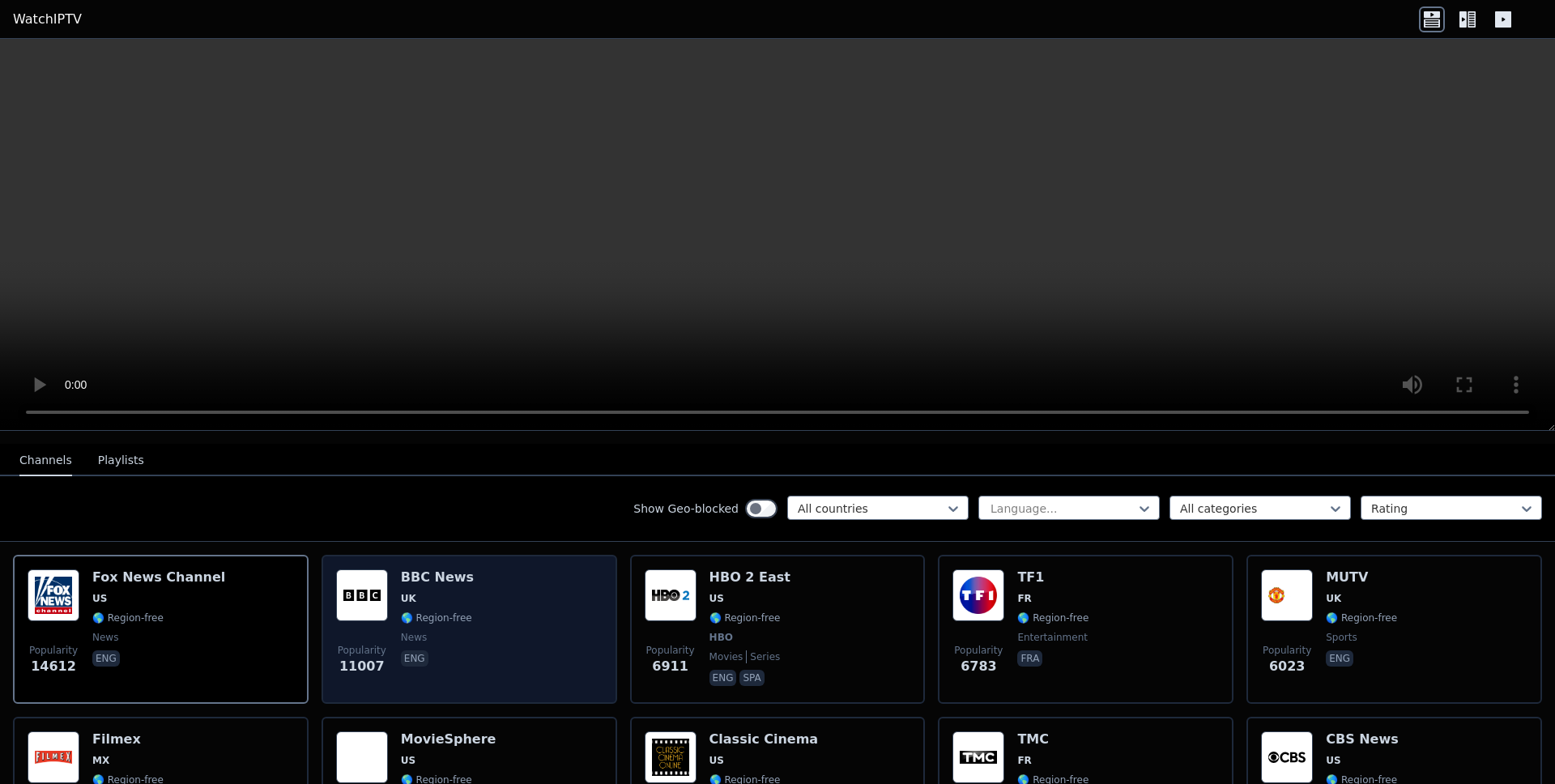
click at [559, 679] on div "Popularity 11007 BBC News UK 🌎 Region-free news eng" at bounding box center [469, 628] width 267 height 120
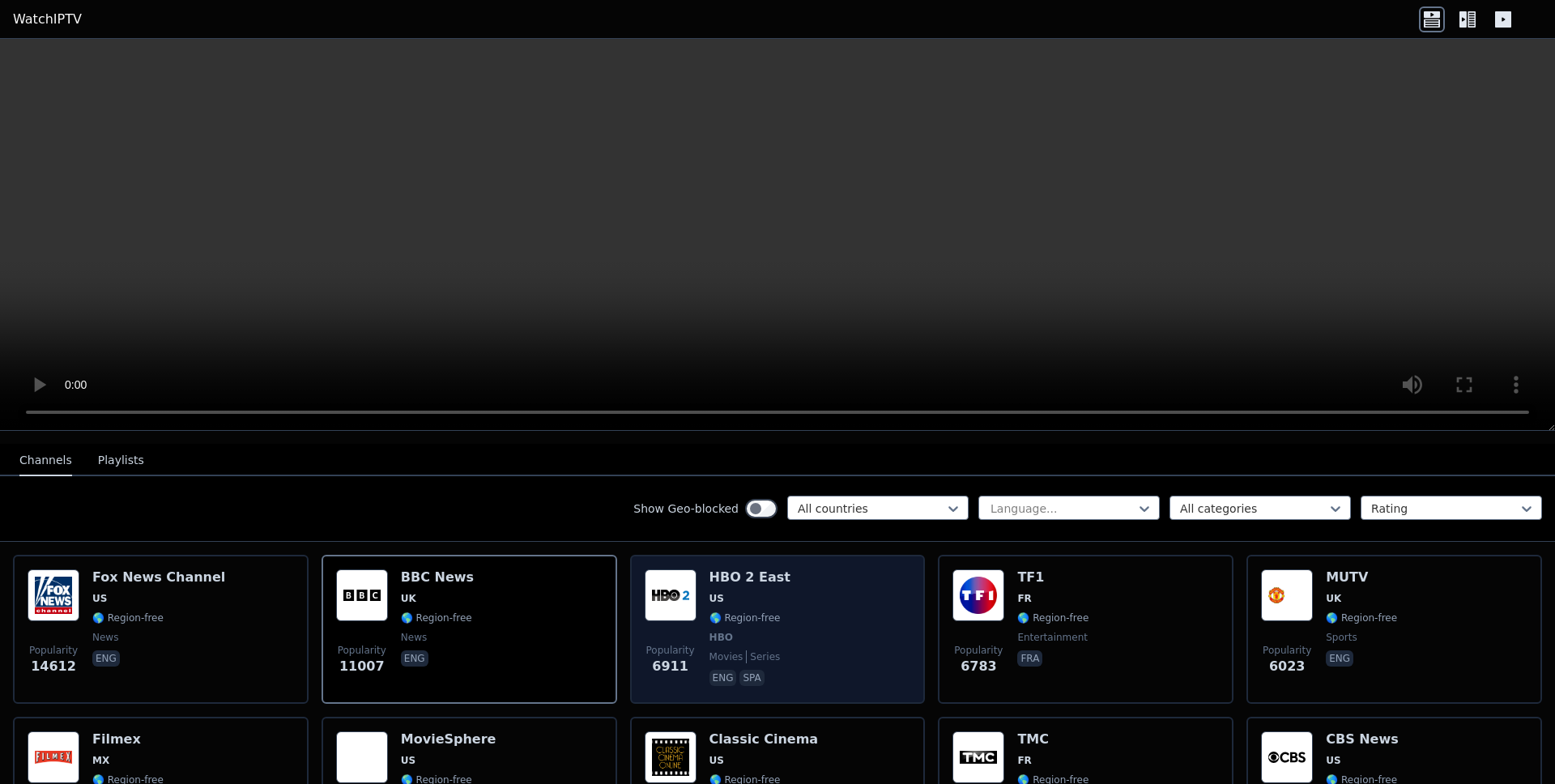
click at [760, 680] on p "spa" at bounding box center [751, 677] width 24 height 17
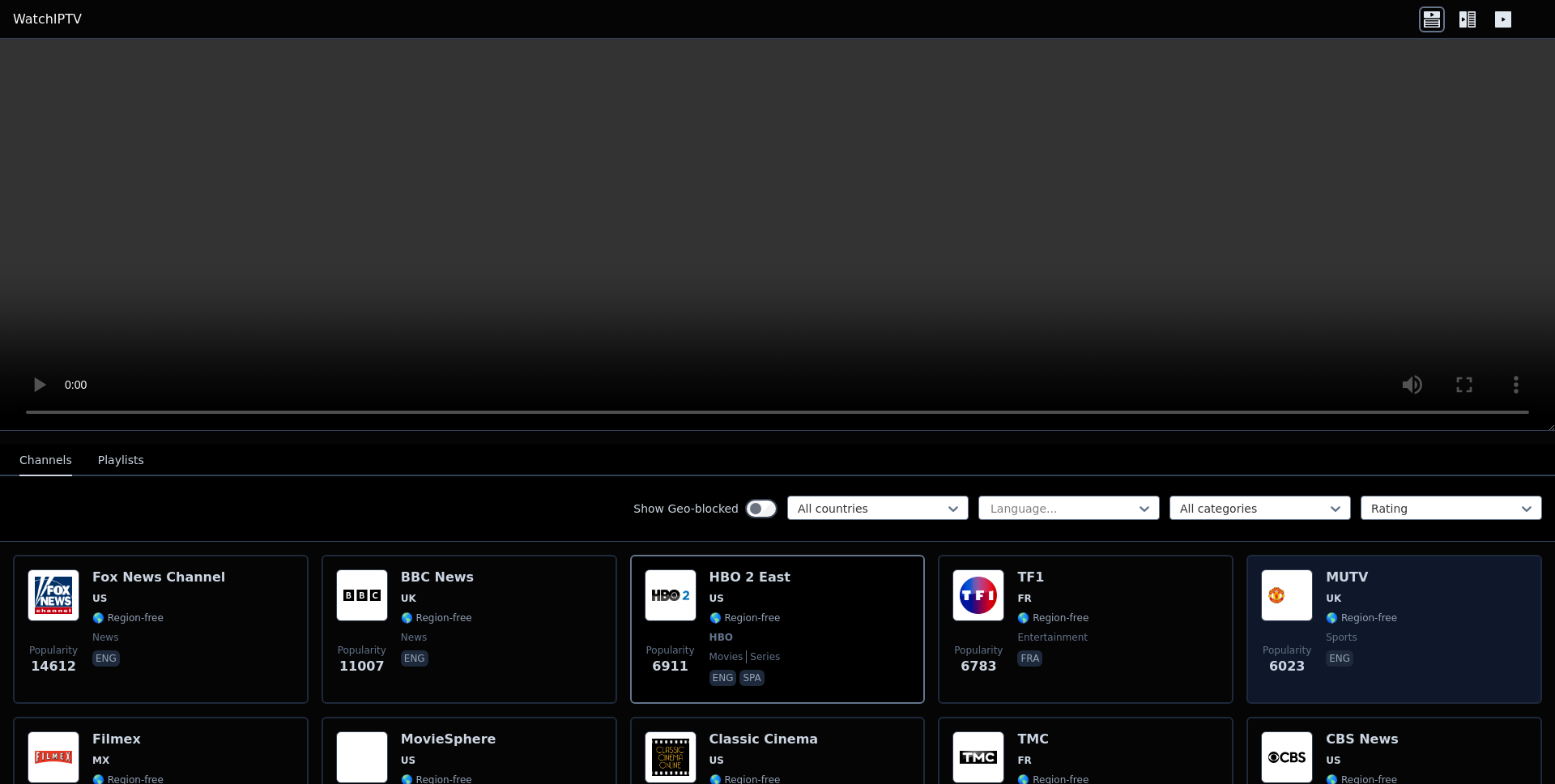
click at [1360, 644] on div "MUTV UK 🌎 Region-free sports eng" at bounding box center [1361, 628] width 71 height 120
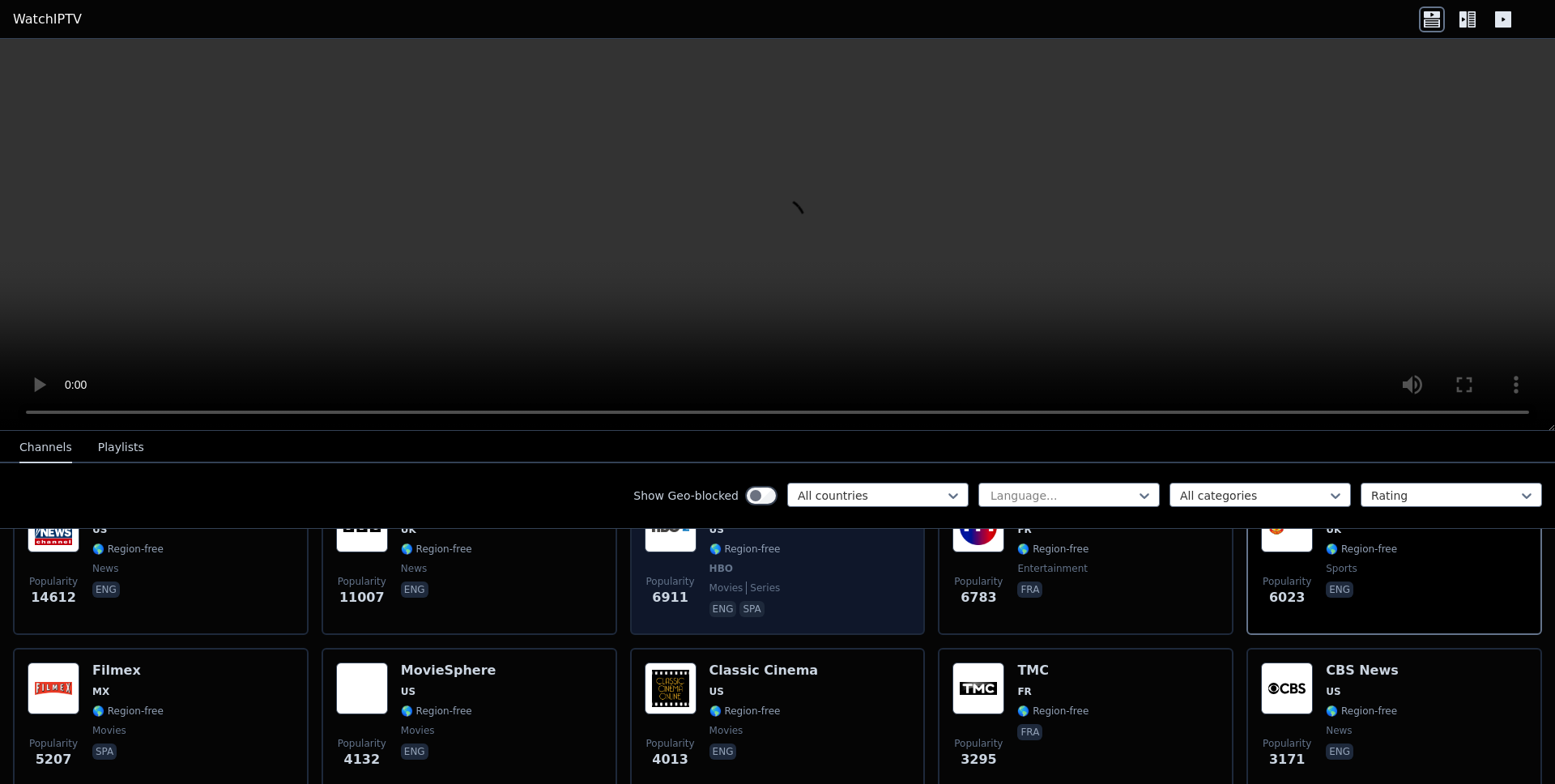
scroll to position [241, 0]
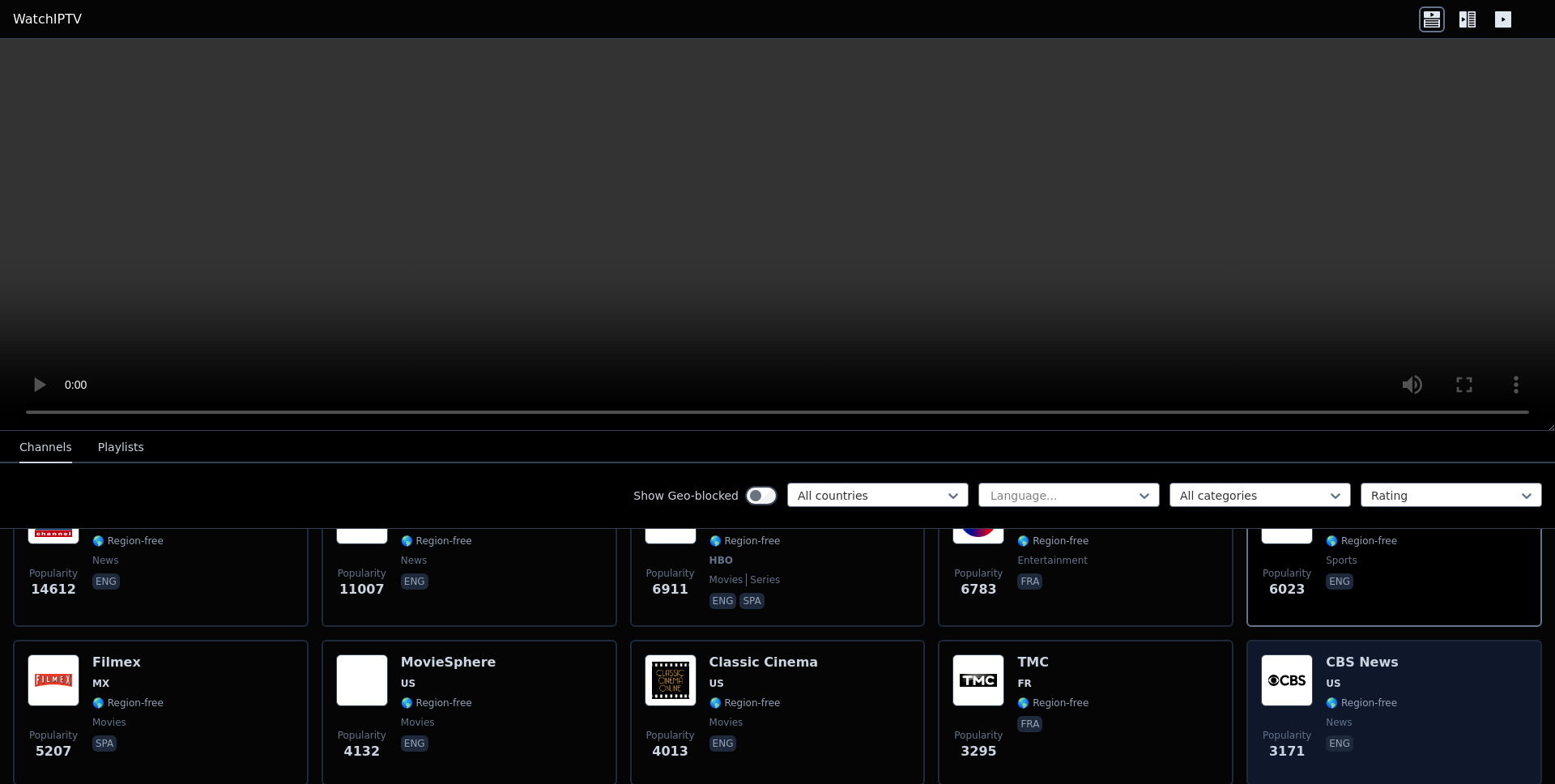
click at [1354, 716] on span "news" at bounding box center [1362, 722] width 73 height 13
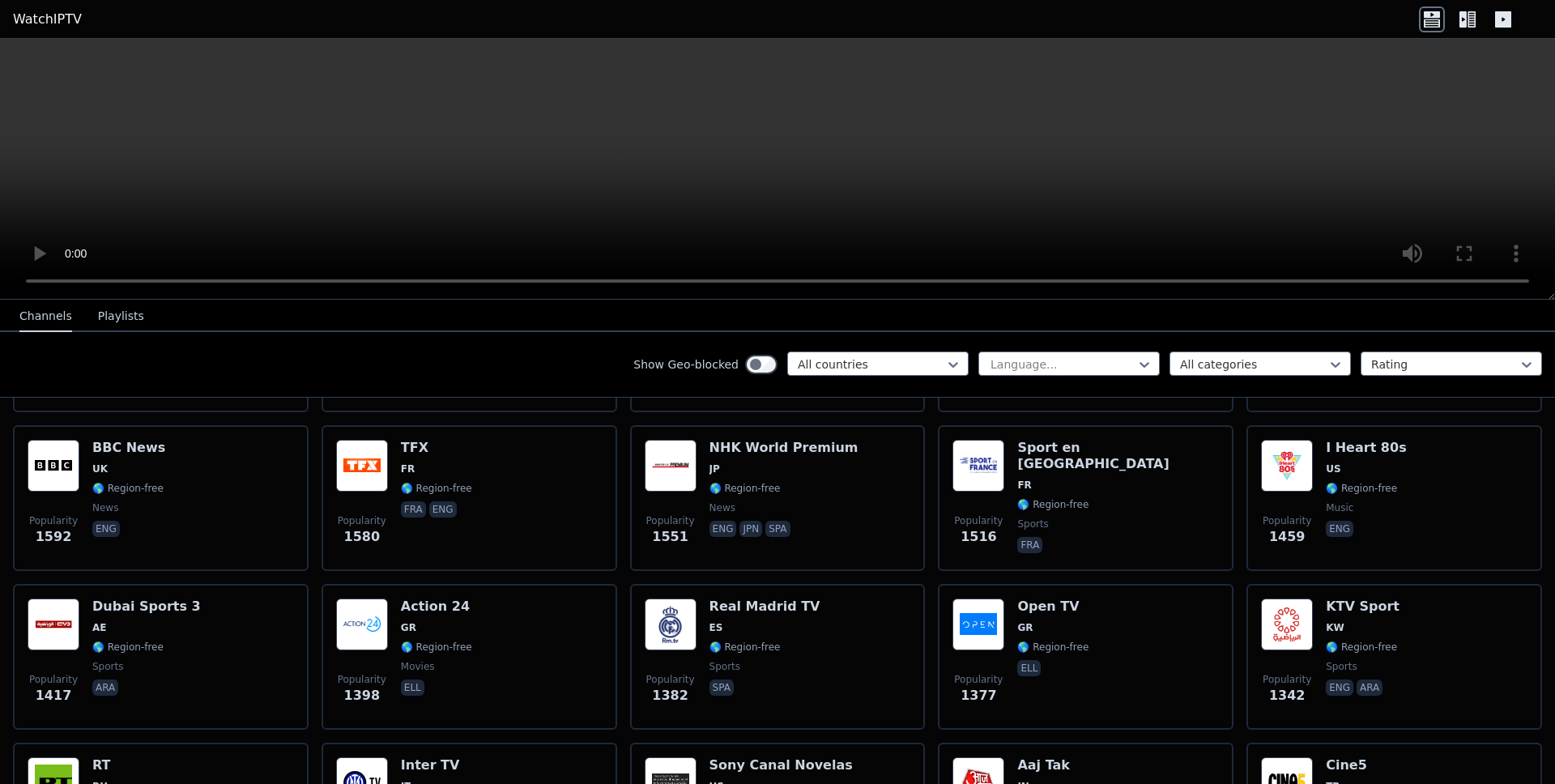
scroll to position [1134, 0]
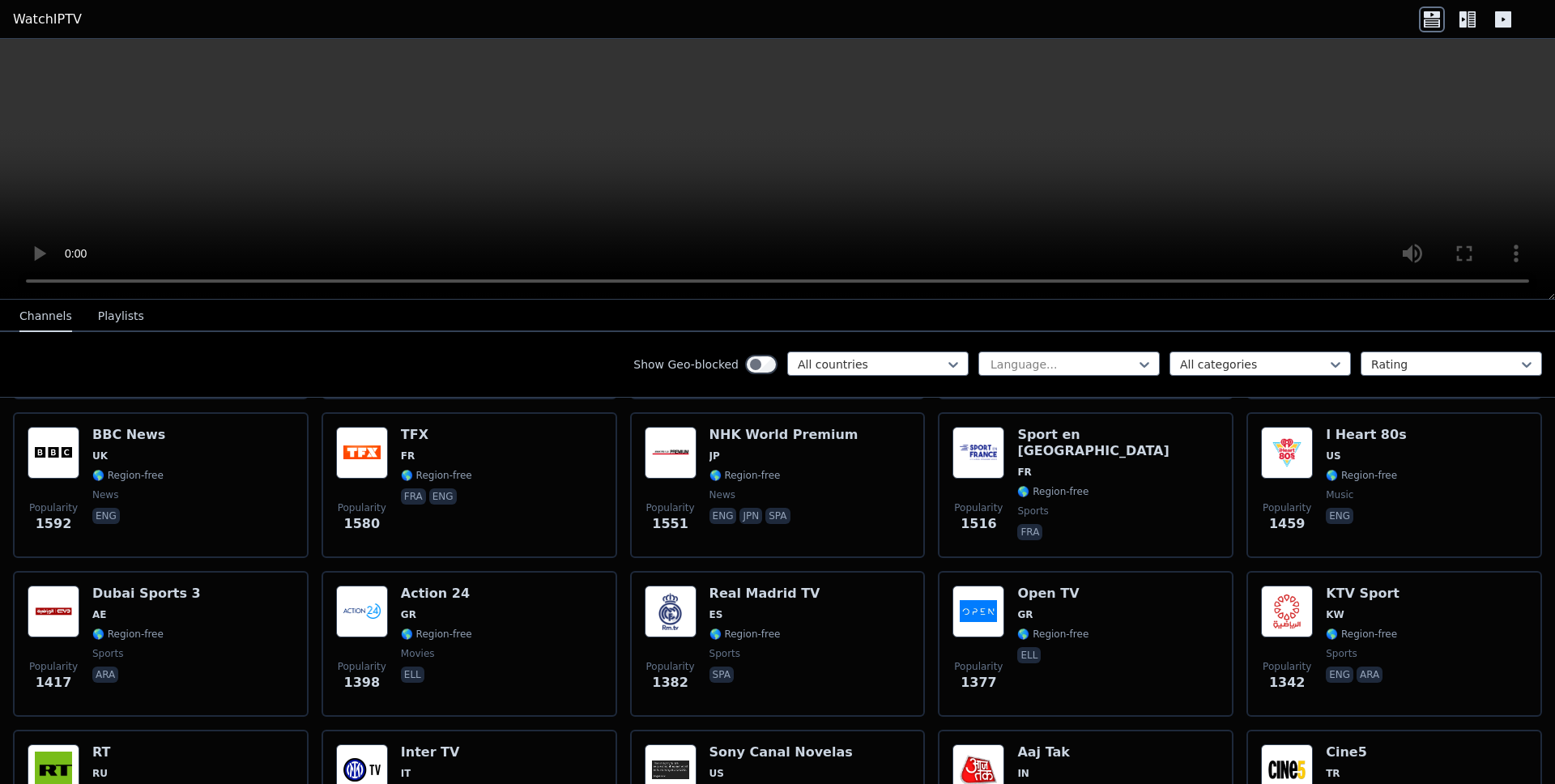
click at [1084, 104] on video at bounding box center [778, 169] width 1555 height 261
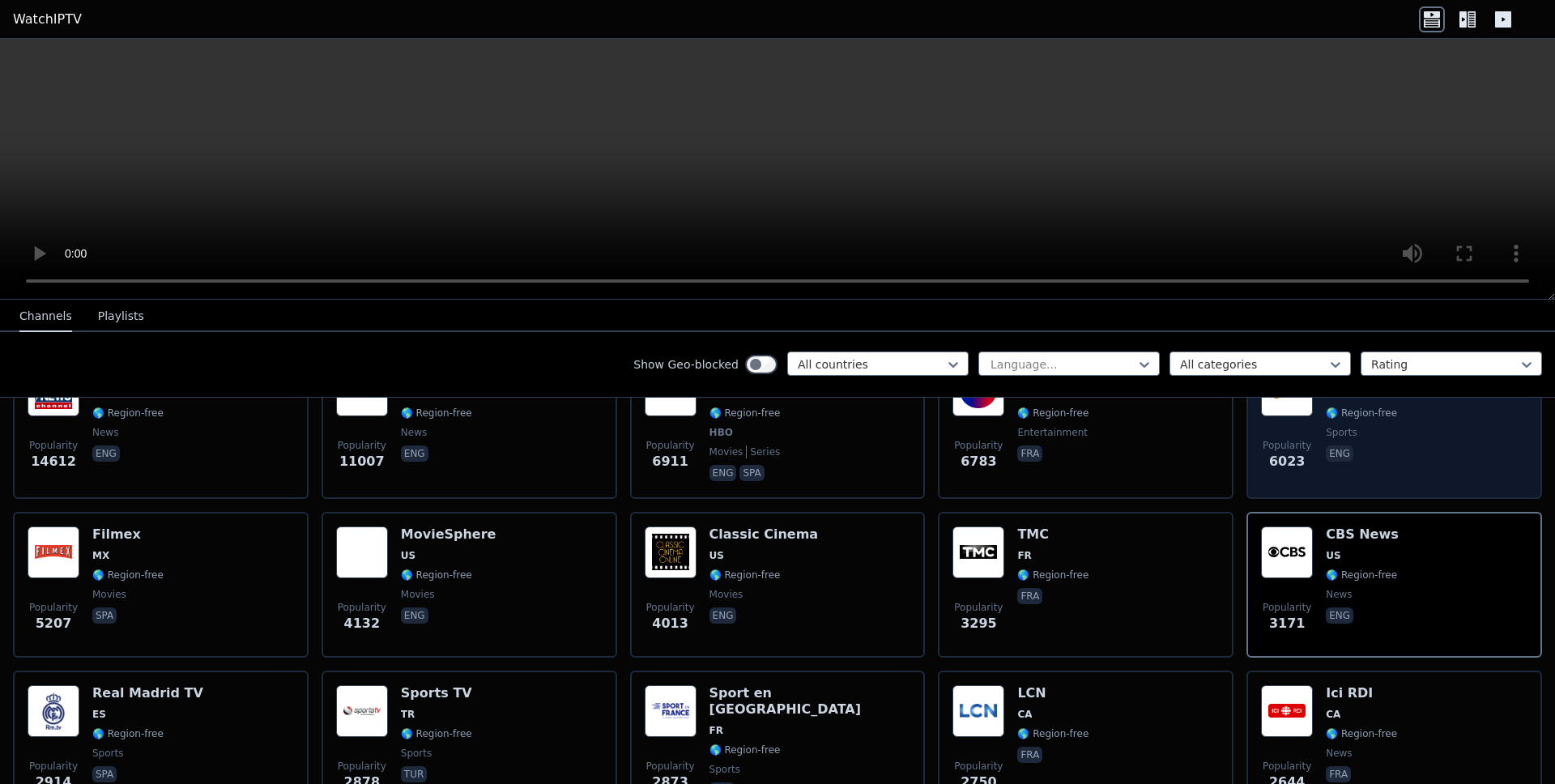
scroll to position [239, 0]
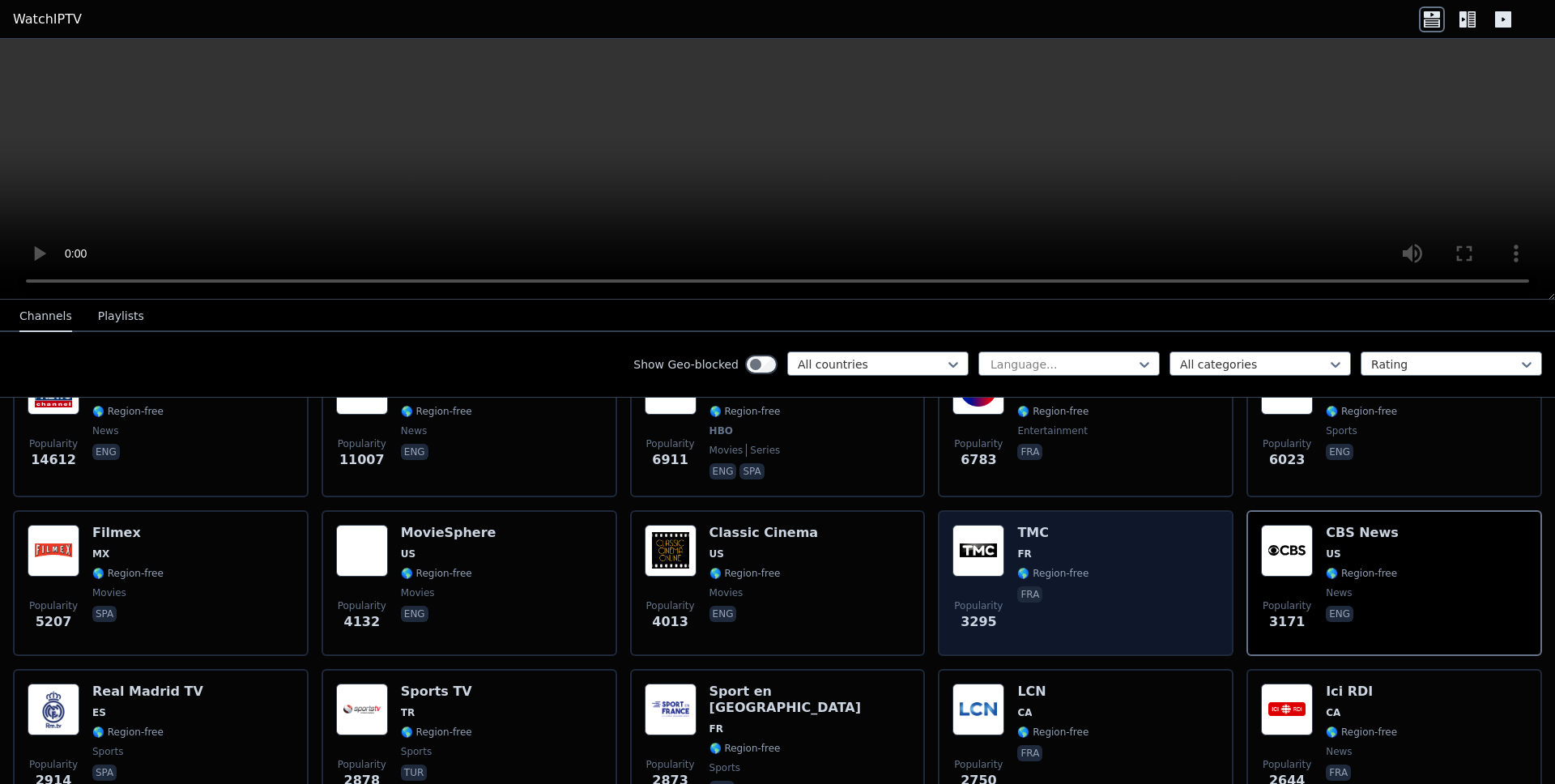
click at [1046, 596] on span "fra" at bounding box center [1052, 596] width 71 height 19
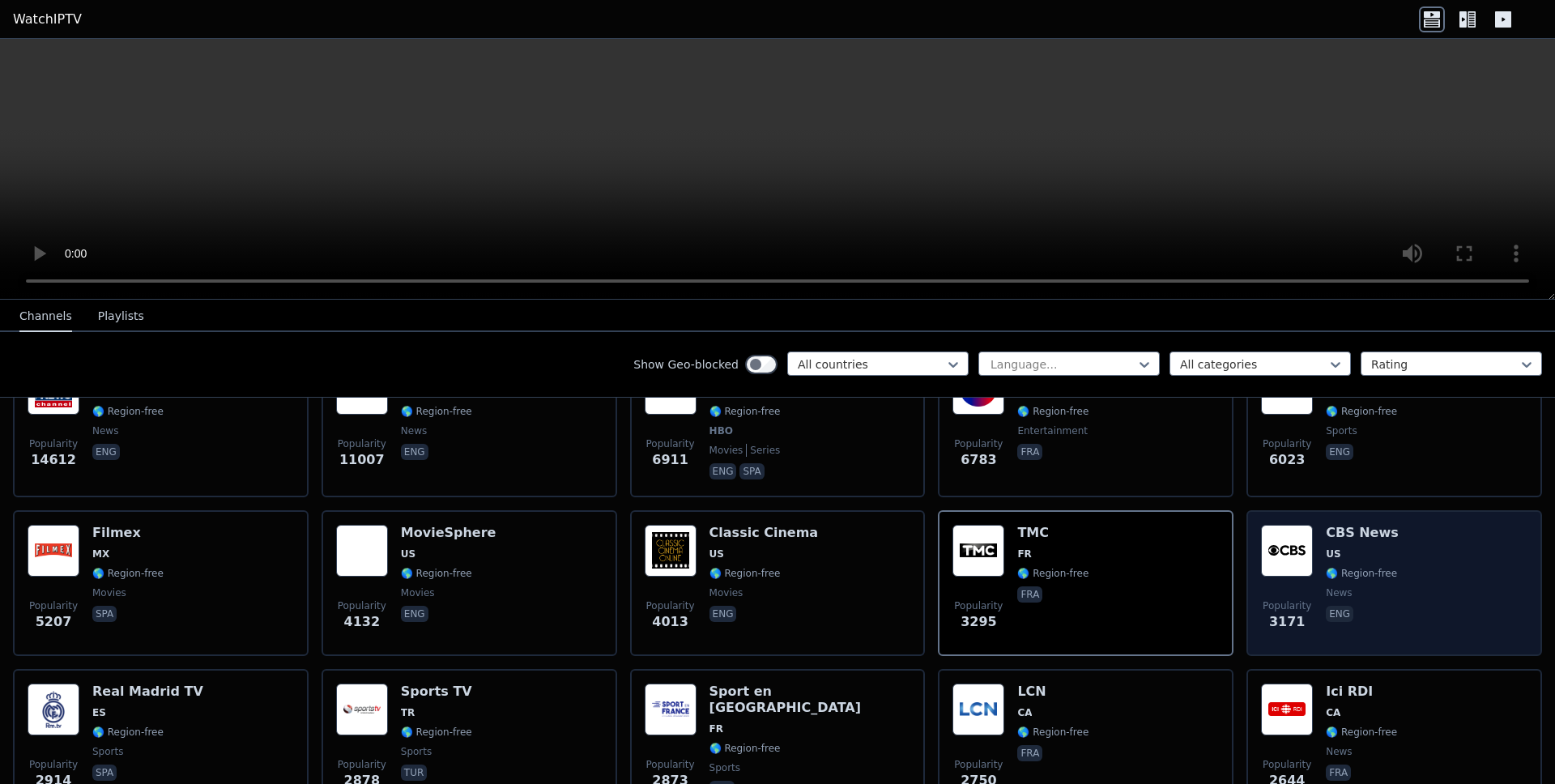
click at [1340, 587] on span "news" at bounding box center [1339, 592] width 26 height 13
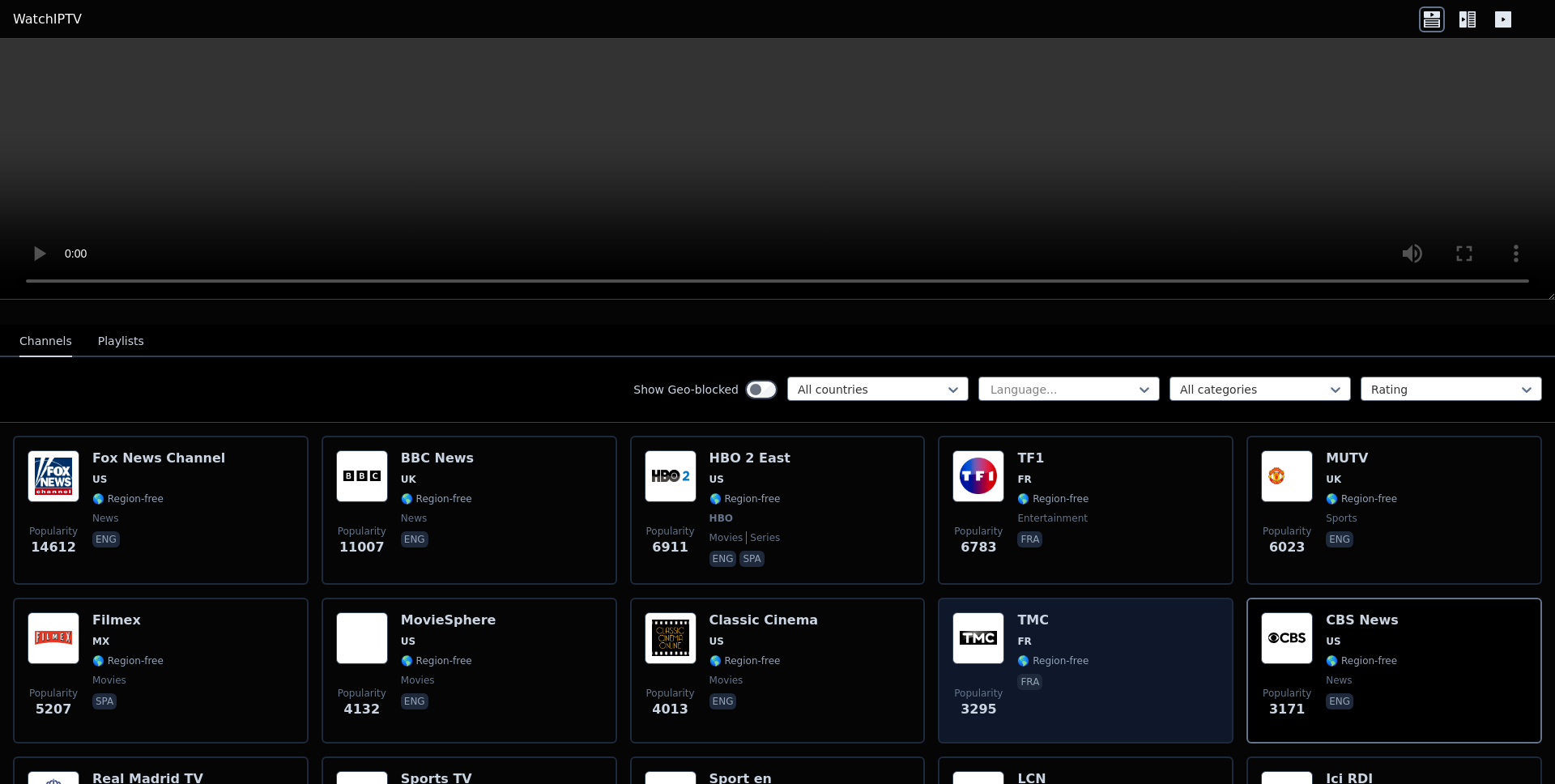
scroll to position [156, 0]
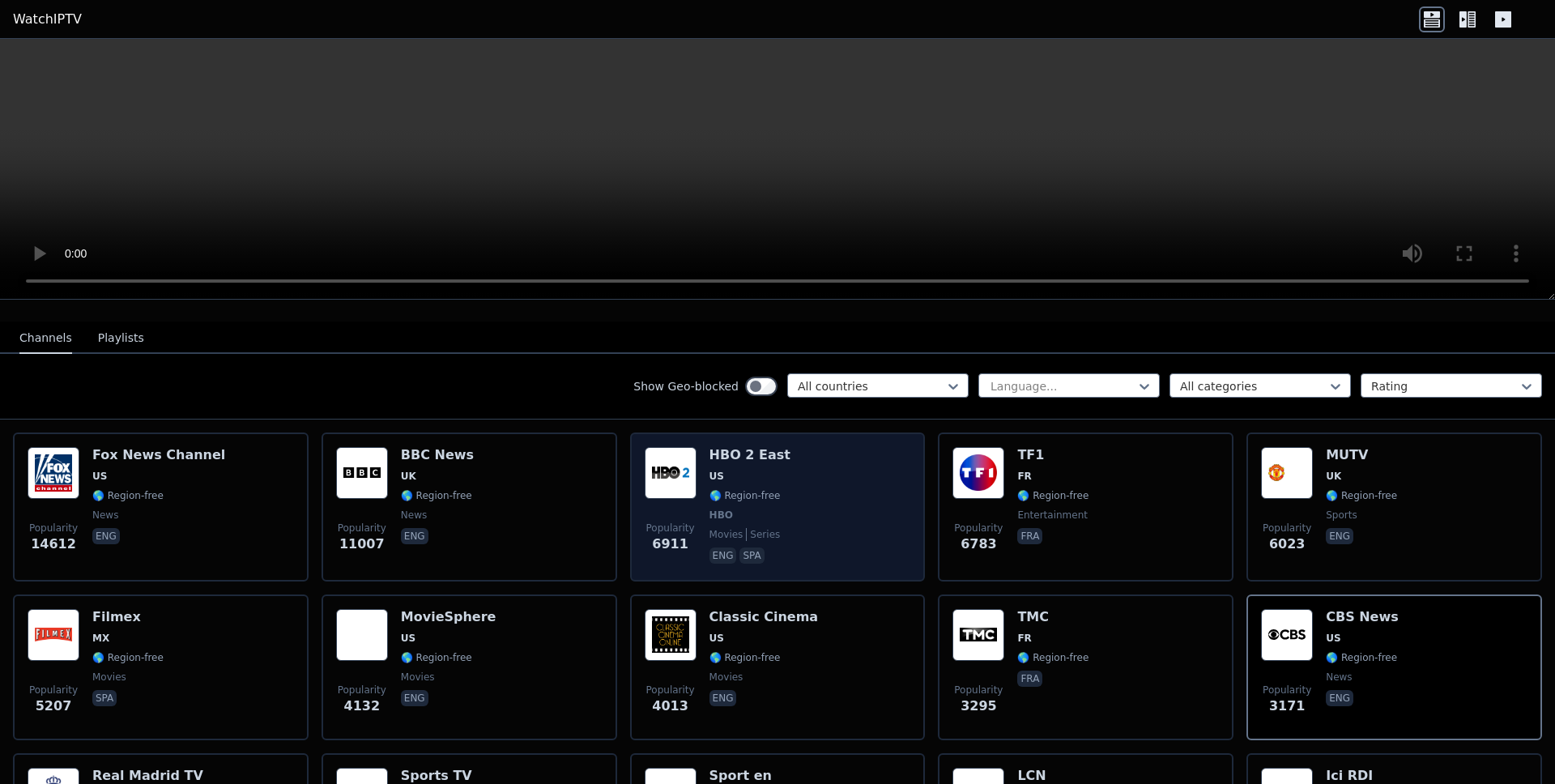
click at [814, 517] on div "Popularity 6911 HBO 2 East US 🌎 Region-free HBO movies series eng spa" at bounding box center [778, 506] width 267 height 120
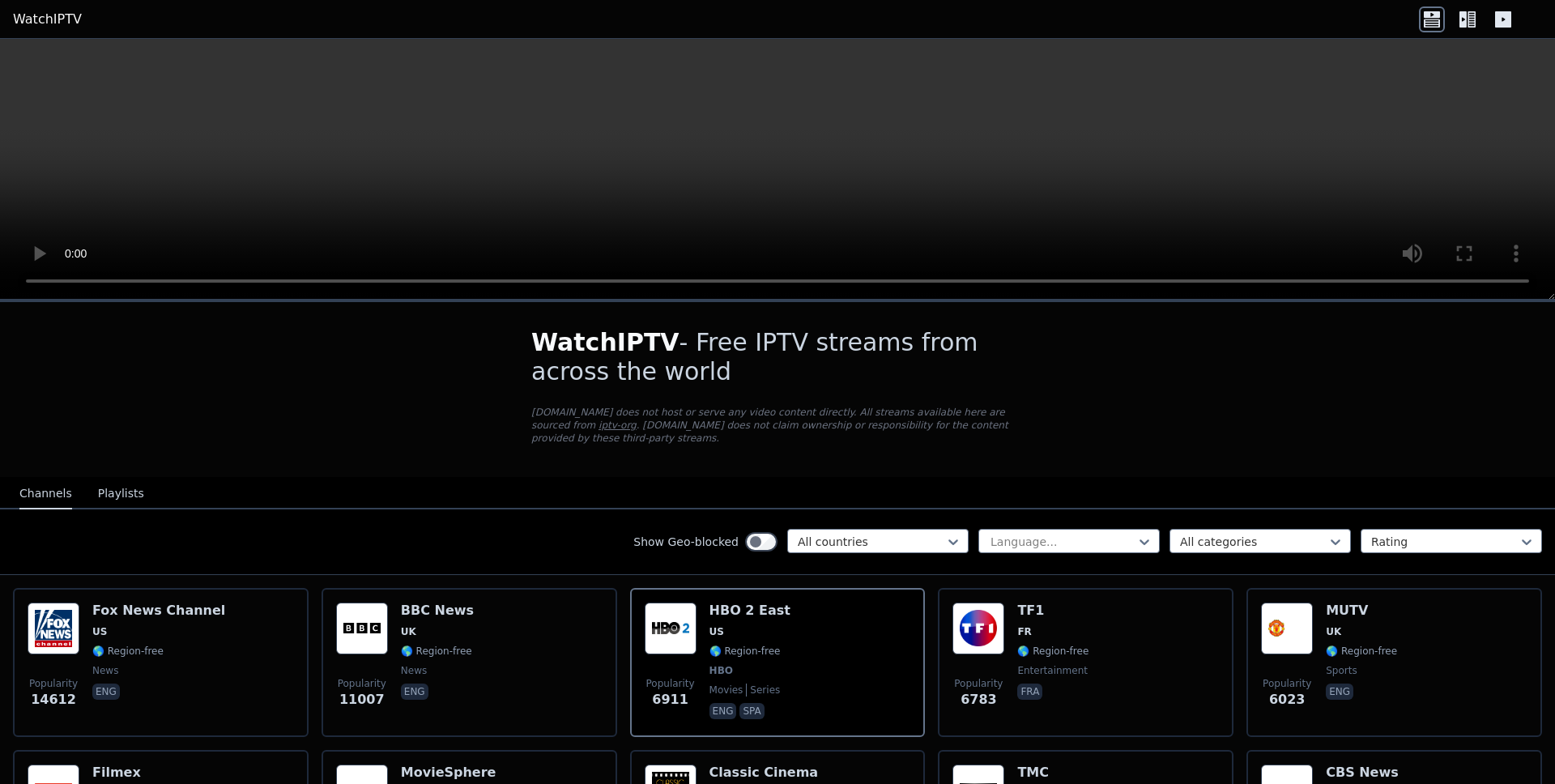
click at [1470, 16] on icon at bounding box center [1467, 19] width 26 height 26
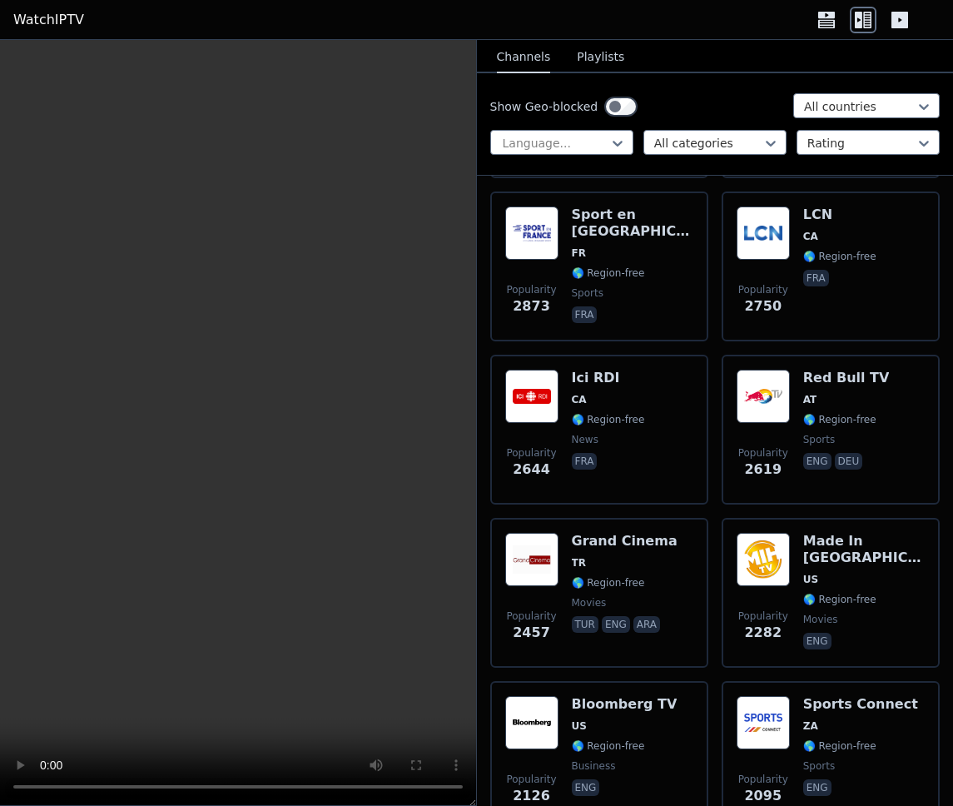
scroll to position [1161, 0]
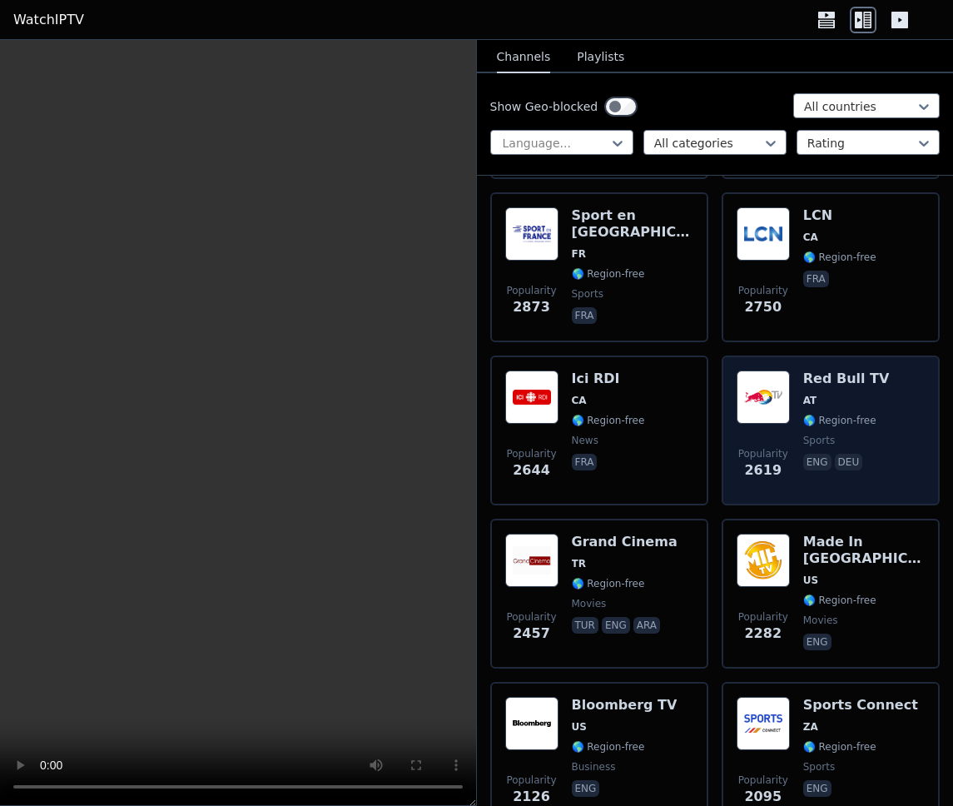
click at [848, 451] on div "Red Bull TV AT 🌎 Region-free sports eng deu" at bounding box center [846, 430] width 87 height 120
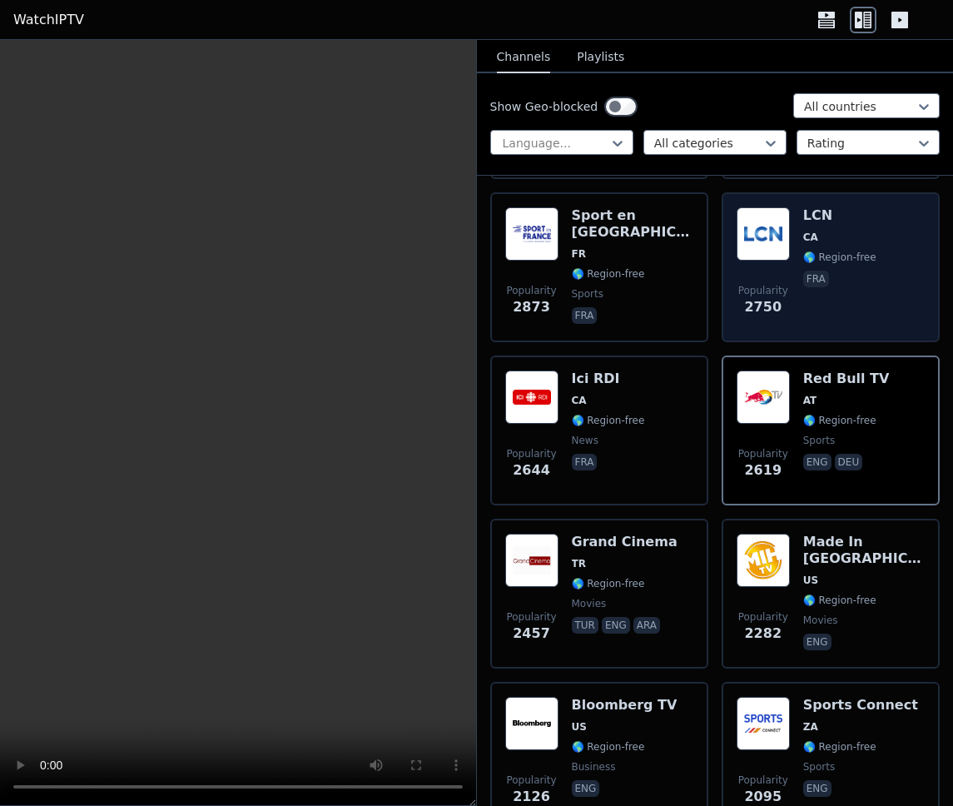
click at [831, 277] on span "fra" at bounding box center [839, 281] width 73 height 20
